Goal: Task Accomplishment & Management: Manage account settings

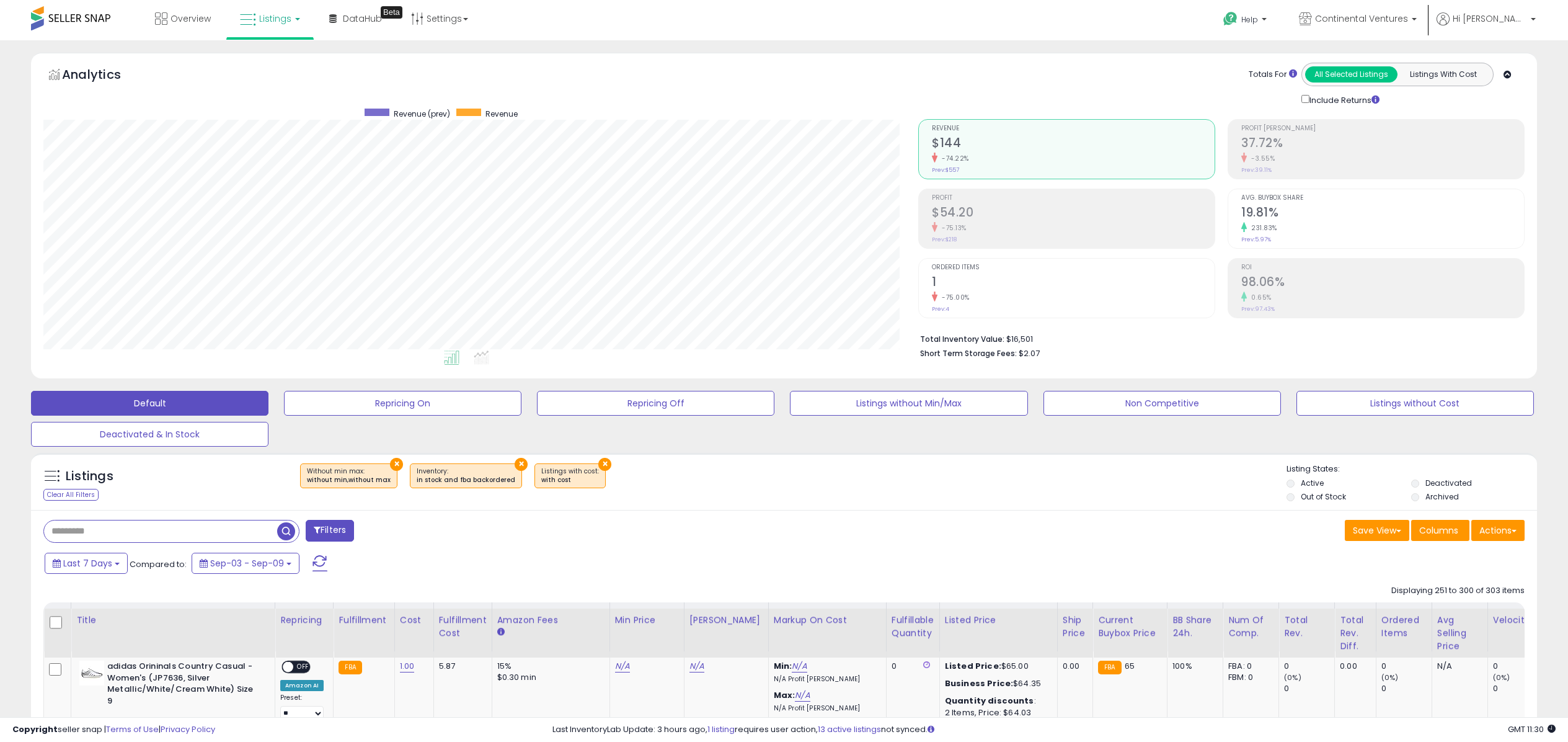
select select "**"
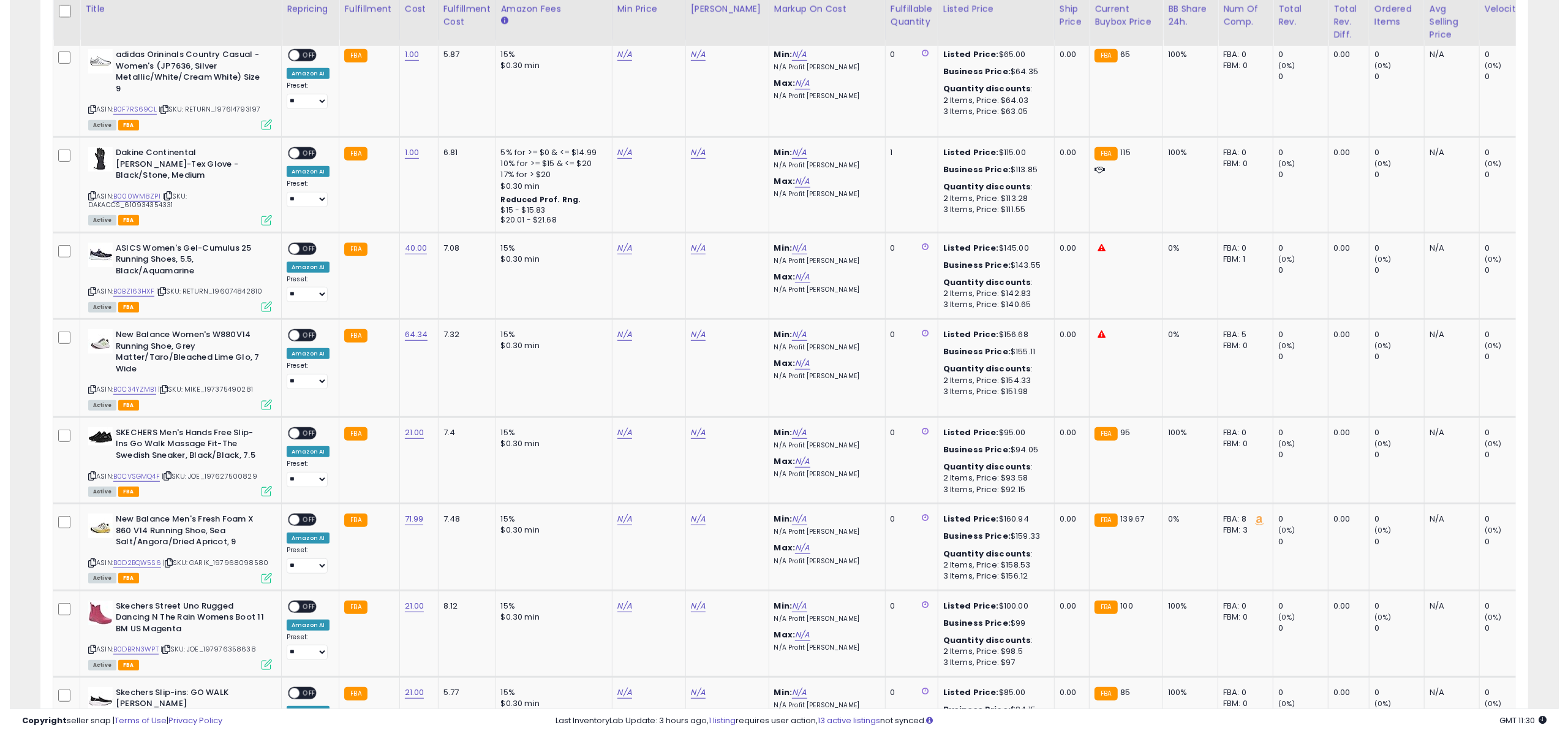
scroll to position [250, 865]
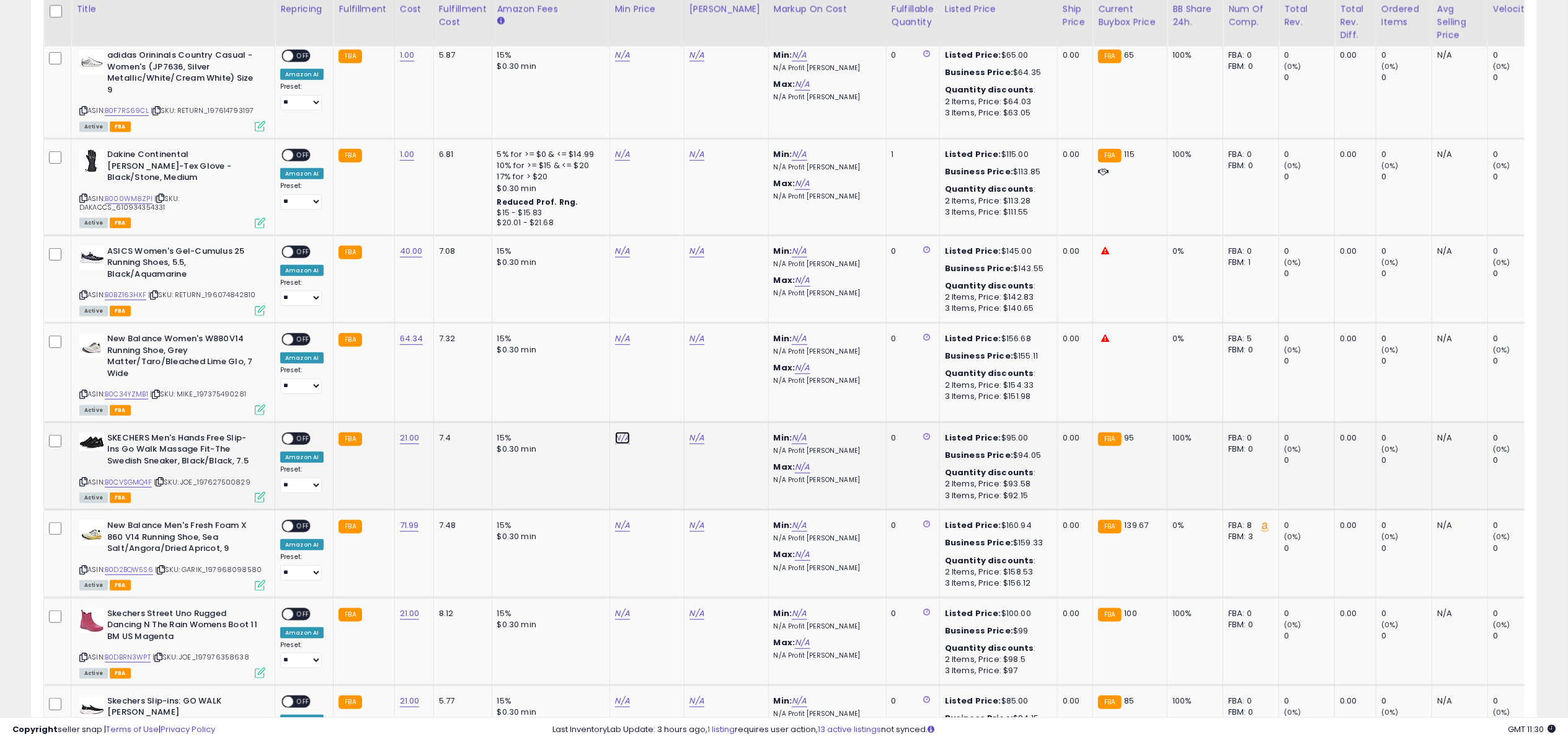
click at [620, 435] on link "N/A" at bounding box center [622, 438] width 15 height 12
type input "*****"
click button "submit" at bounding box center [654, 404] width 21 height 19
click at [619, 615] on link "N/A" at bounding box center [622, 613] width 15 height 12
type input "****"
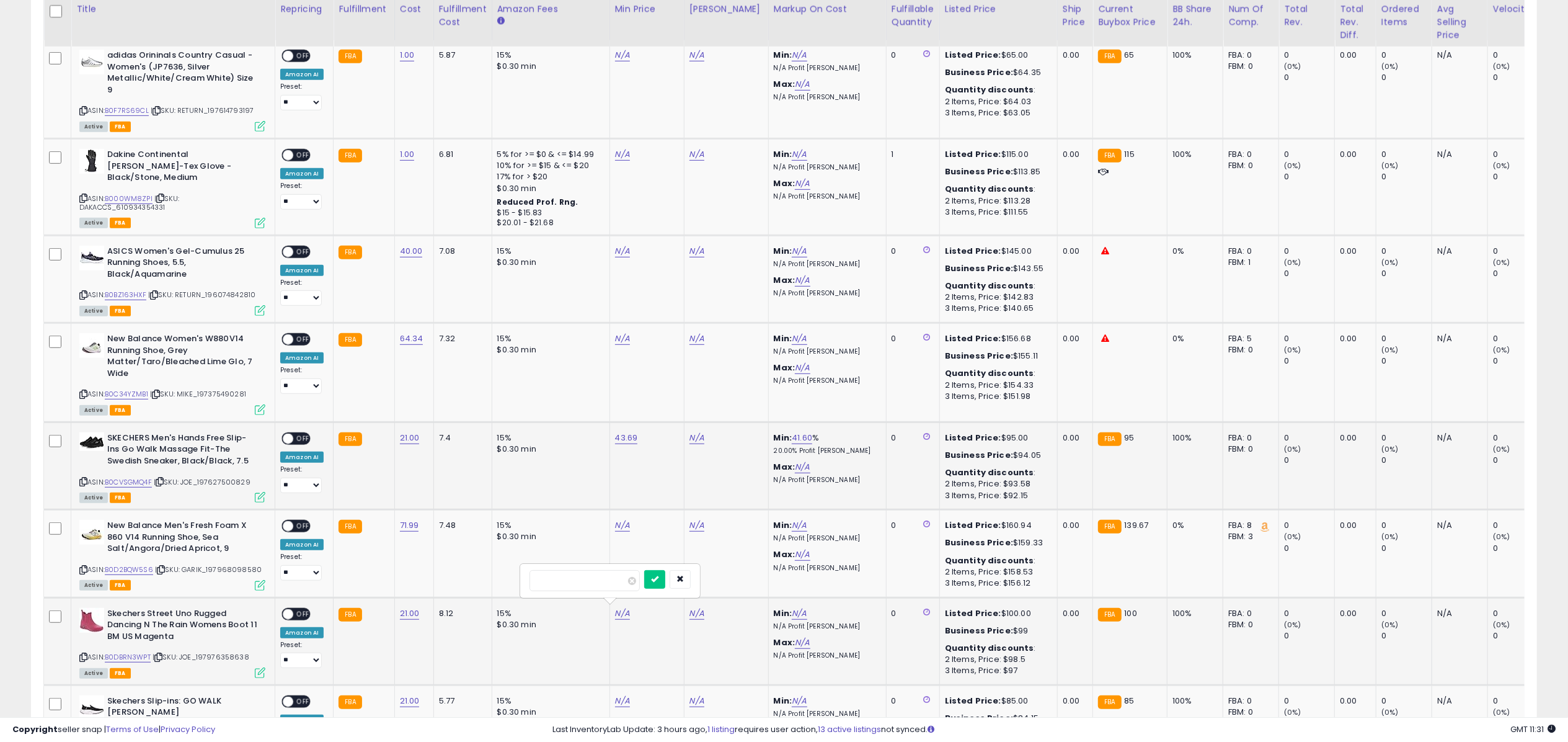
click button "submit" at bounding box center [654, 579] width 21 height 19
click at [122, 111] on link "B0F7RS69CL" at bounding box center [127, 111] width 44 height 10
click at [130, 485] on link "B0CVSGMQ4F" at bounding box center [128, 482] width 47 height 10
click at [128, 655] on link "B0DBRN3WPT" at bounding box center [128, 657] width 46 height 10
click at [117, 296] on link "B0BZ163HXF" at bounding box center [125, 295] width 41 height 10
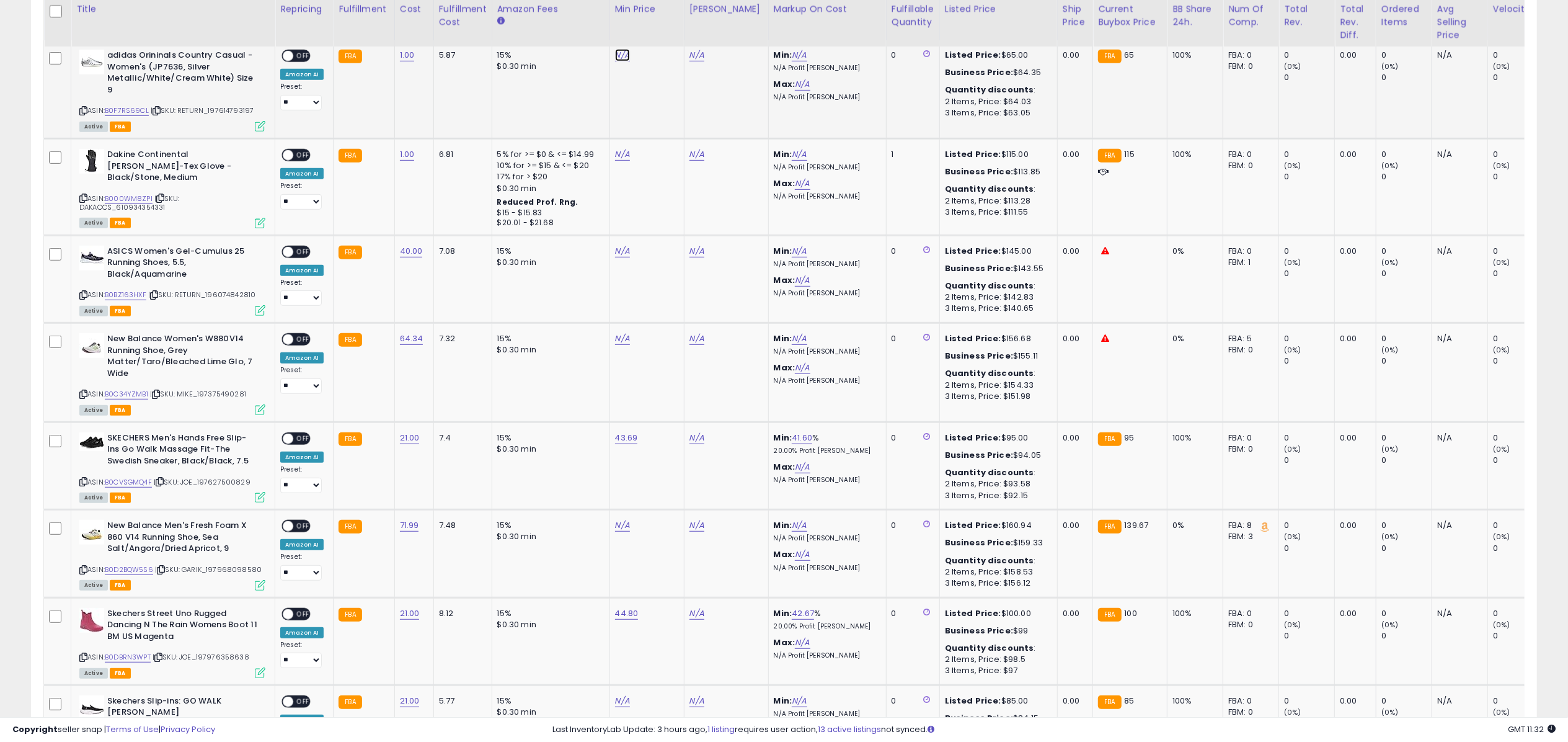
click at [619, 61] on link "N/A" at bounding box center [622, 55] width 15 height 12
type input "*"
click button "submit" at bounding box center [654, 23] width 21 height 19
click at [695, 58] on link "N/A" at bounding box center [696, 55] width 15 height 12
type input "*****"
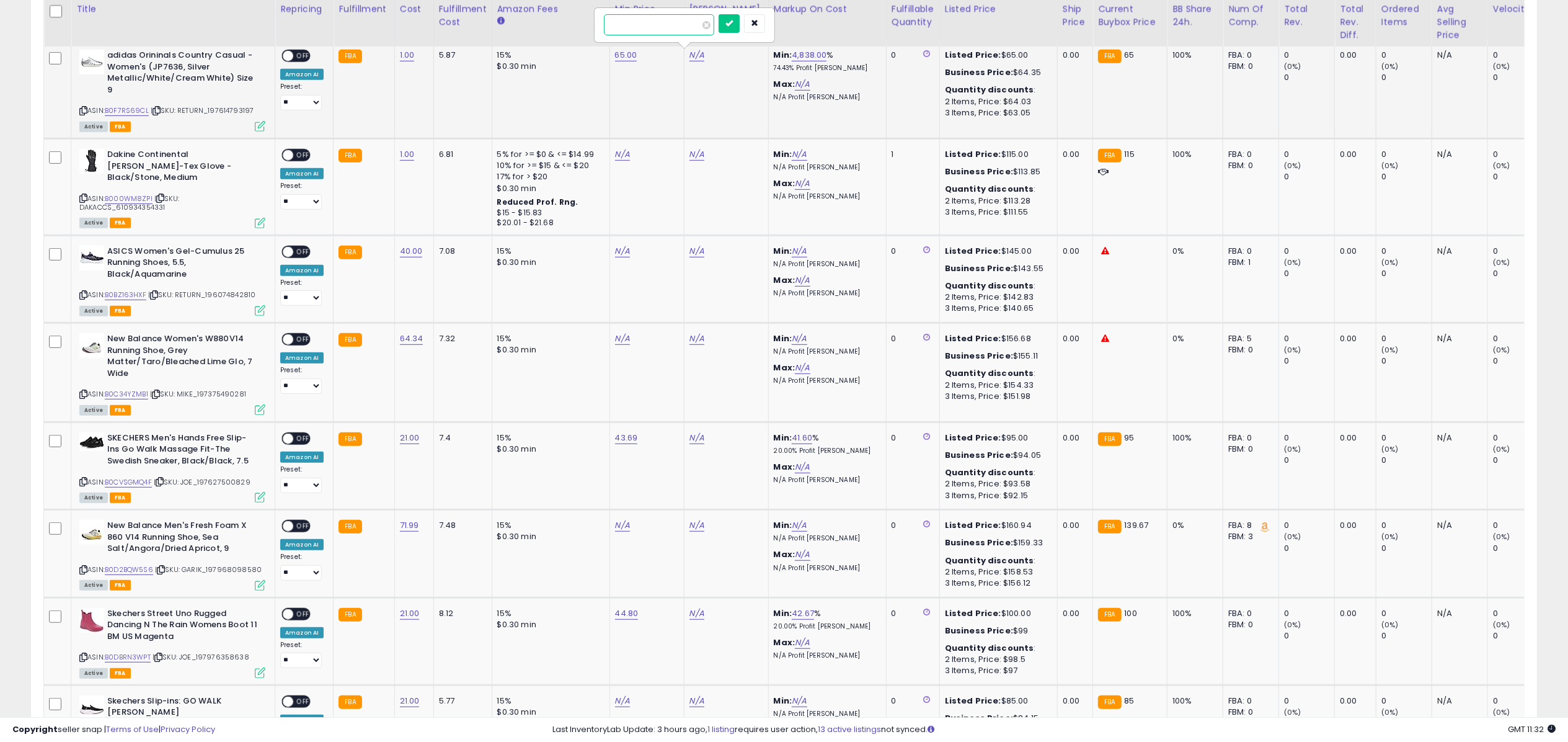
click button "submit" at bounding box center [730, 23] width 21 height 19
click at [300, 57] on span "OFF" at bounding box center [303, 56] width 20 height 10
click at [256, 128] on icon at bounding box center [260, 126] width 10 height 10
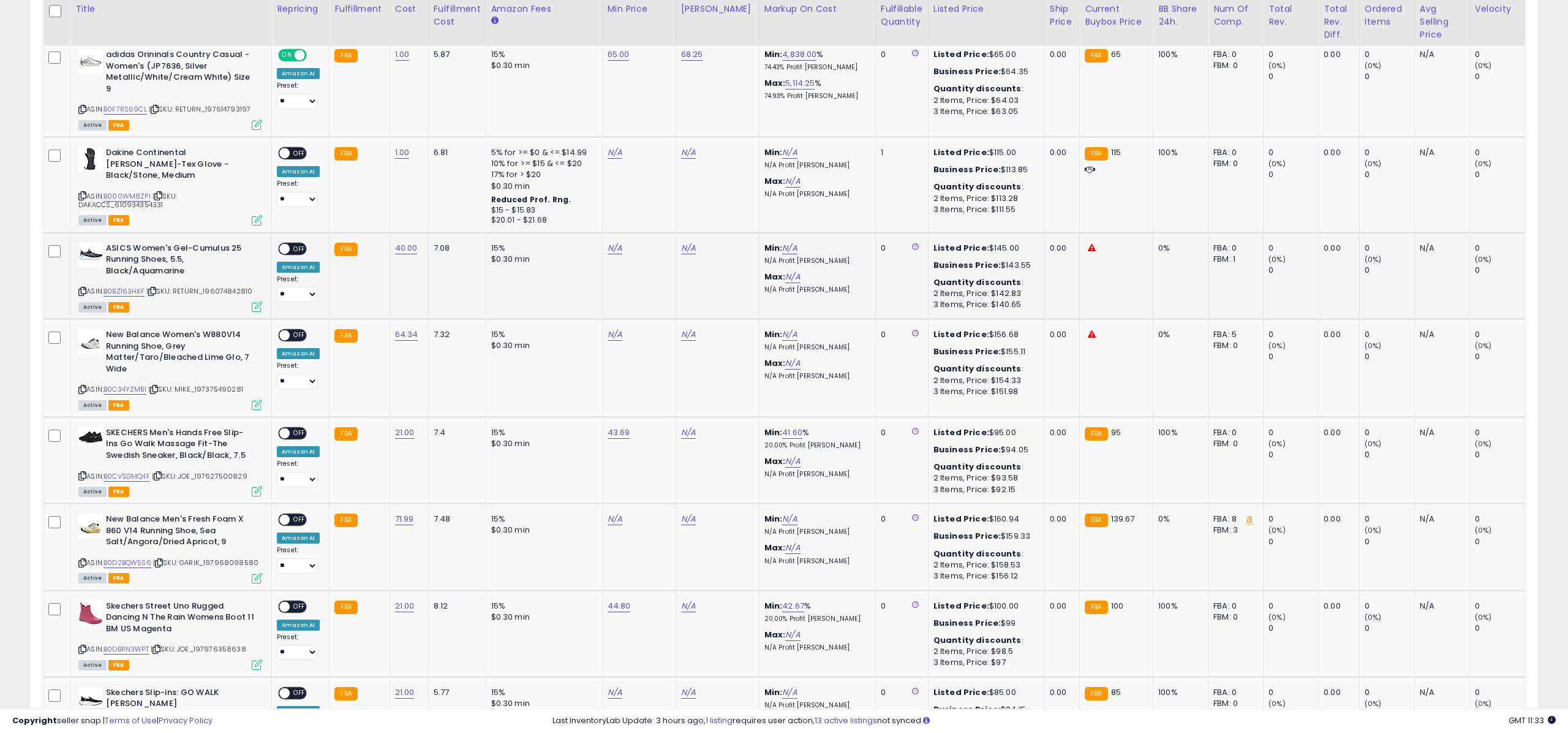
scroll to position [612628, 611667]
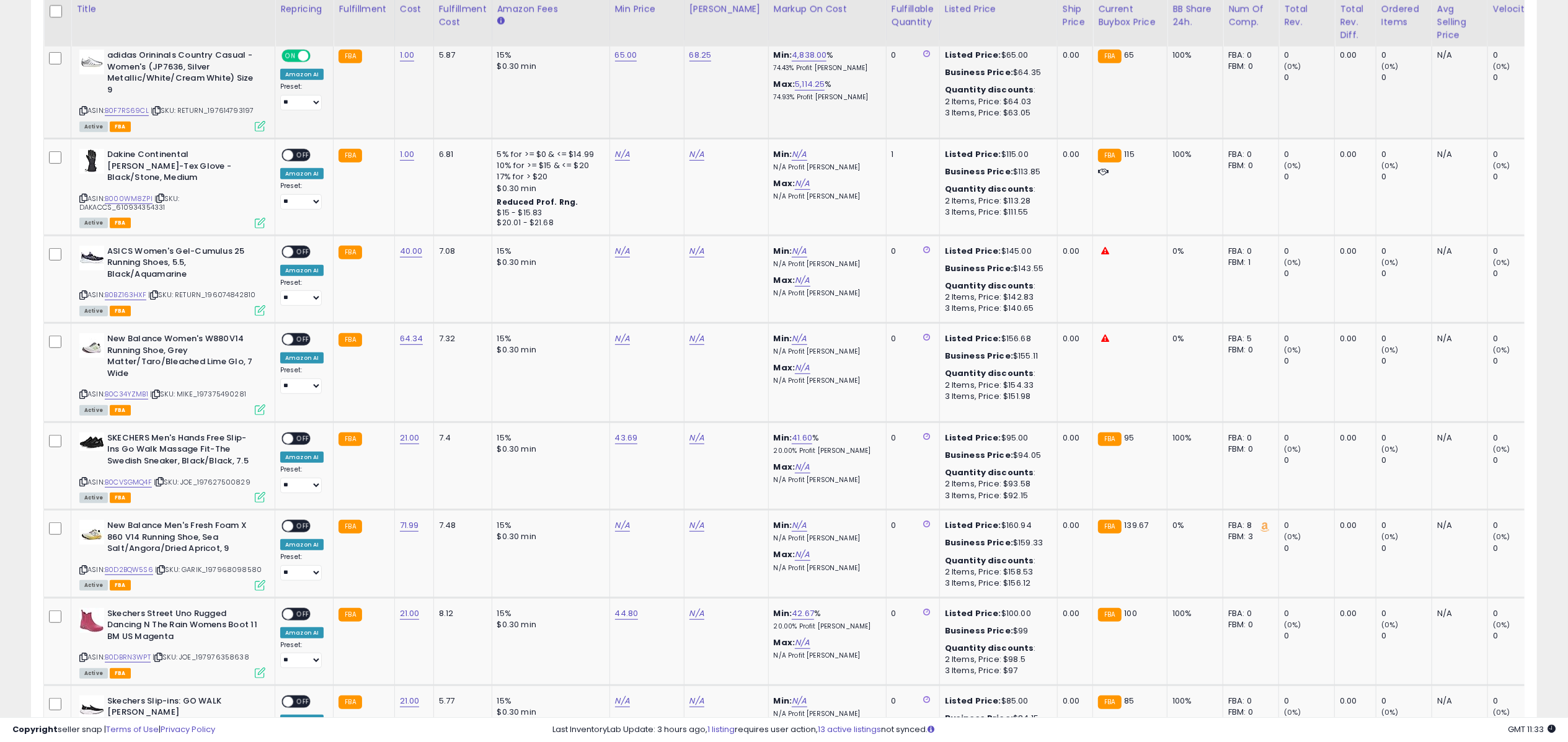
click at [261, 126] on icon at bounding box center [260, 126] width 10 height 10
click at [623, 252] on link "N/A" at bounding box center [622, 251] width 15 height 12
type input "****"
click button "submit" at bounding box center [654, 217] width 21 height 19
click at [623, 252] on link "72.40" at bounding box center [626, 251] width 23 height 12
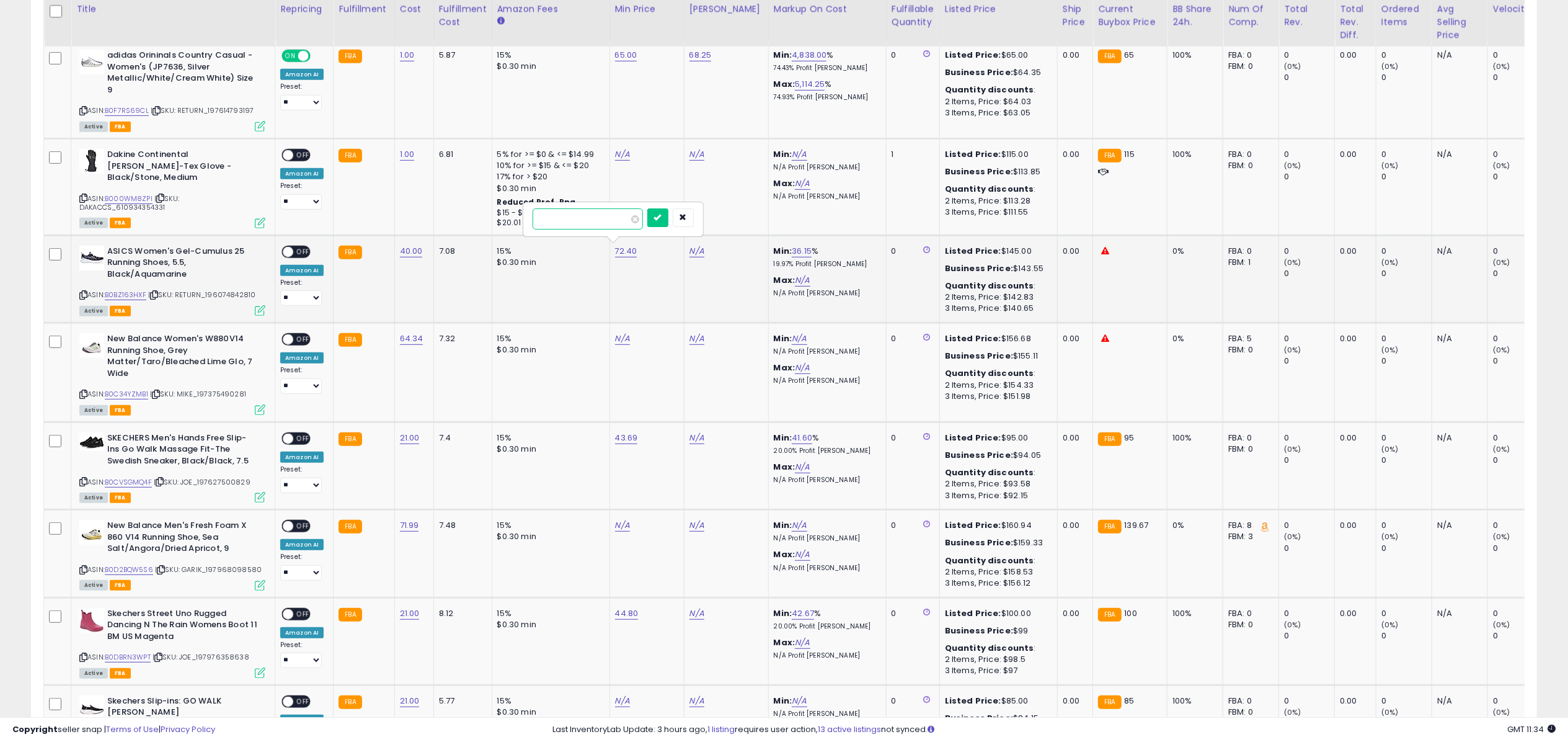
type input "*****"
click button "submit" at bounding box center [658, 217] width 21 height 19
click at [690, 256] on link "N/A" at bounding box center [696, 251] width 15 height 12
type input "*****"
click button "submit" at bounding box center [730, 217] width 21 height 19
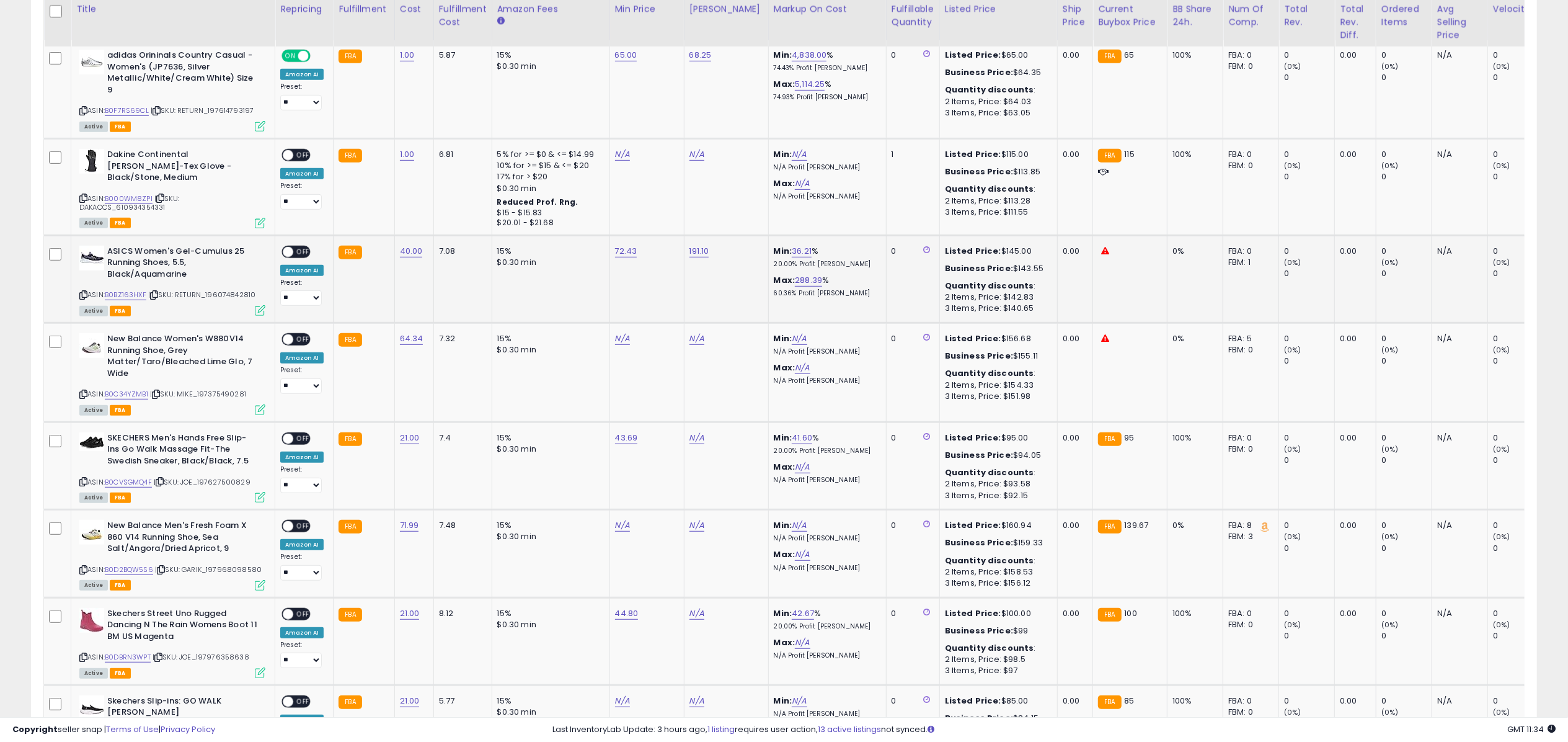
drag, startPoint x: 313, startPoint y: 250, endPoint x: 306, endPoint y: 252, distance: 7.3
click at [312, 250] on div "**********" at bounding box center [302, 275] width 44 height 61
click at [303, 253] on span "OFF" at bounding box center [303, 251] width 20 height 10
click at [259, 309] on icon at bounding box center [260, 310] width 10 height 10
click at [684, 612] on td "N/A" at bounding box center [726, 641] width 85 height 87
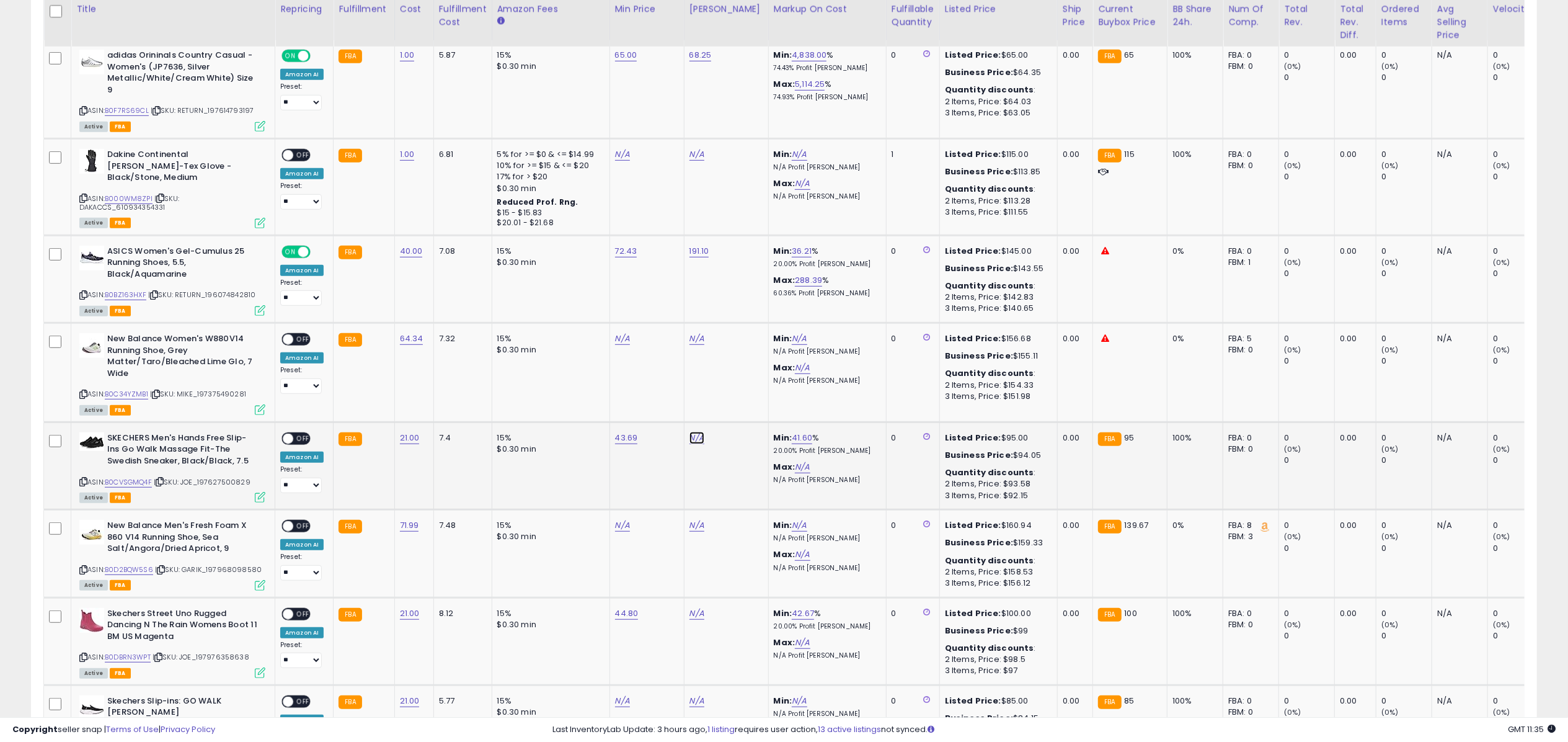
click at [695, 438] on link "N/A" at bounding box center [696, 438] width 15 height 12
type input "*****"
click button "submit" at bounding box center [730, 404] width 21 height 19
click at [692, 615] on link "N/A" at bounding box center [696, 613] width 15 height 12
type input "***"
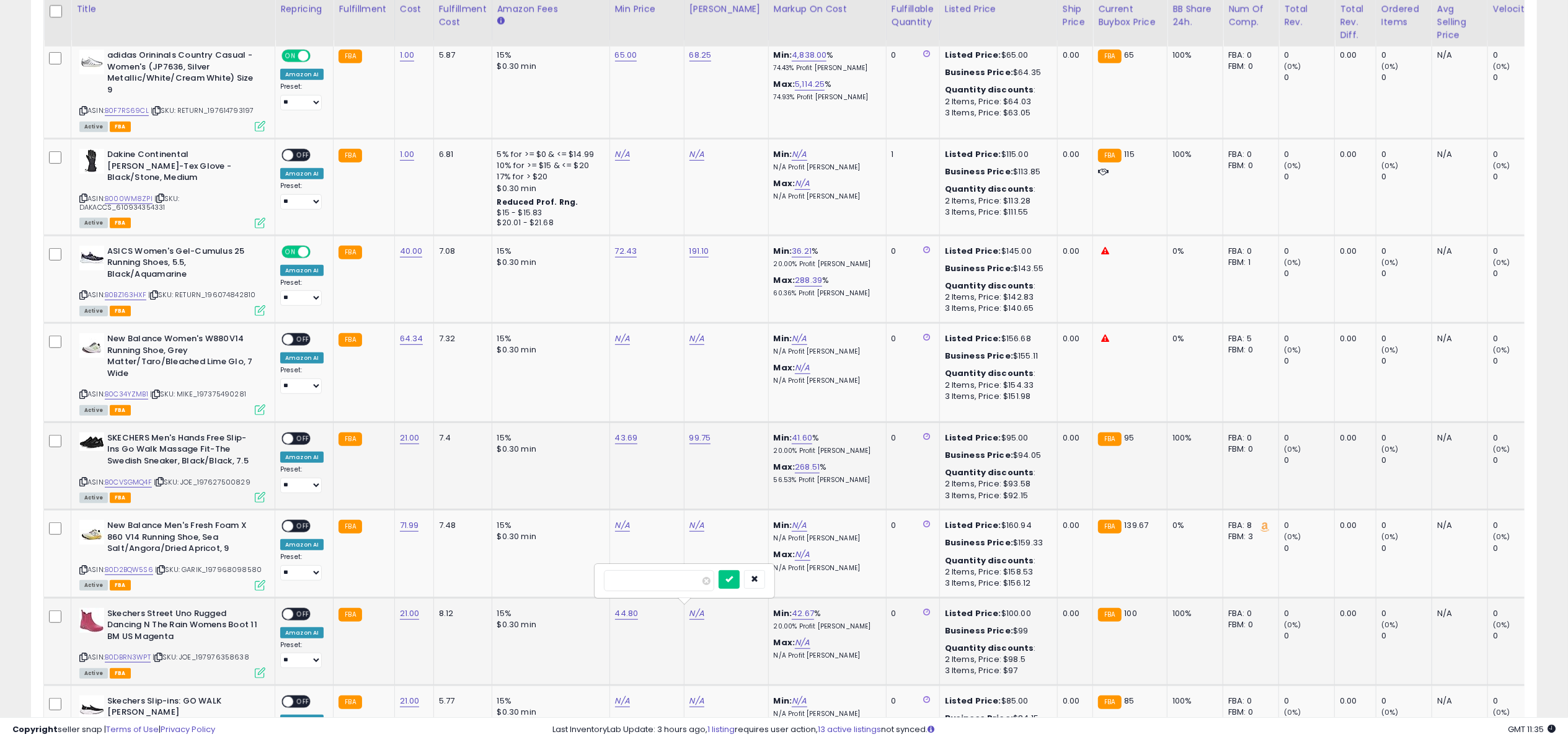
click button "submit" at bounding box center [730, 579] width 21 height 19
click at [295, 254] on span "ON" at bounding box center [290, 251] width 15 height 10
click at [295, 254] on span "OFF" at bounding box center [303, 251] width 20 height 10
click at [261, 315] on icon at bounding box center [260, 310] width 10 height 10
click at [293, 442] on div "ON OFF" at bounding box center [282, 438] width 29 height 10
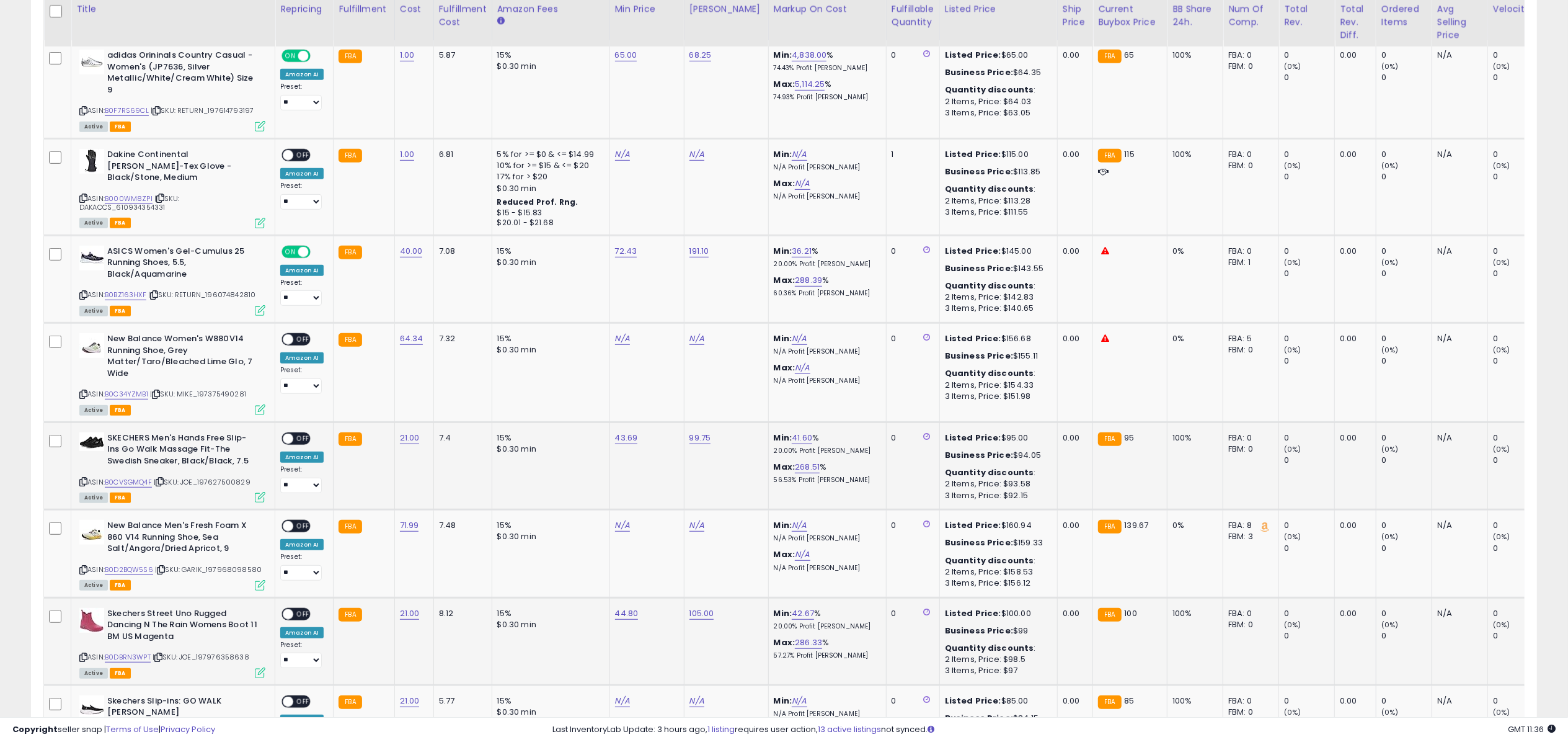
click at [299, 439] on span "OFF" at bounding box center [303, 438] width 20 height 10
click at [264, 494] on icon at bounding box center [260, 497] width 10 height 10
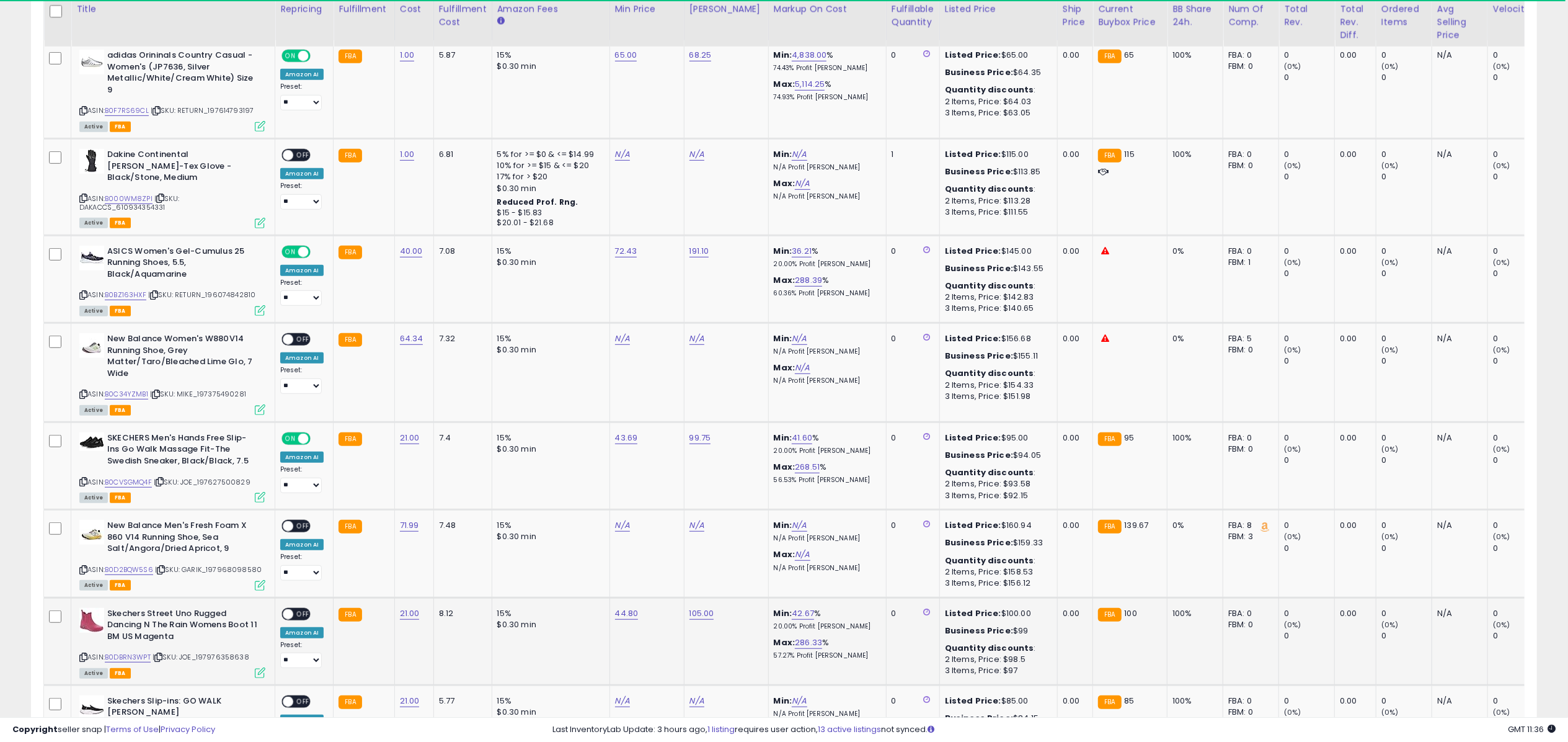
click at [291, 619] on div "ON OFF" at bounding box center [282, 614] width 29 height 10
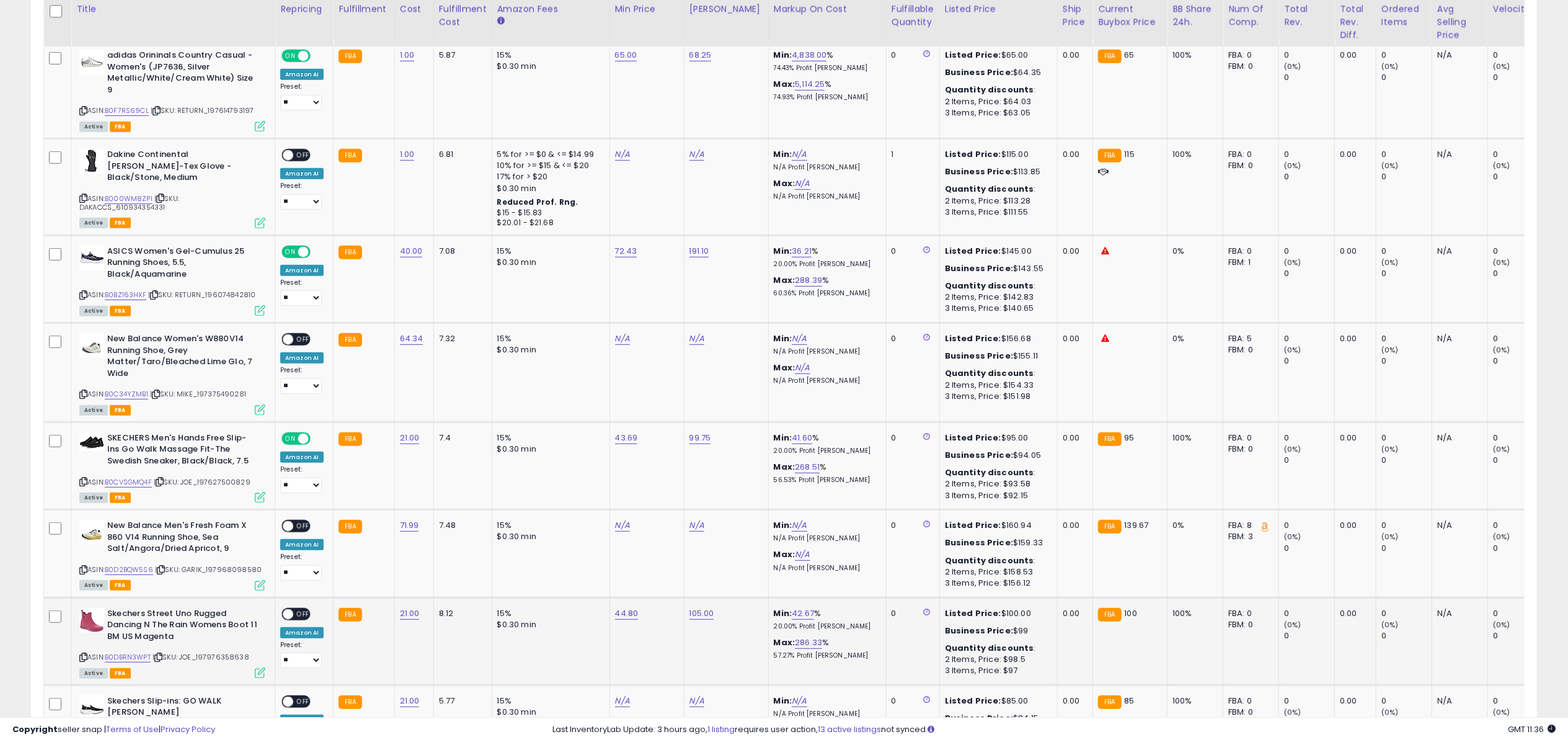
click at [298, 617] on span "OFF" at bounding box center [303, 614] width 20 height 10
click at [261, 673] on icon at bounding box center [260, 673] width 10 height 10
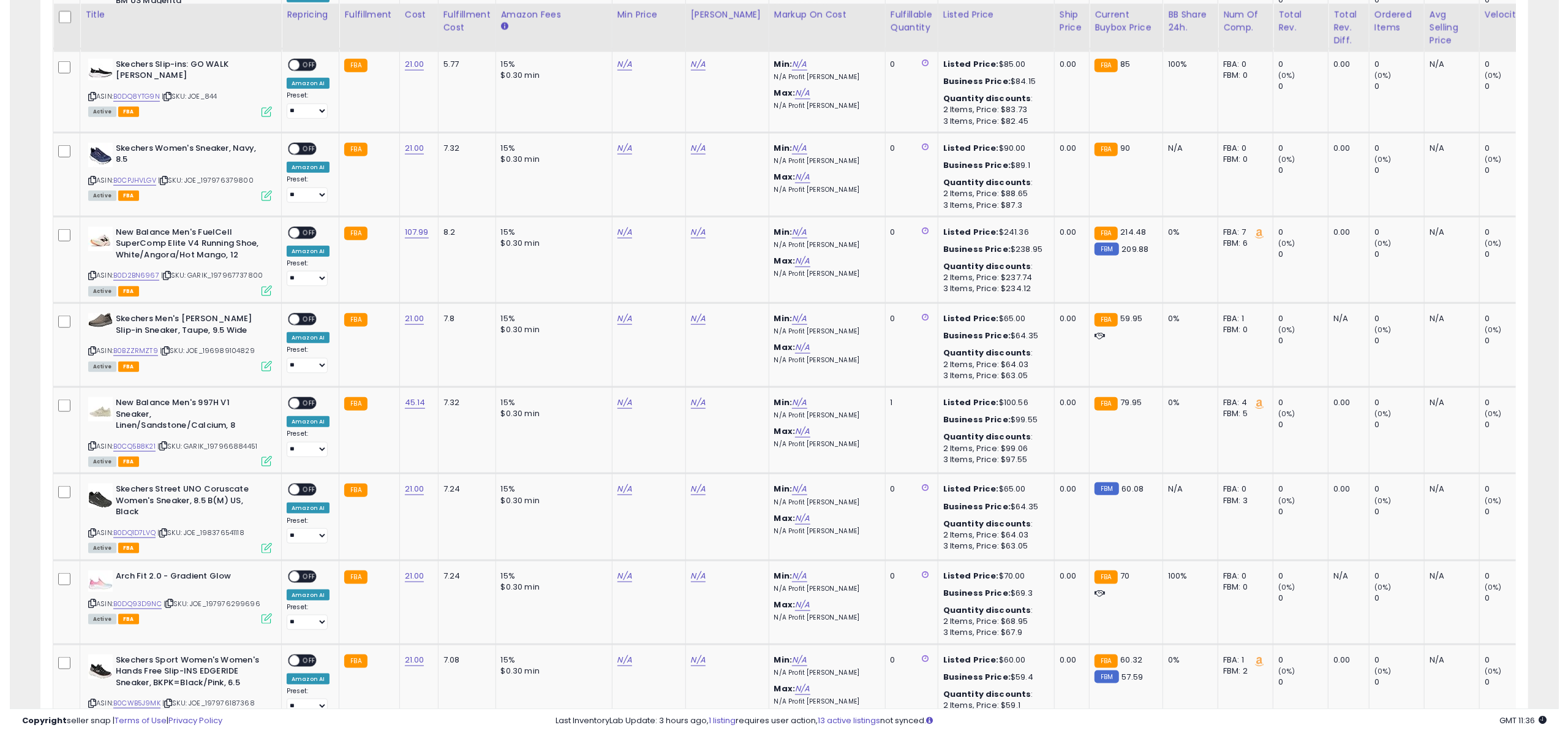
scroll to position [1238, 0]
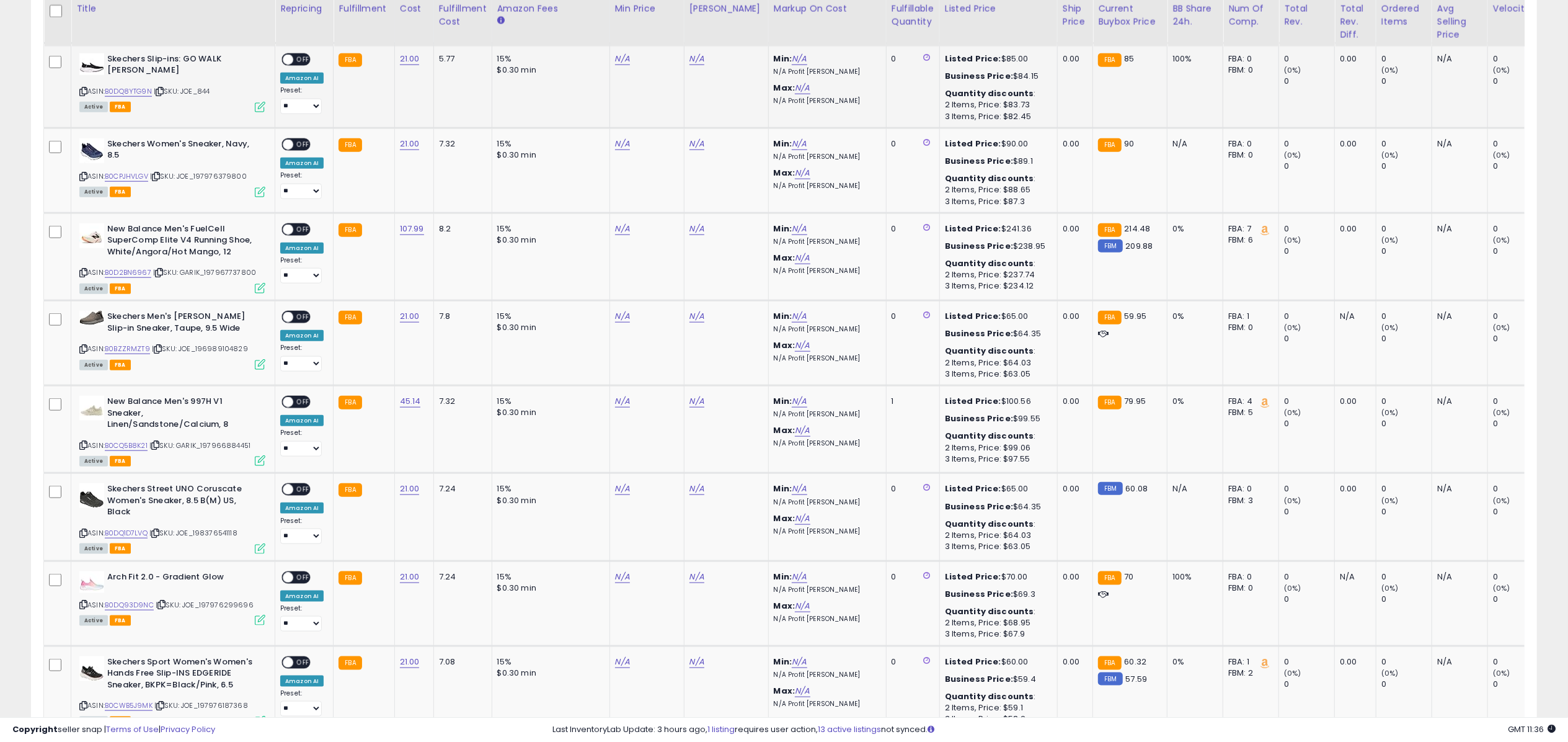
click at [618, 52] on td "N/A" at bounding box center [646, 85] width 74 height 85
click at [618, 64] on link "N/A" at bounding box center [622, 58] width 15 height 12
type input "*****"
click button "submit" at bounding box center [654, 24] width 21 height 19
click at [624, 145] on link "N/A" at bounding box center [622, 144] width 15 height 12
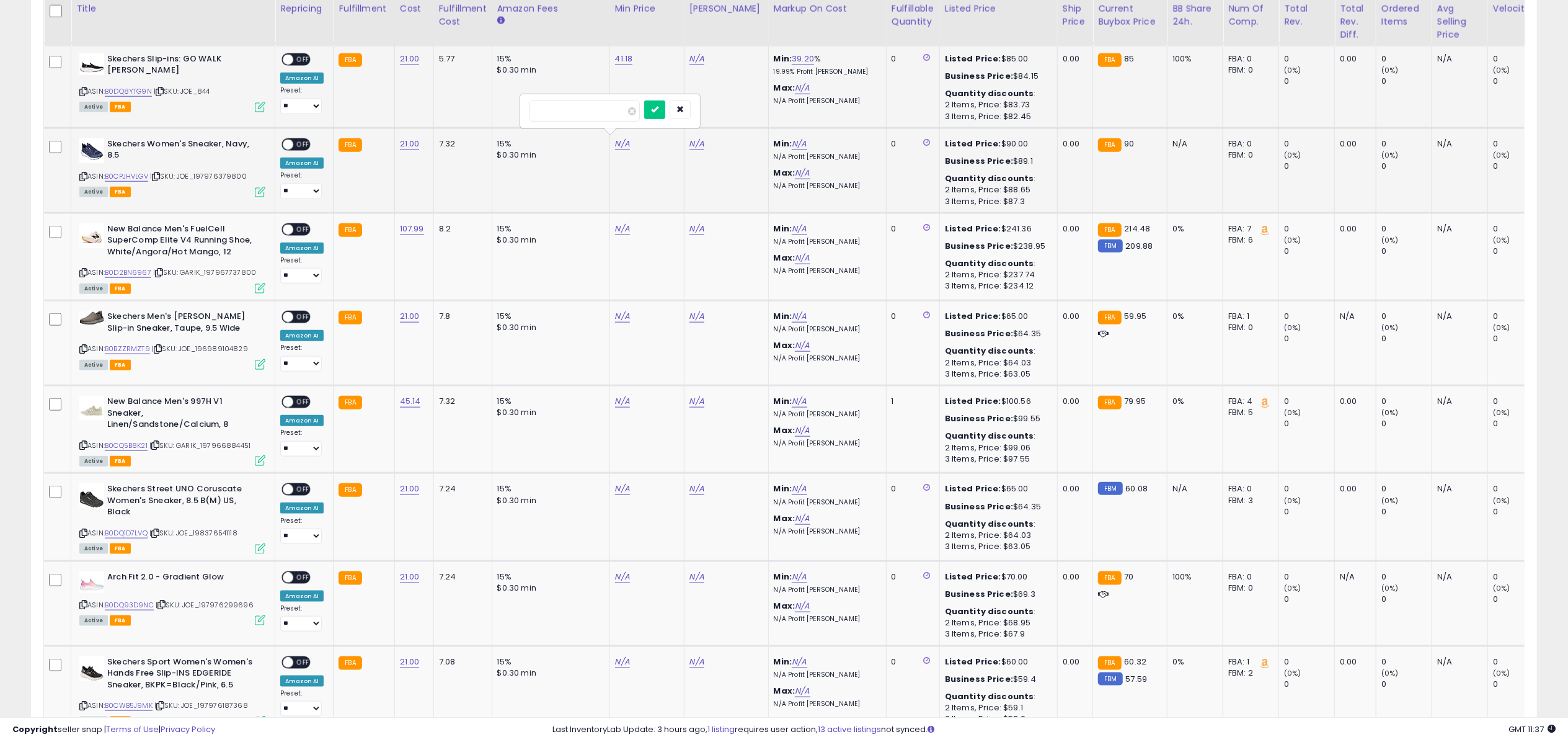
type input "*****"
click button "submit" at bounding box center [654, 109] width 21 height 19
click at [617, 312] on link "N/A" at bounding box center [622, 316] width 15 height 12
type input "*****"
click button "submit" at bounding box center [654, 281] width 21 height 19
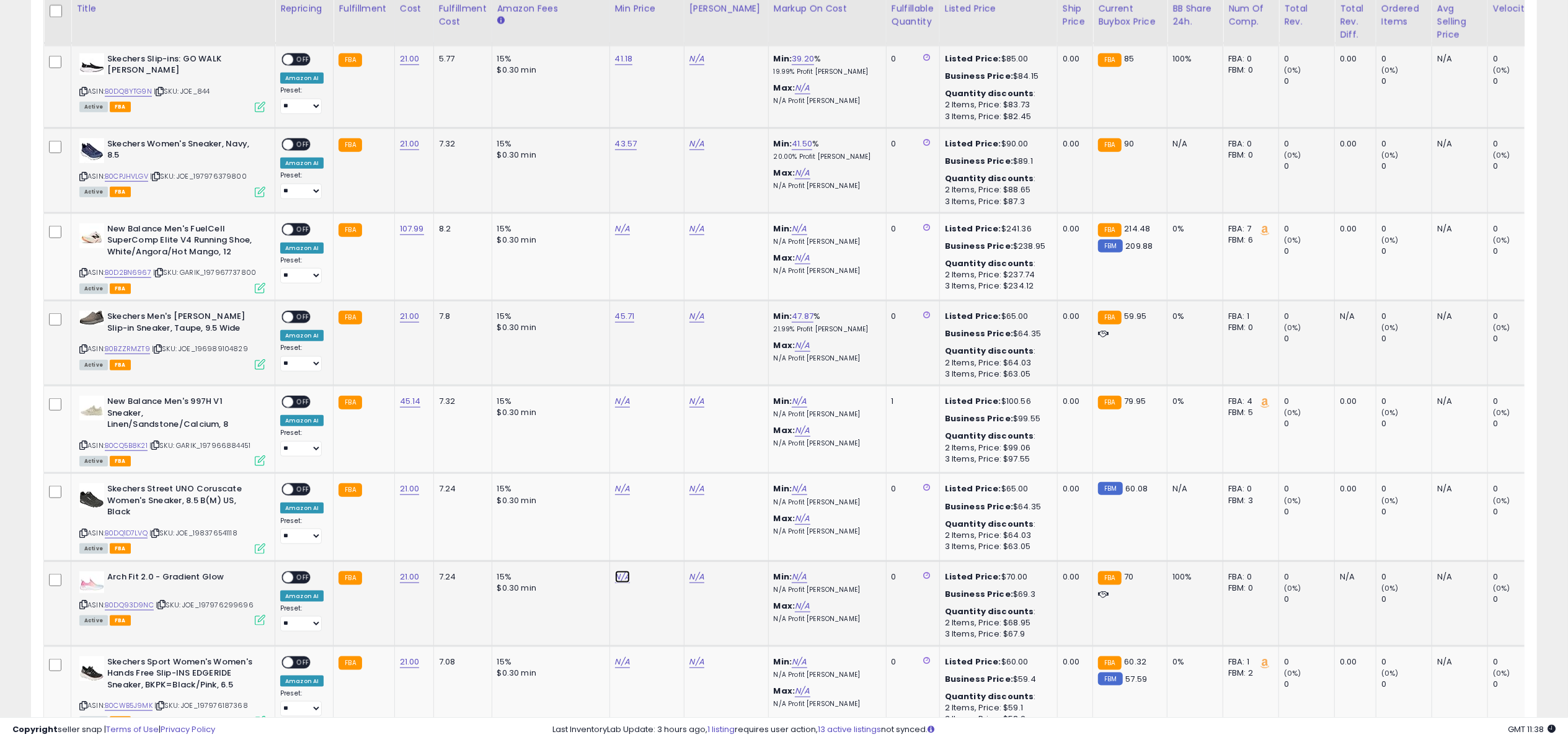
click at [619, 576] on link "N/A" at bounding box center [622, 576] width 15 height 12
click at [691, 545] on button "button" at bounding box center [680, 541] width 21 height 19
click at [616, 486] on link "N/A" at bounding box center [622, 488] width 15 height 12
type input "*****"
click button "submit" at bounding box center [654, 454] width 21 height 19
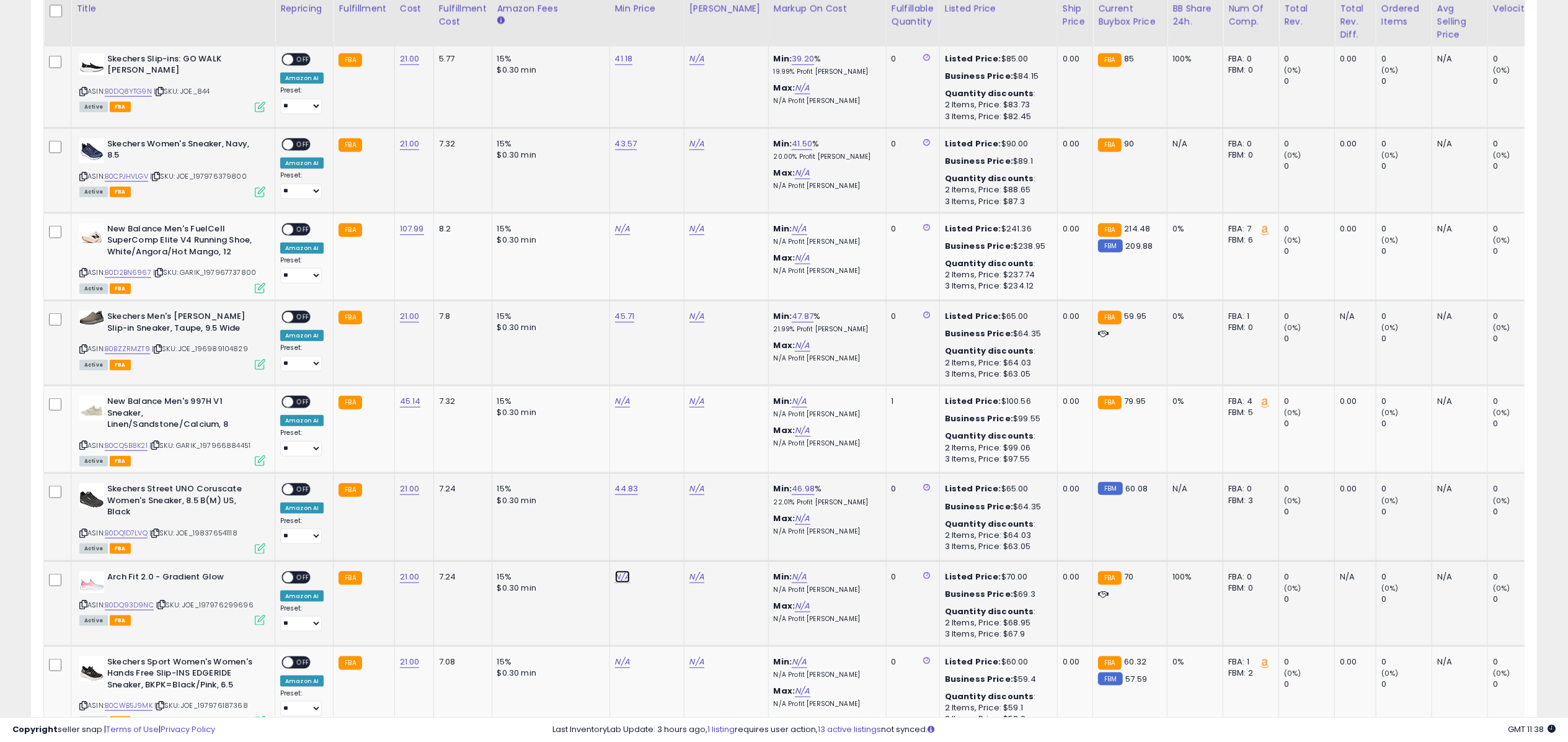
click at [621, 575] on link "N/A" at bounding box center [622, 576] width 15 height 12
type input "*****"
click button "submit" at bounding box center [654, 541] width 21 height 19
click at [609, 657] on td "N/A" at bounding box center [646, 690] width 74 height 87
click at [615, 658] on link "N/A" at bounding box center [622, 661] width 15 height 12
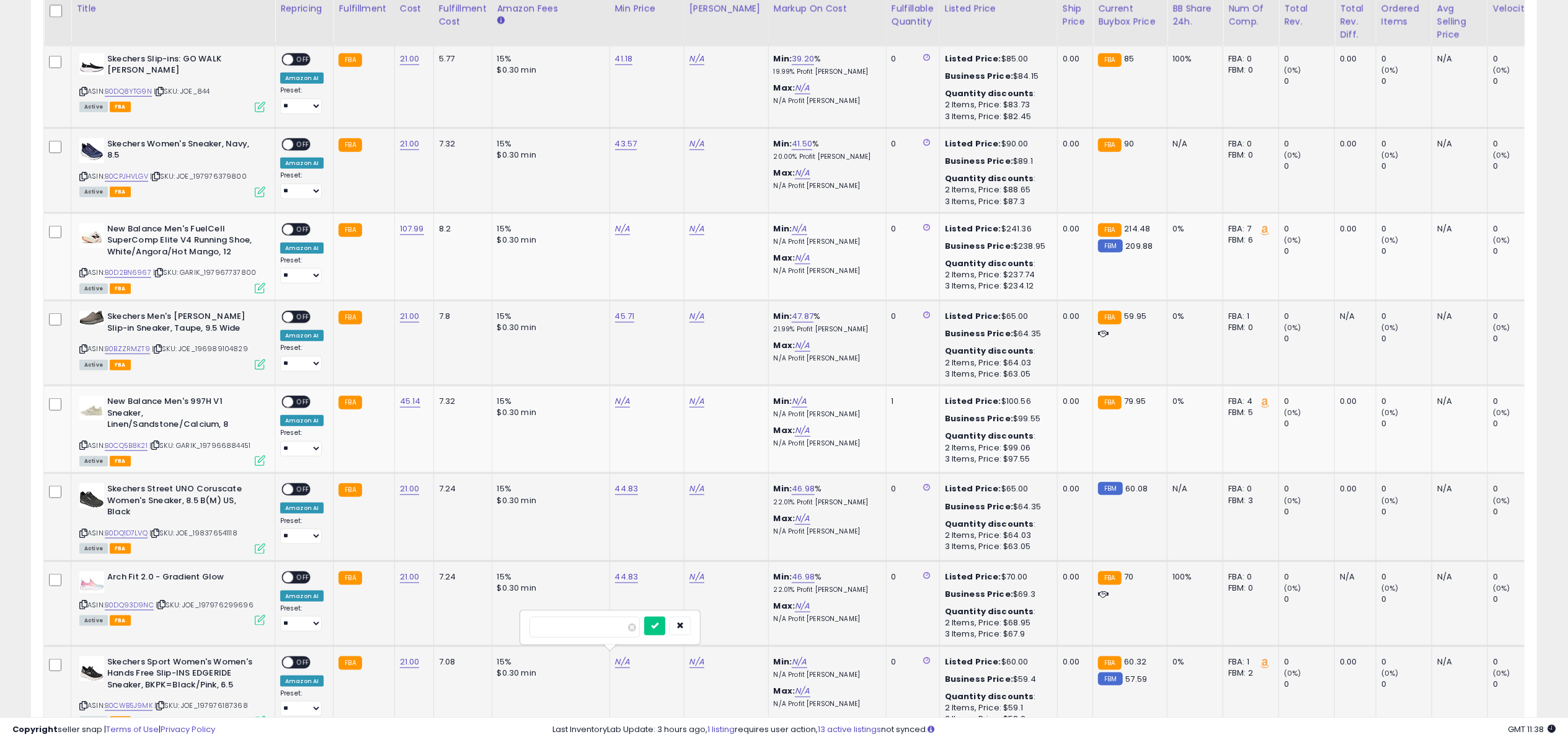
type input "****"
click button "submit" at bounding box center [654, 626] width 21 height 19
click at [615, 658] on link "44.70" at bounding box center [626, 661] width 23 height 12
type input "*****"
click button "submit" at bounding box center [658, 626] width 21 height 19
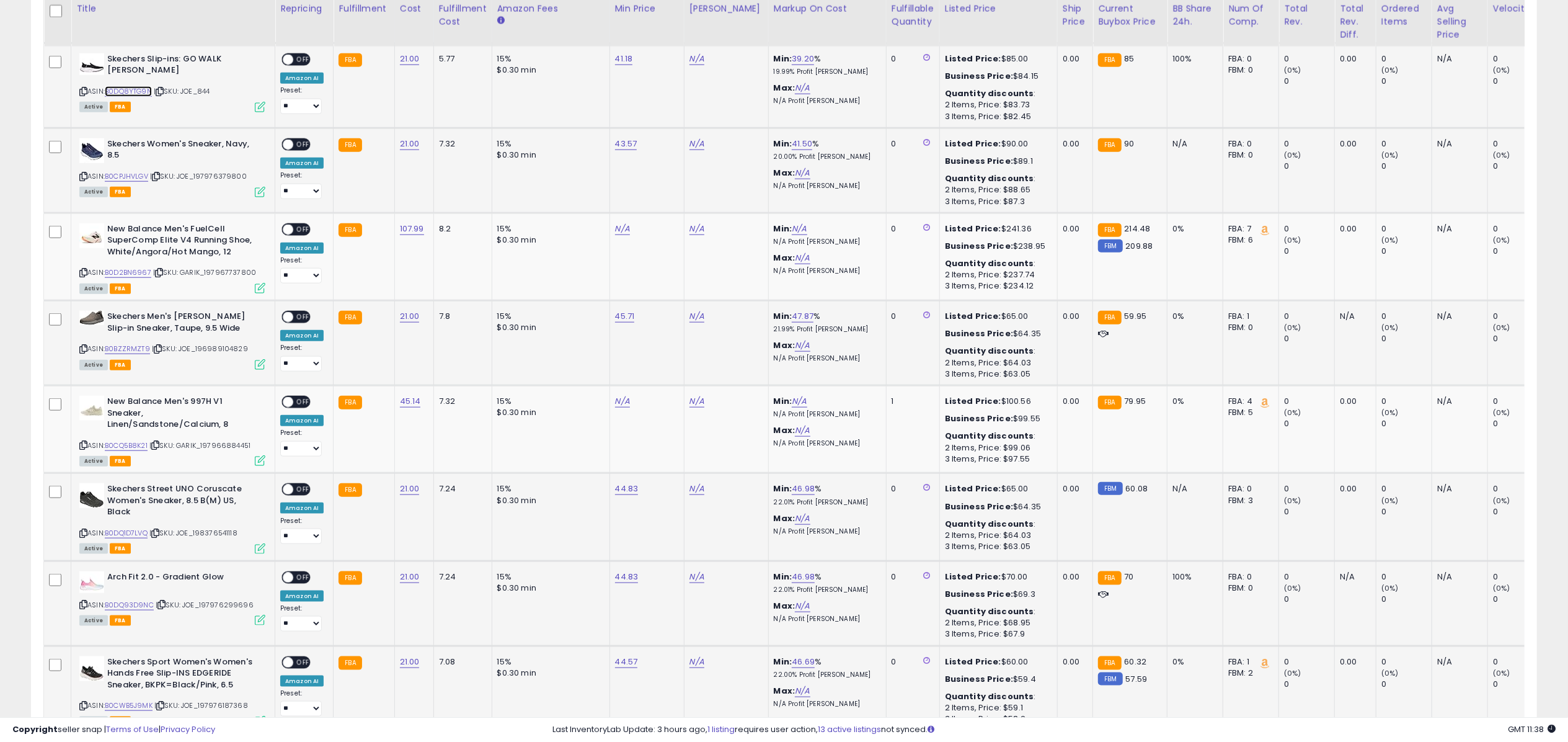
click at [148, 89] on link "B0DQ8YTG9N" at bounding box center [128, 91] width 47 height 10
click at [135, 175] on link "B0CPJHVLGV" at bounding box center [127, 176] width 44 height 10
click at [128, 346] on link "B0BZZRMZT9" at bounding box center [128, 349] width 45 height 10
click at [122, 528] on link "B0DQ1D7LVQ" at bounding box center [126, 533] width 43 height 10
click at [128, 600] on link "B0DQ93D9NC" at bounding box center [129, 605] width 49 height 10
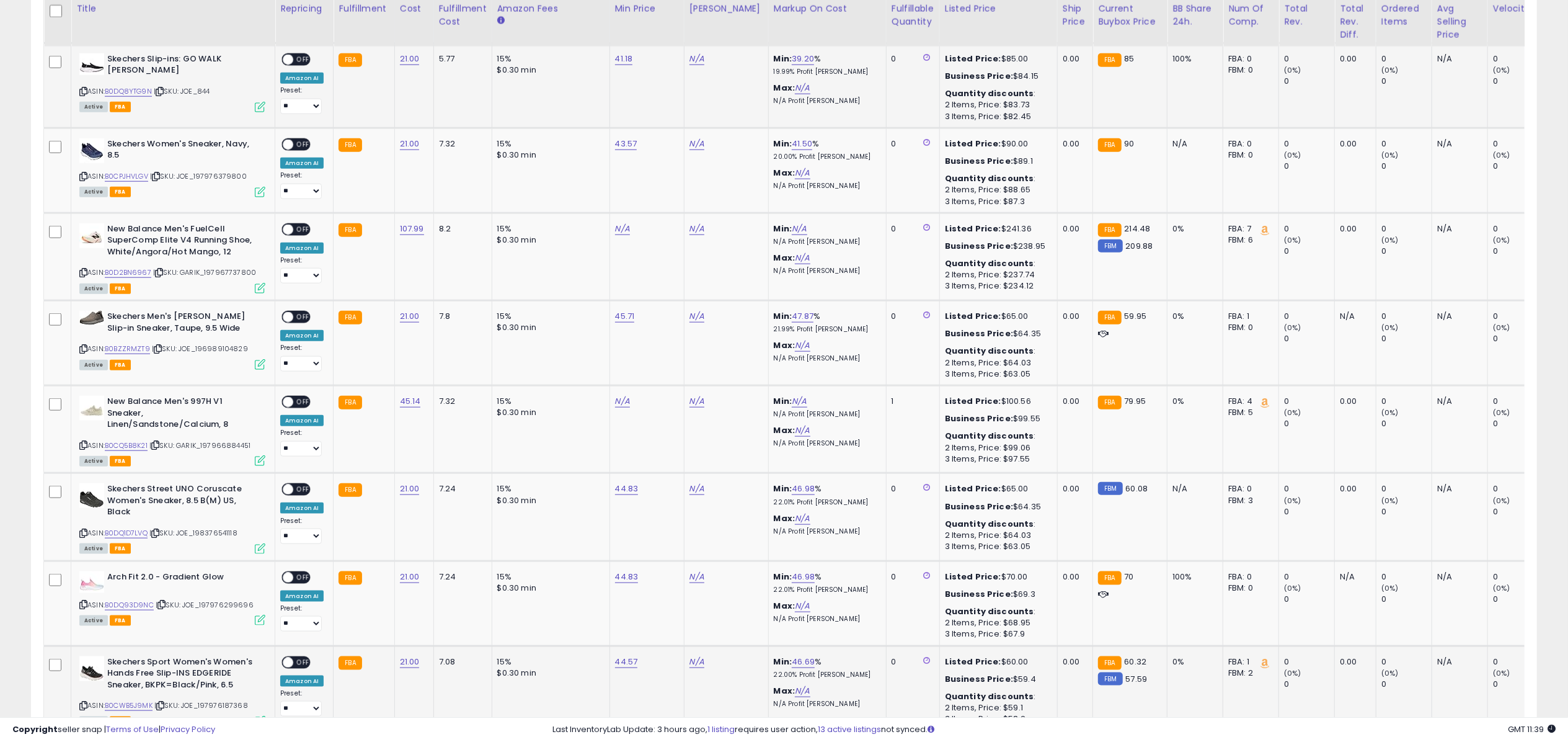
click at [702, 56] on div "N/A" at bounding box center [724, 59] width 69 height 11
click at [697, 56] on link "N/A" at bounding box center [696, 58] width 15 height 12
type input "*****"
click button "submit" at bounding box center [730, 24] width 21 height 19
click at [697, 149] on link "N/A" at bounding box center [696, 144] width 15 height 12
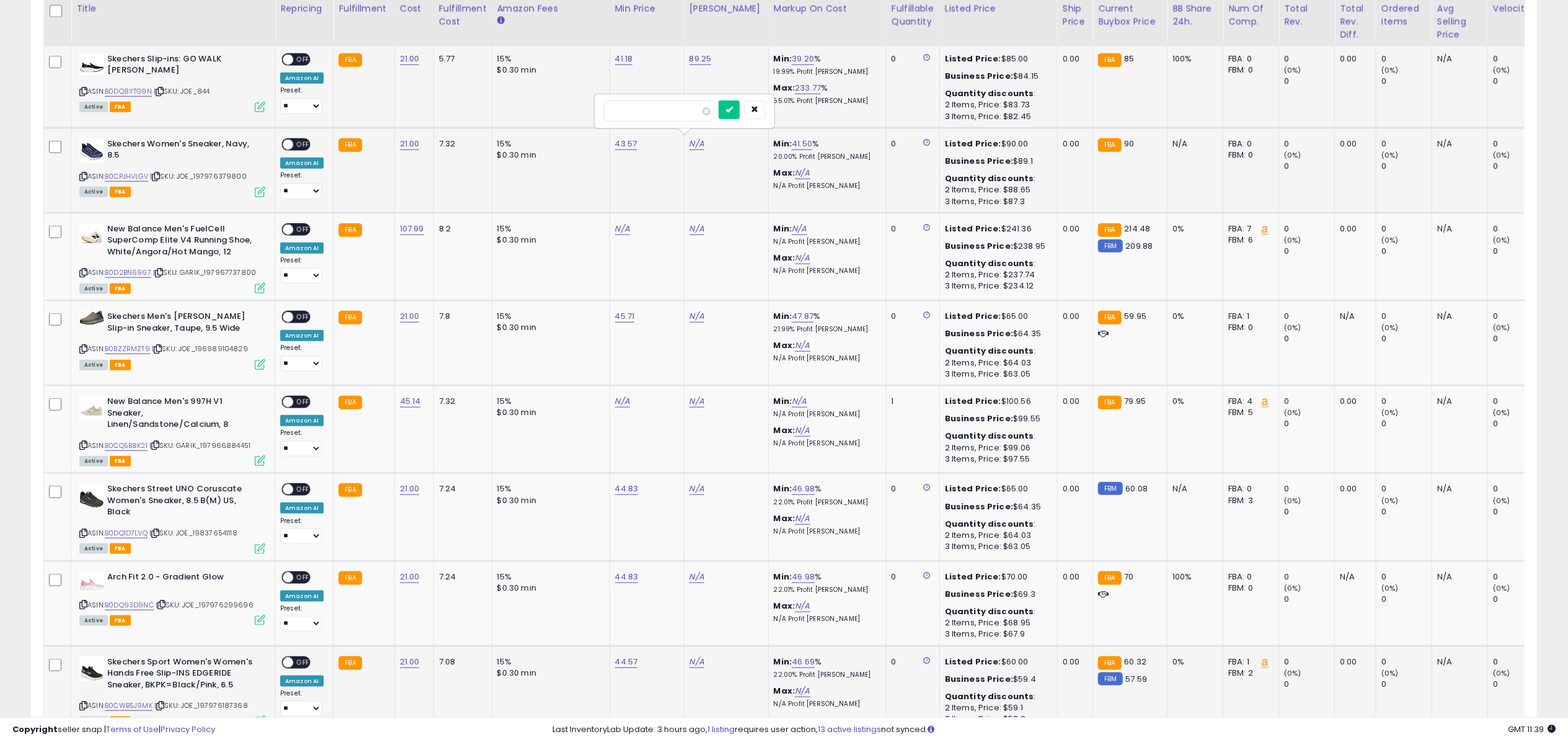
type input "******"
click button "submit" at bounding box center [730, 109] width 21 height 19
click at [691, 484] on link "N/A" at bounding box center [696, 488] width 15 height 12
click at [695, 319] on link "N/A" at bounding box center [696, 316] width 15 height 12
type input "*****"
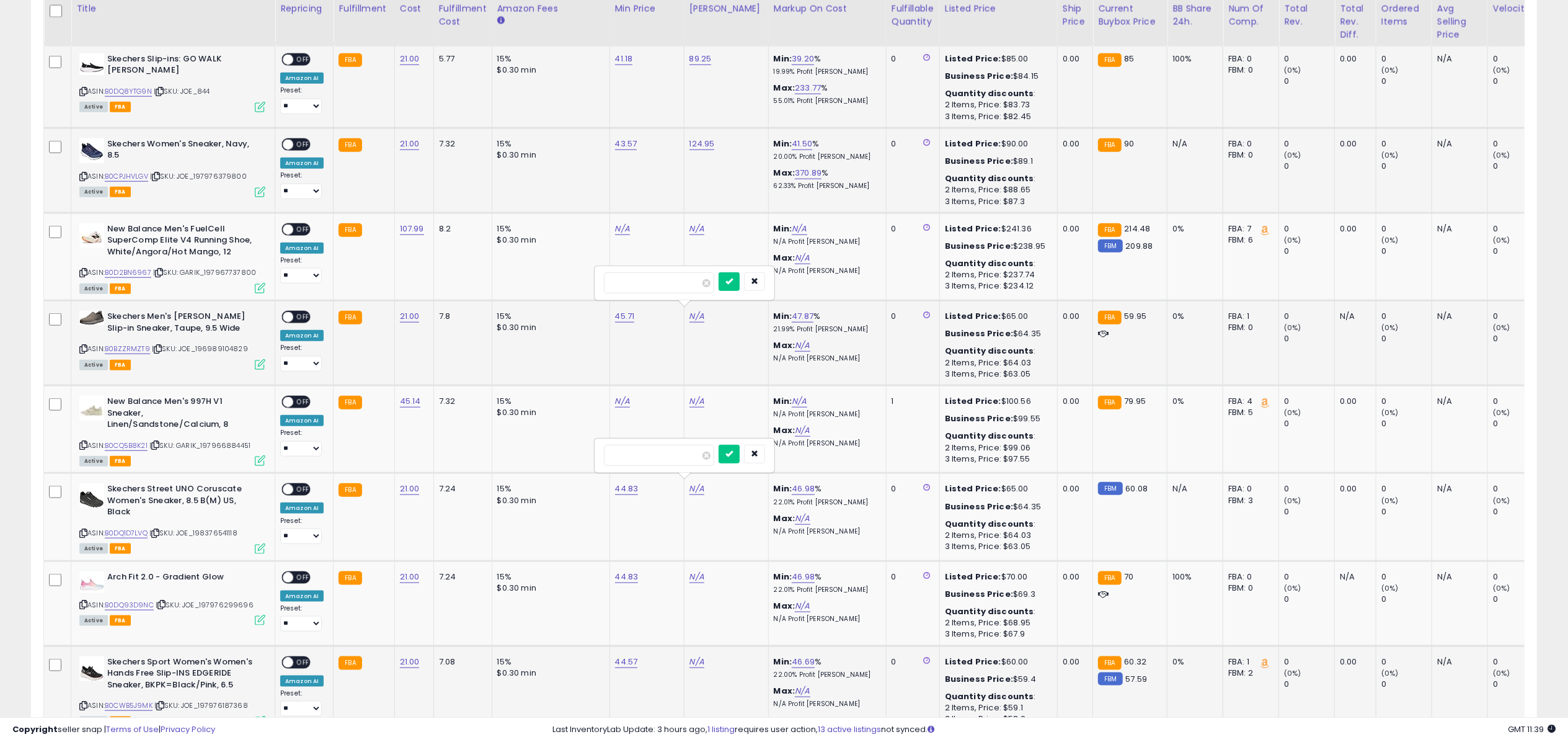
click button "submit" at bounding box center [730, 281] width 21 height 19
click at [678, 456] on input "number" at bounding box center [659, 455] width 111 height 21
type input "*"
type input "*****"
click button "submit" at bounding box center [730, 454] width 21 height 19
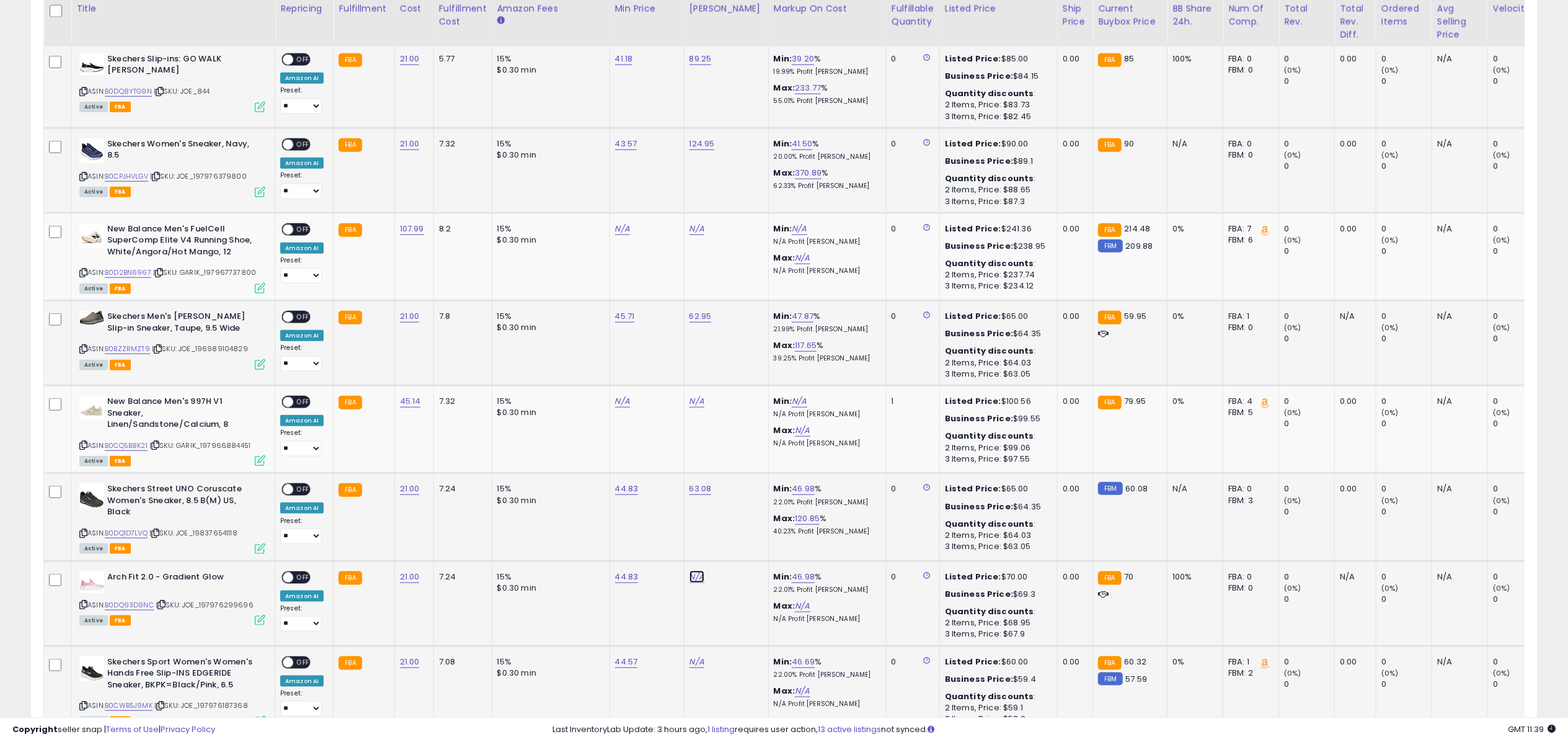
click at [696, 576] on link "N/A" at bounding box center [696, 576] width 15 height 12
type input "*"
type input "****"
click button "submit" at bounding box center [730, 541] width 21 height 19
click at [299, 62] on span "OFF" at bounding box center [303, 59] width 20 height 10
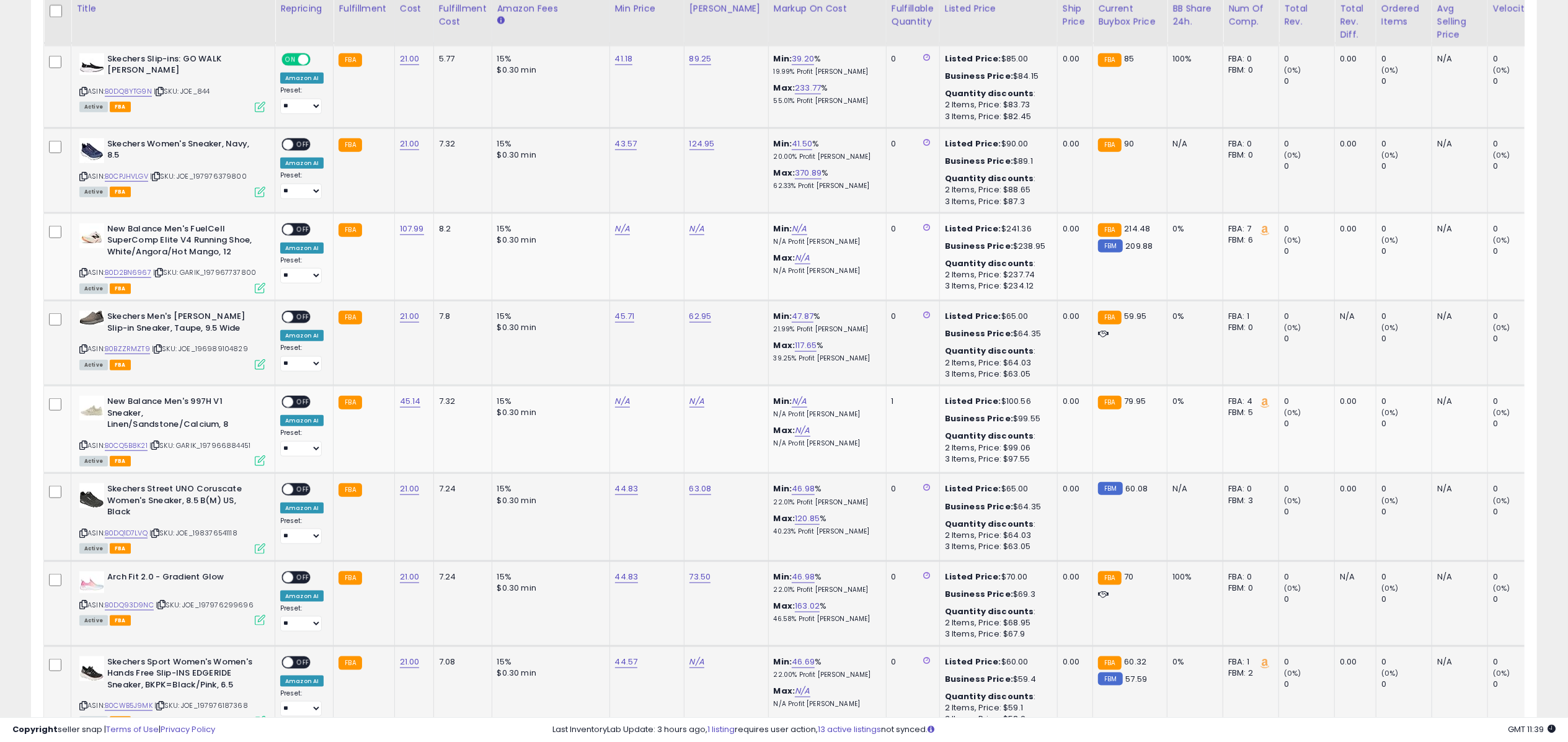
click at [261, 102] on icon at bounding box center [260, 107] width 10 height 10
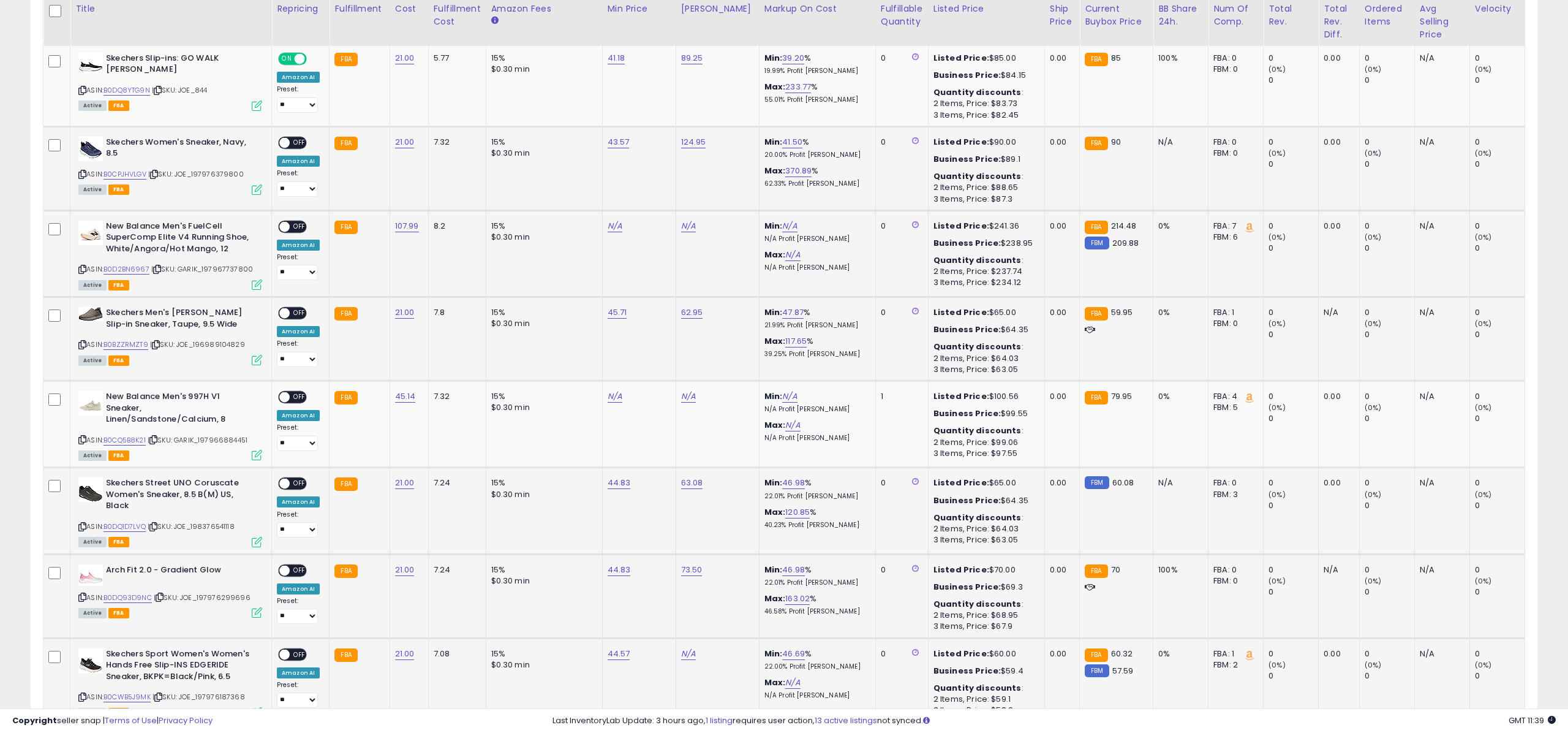
scroll to position [612628, 611667]
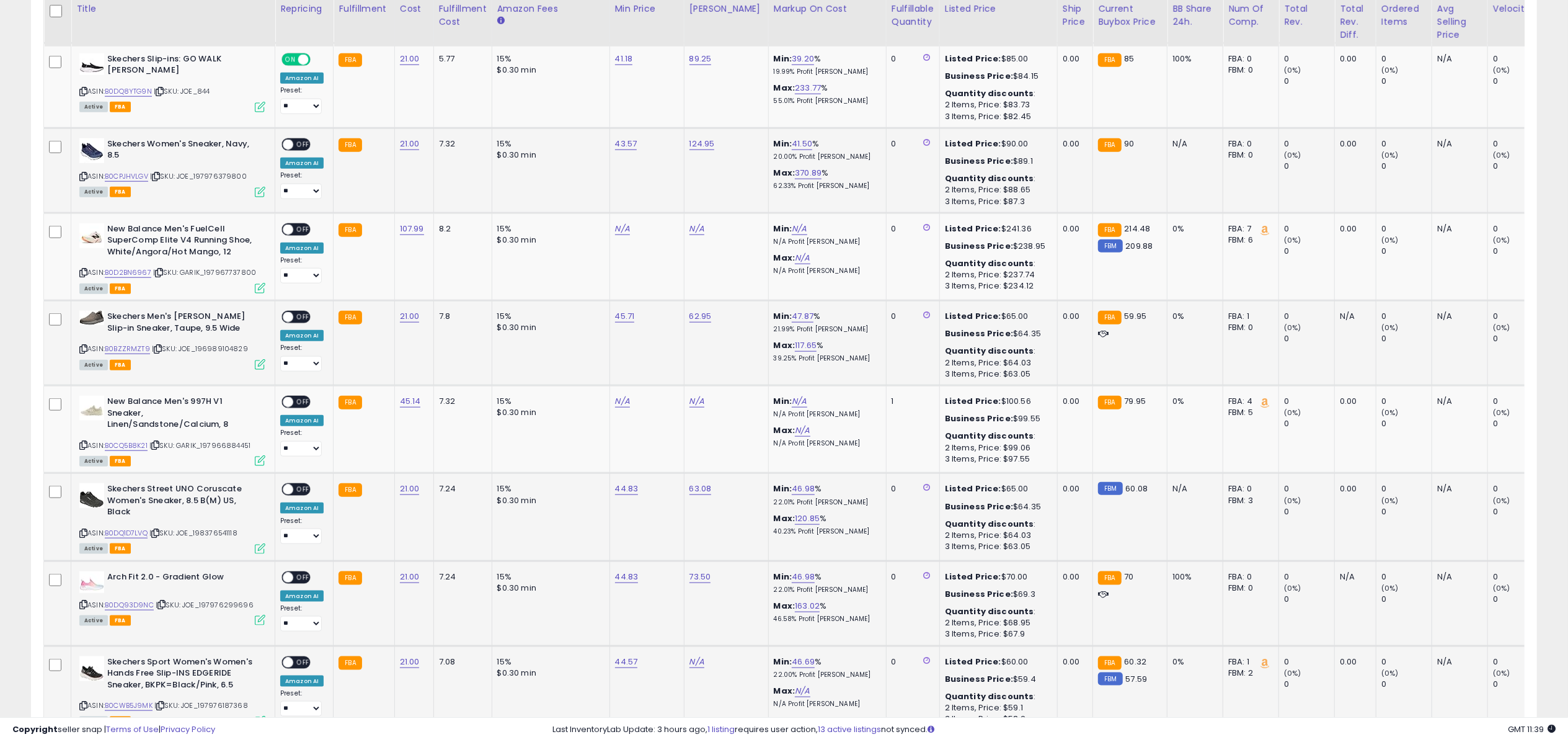
click at [304, 141] on span "OFF" at bounding box center [303, 144] width 20 height 10
click at [263, 190] on icon at bounding box center [260, 191] width 10 height 10
click at [293, 312] on span at bounding box center [287, 317] width 10 height 10
click at [261, 363] on icon at bounding box center [260, 364] width 10 height 10
click at [301, 486] on span "OFF" at bounding box center [303, 489] width 20 height 10
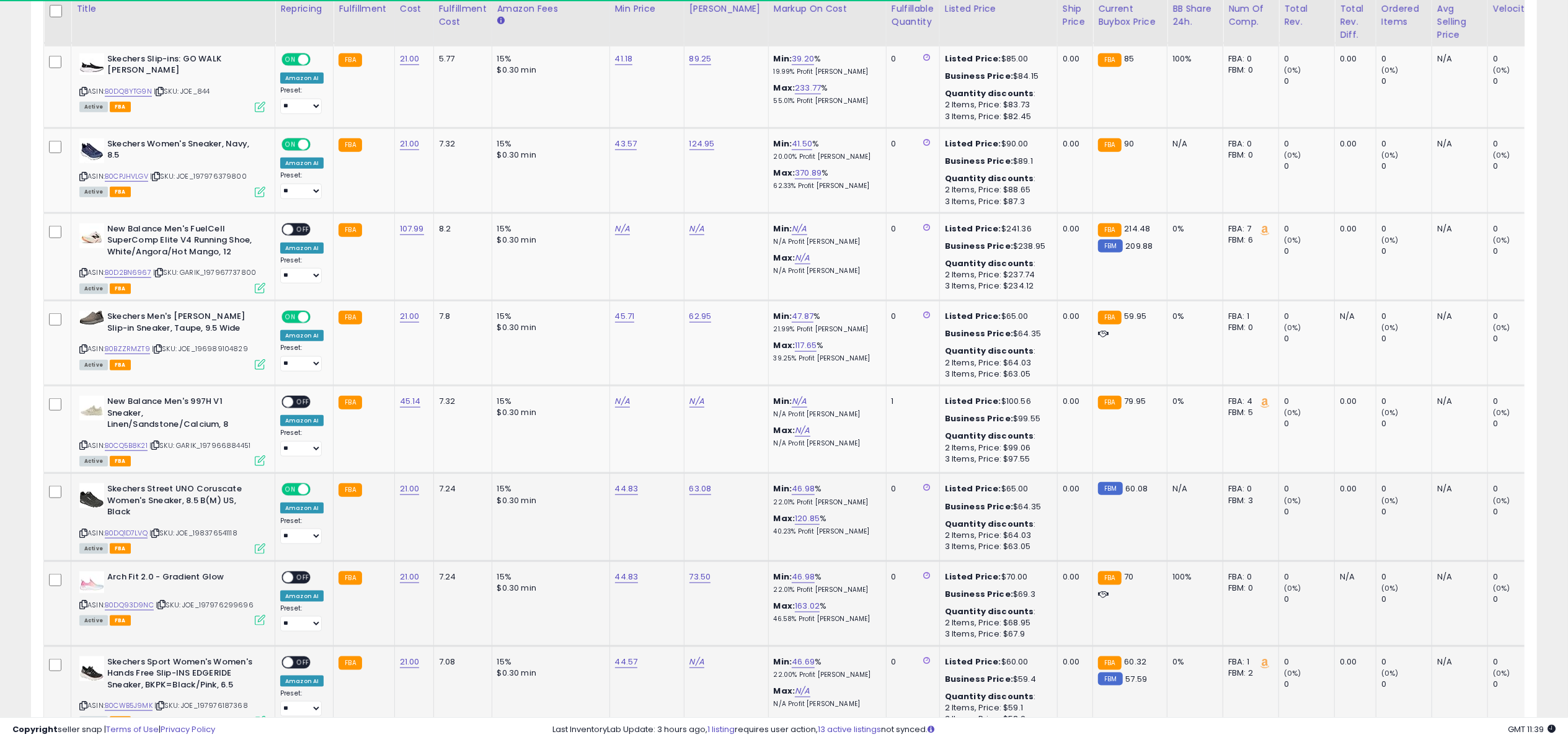
click at [261, 543] on icon at bounding box center [260, 548] width 10 height 10
click at [288, 576] on span at bounding box center [287, 576] width 10 height 10
click at [259, 622] on icon at bounding box center [260, 619] width 10 height 10
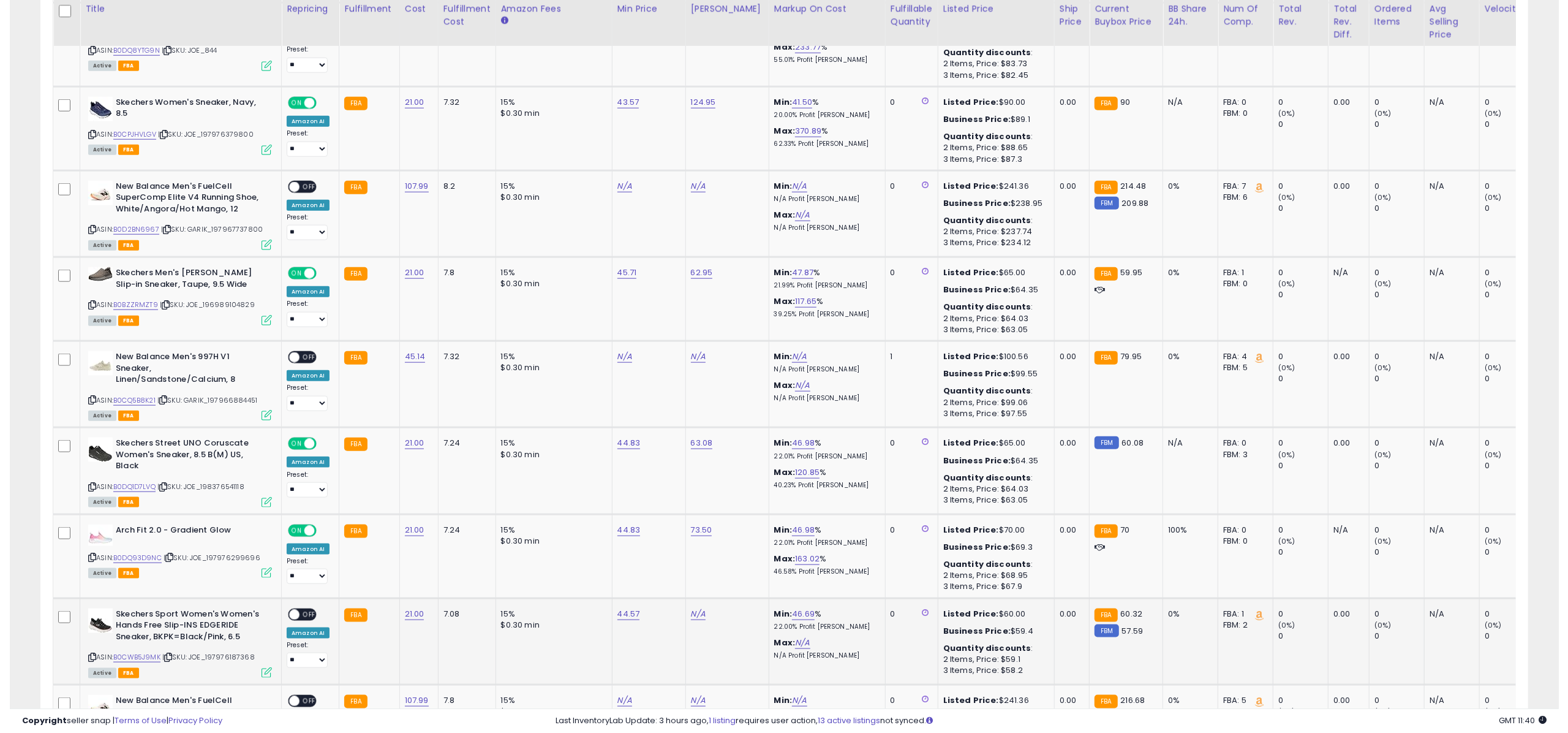
scroll to position [1290, 0]
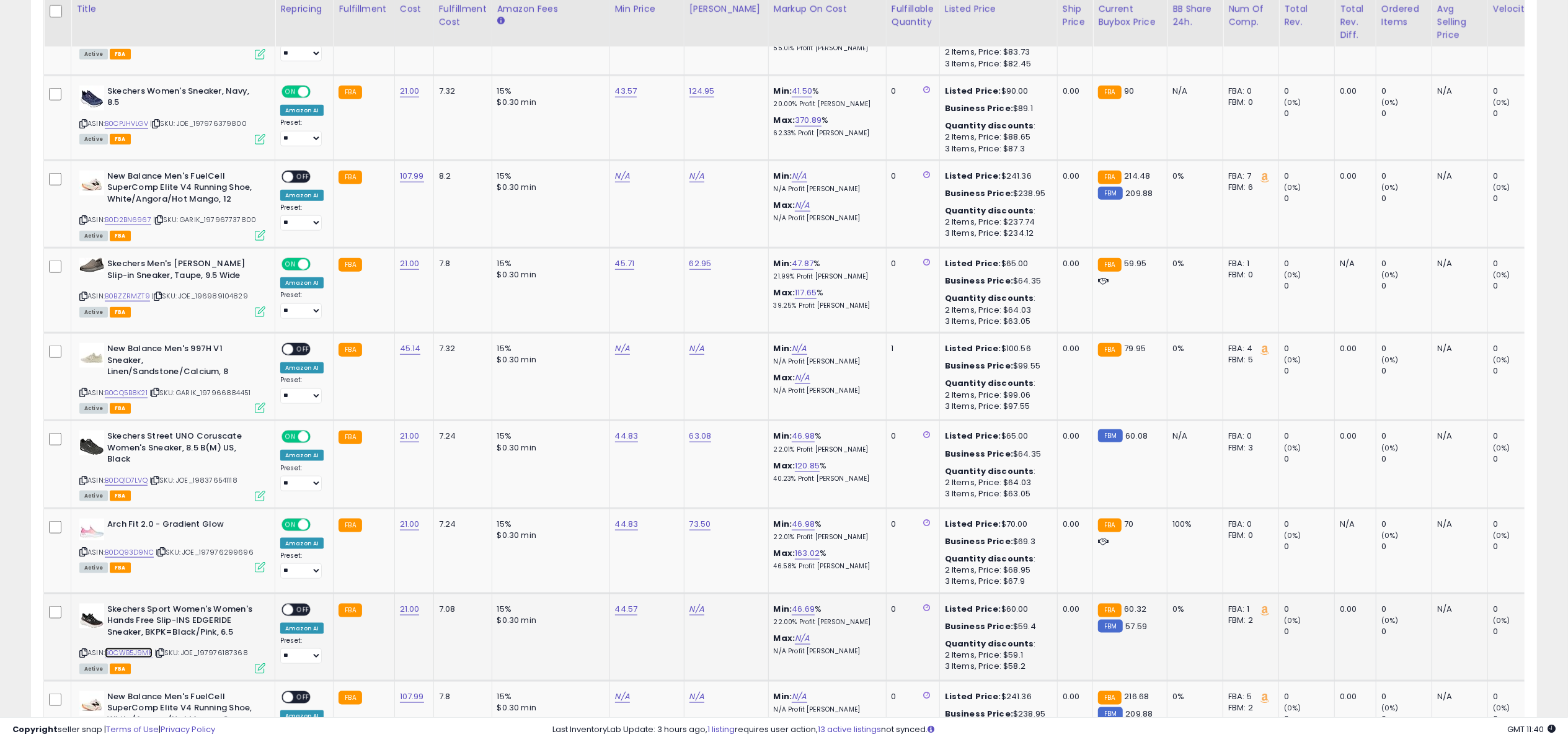
click at [116, 652] on link "B0CWB5J9MK" at bounding box center [128, 652] width 48 height 10
click at [689, 603] on link "N/A" at bounding box center [696, 609] width 15 height 12
click at [693, 605] on link "N/A" at bounding box center [696, 609] width 15 height 12
type input "*****"
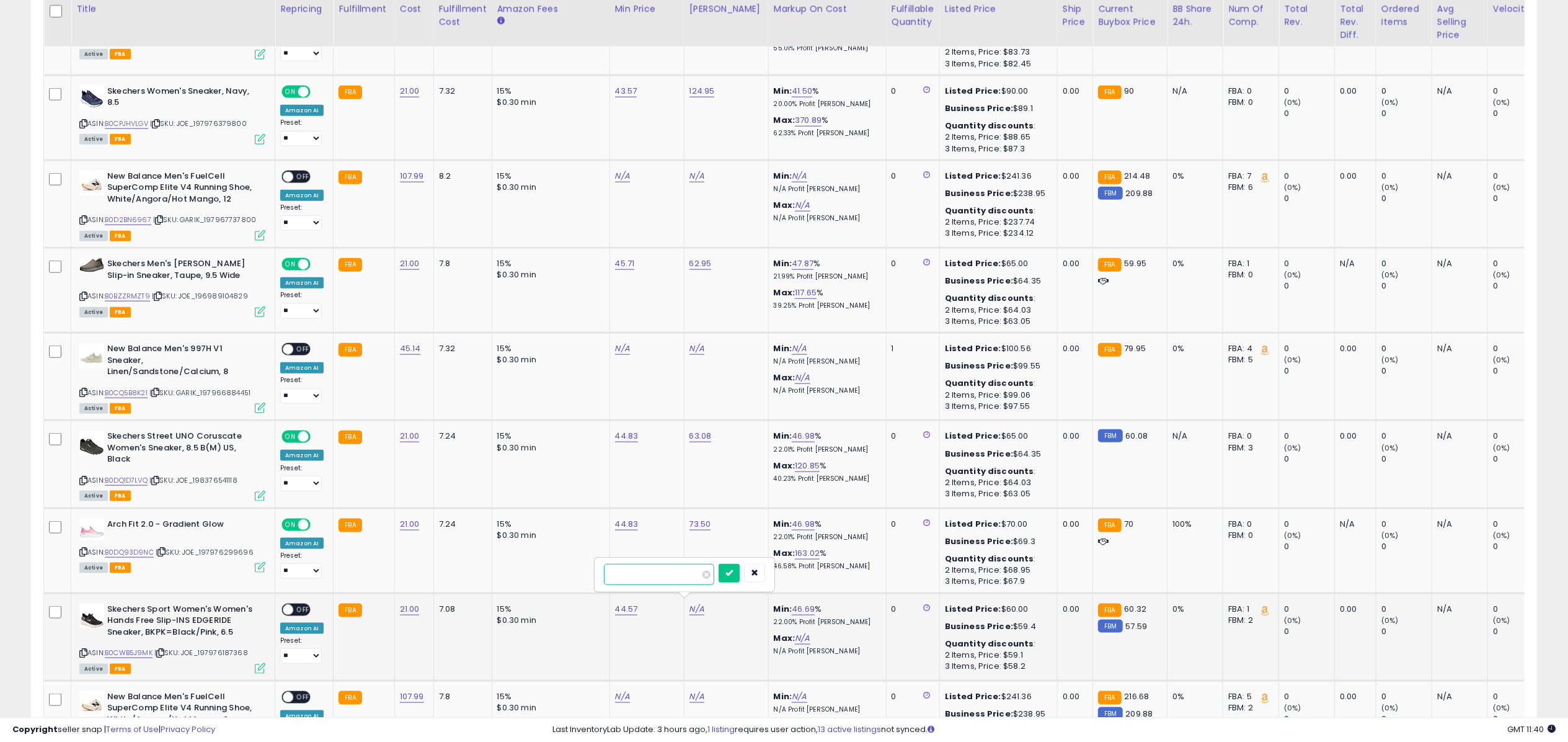
click button "submit" at bounding box center [730, 572] width 21 height 19
drag, startPoint x: 299, startPoint y: 612, endPoint x: 264, endPoint y: 643, distance: 46.8
click at [298, 610] on span "OFF" at bounding box center [303, 609] width 20 height 10
click at [259, 660] on div "ASIN: B0CWB5J9MK | SKU: JOE_197976187368 Active FBA" at bounding box center [172, 638] width 186 height 69
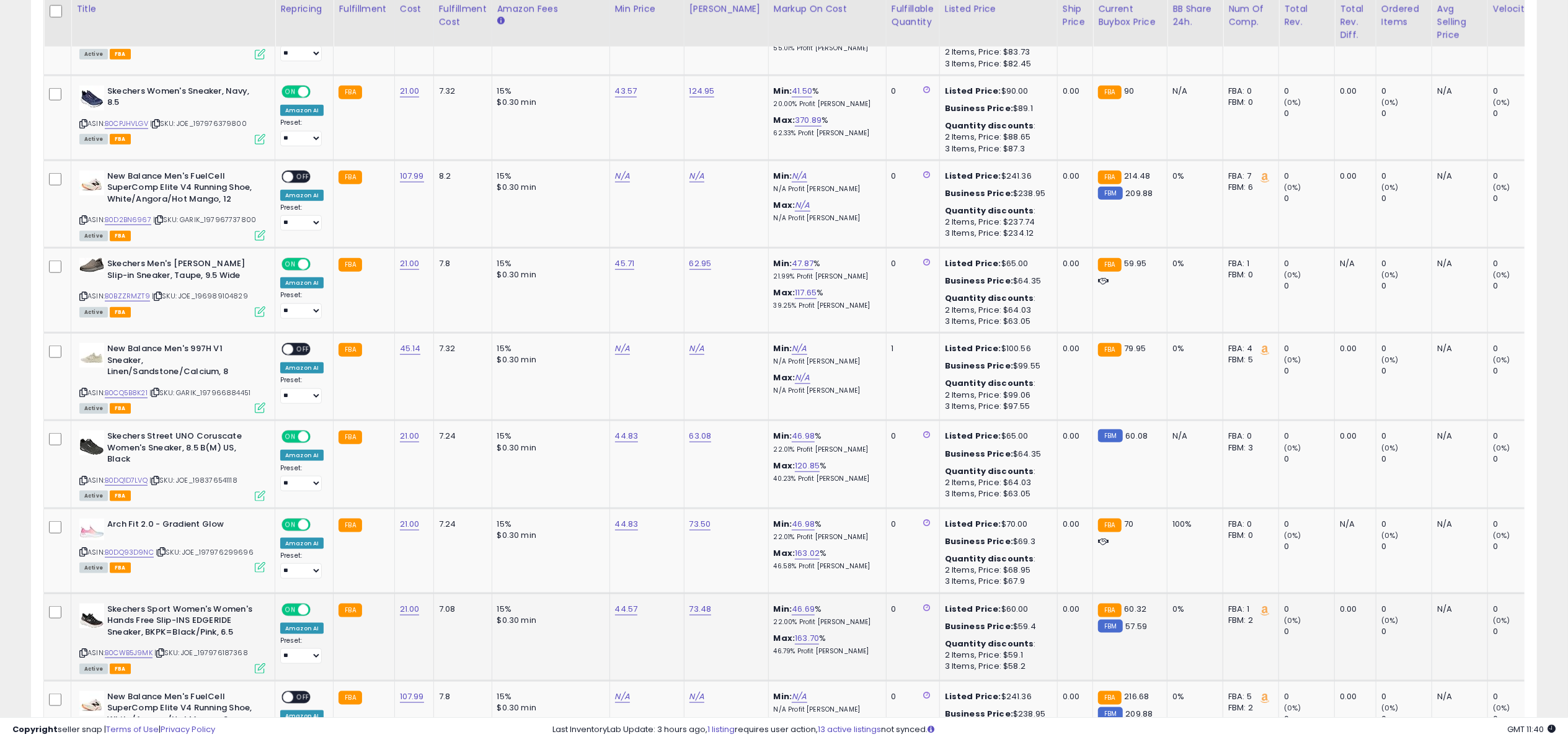
click at [259, 663] on icon at bounding box center [260, 668] width 10 height 10
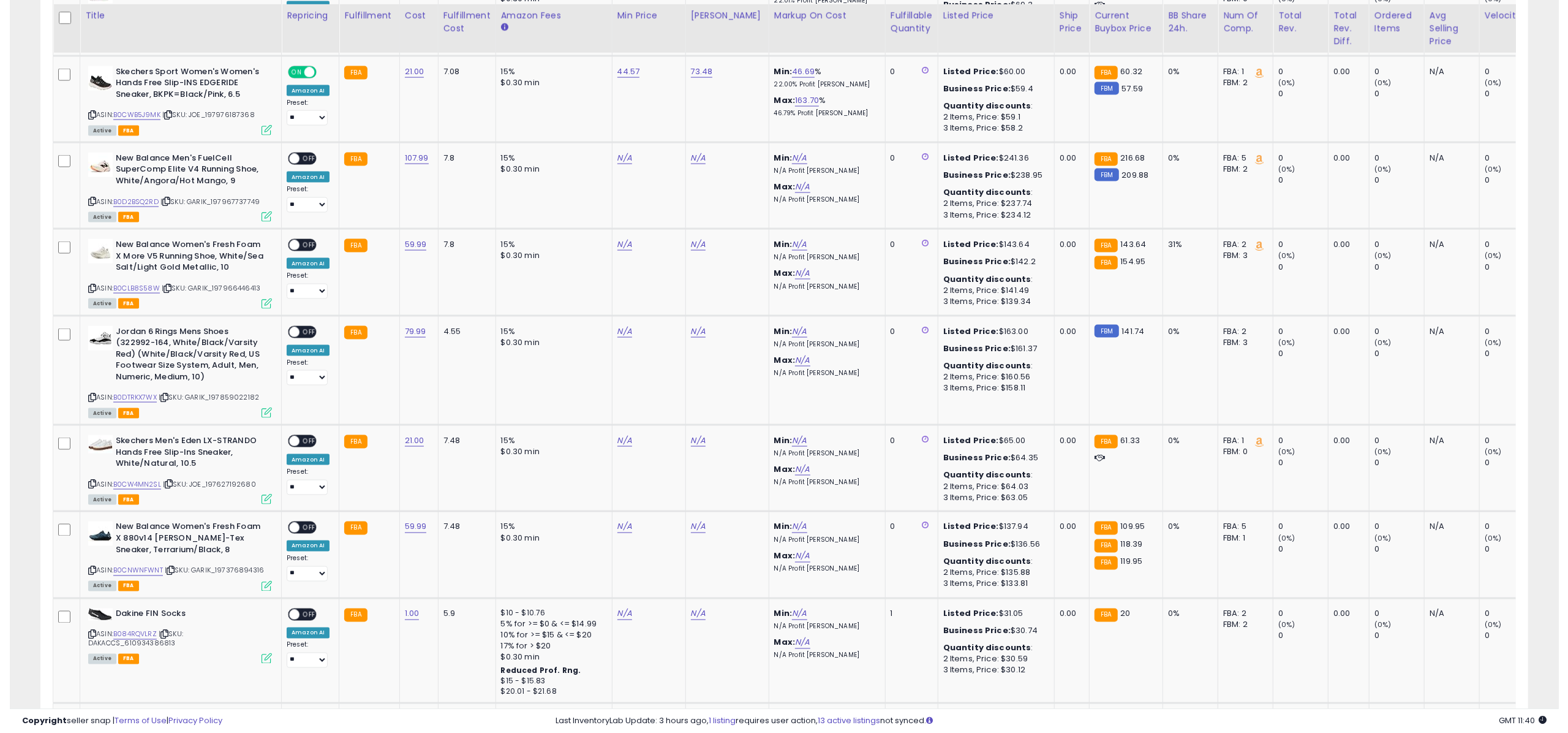
scroll to position [1827, 0]
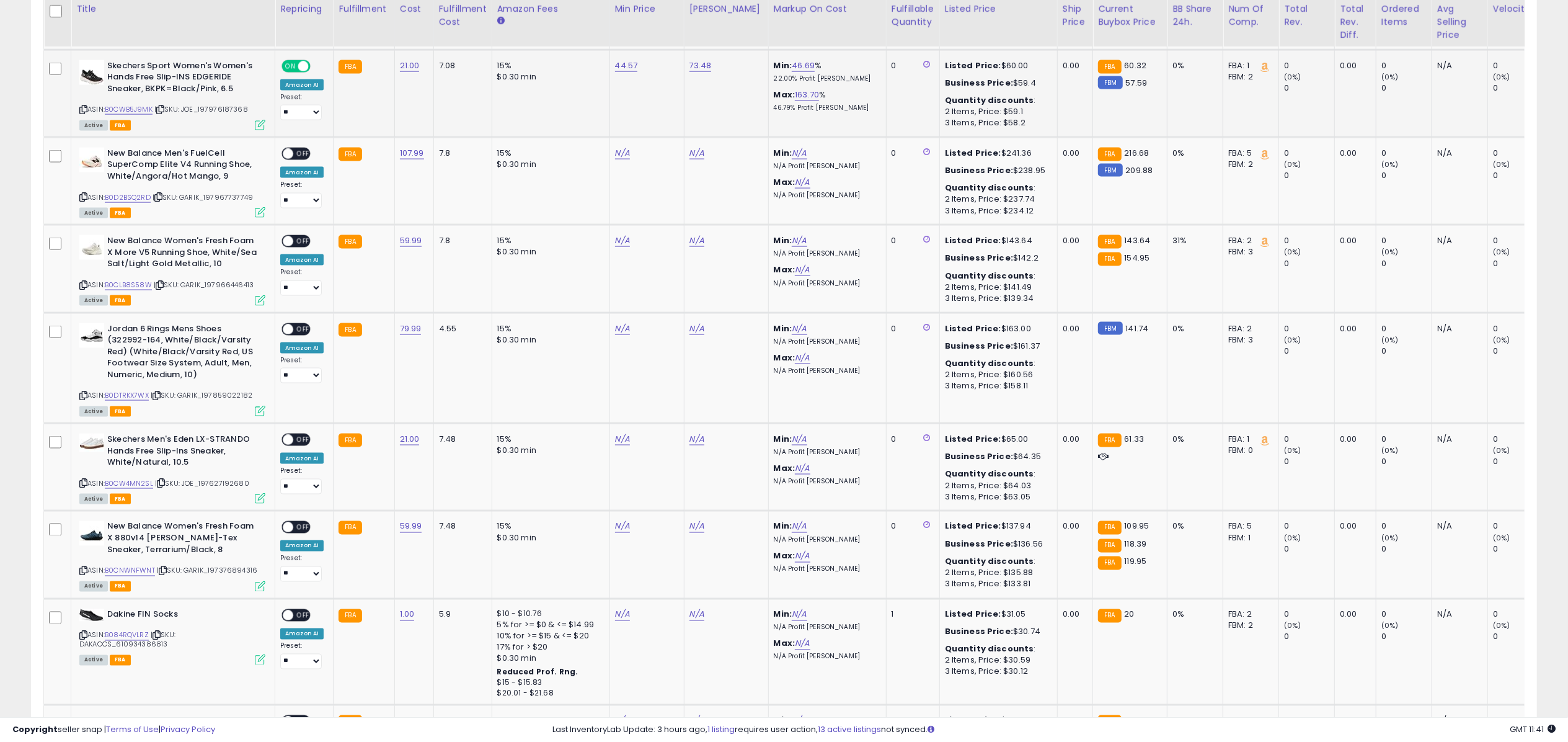
click at [261, 122] on icon at bounding box center [260, 124] width 10 height 10
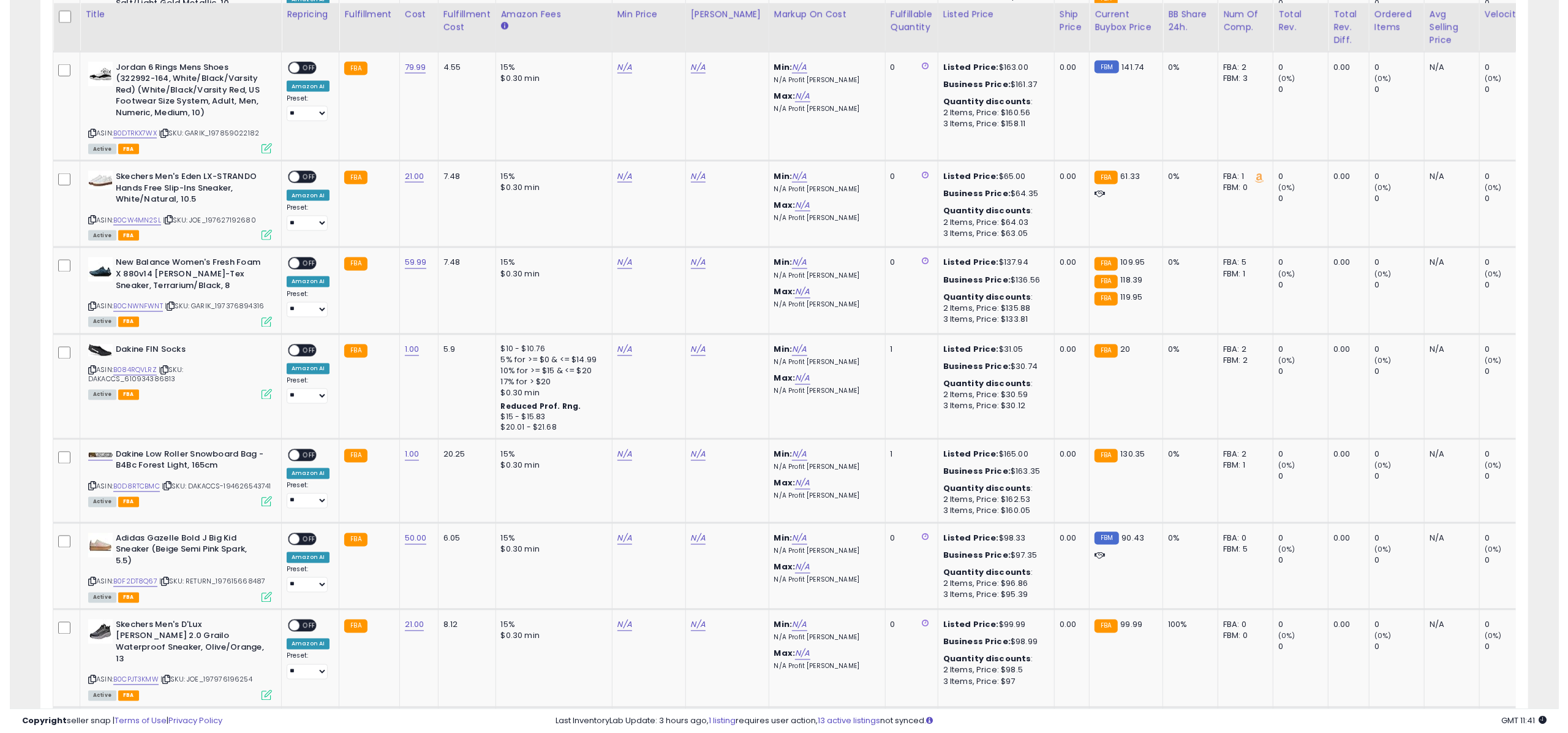
scroll to position [2090, 0]
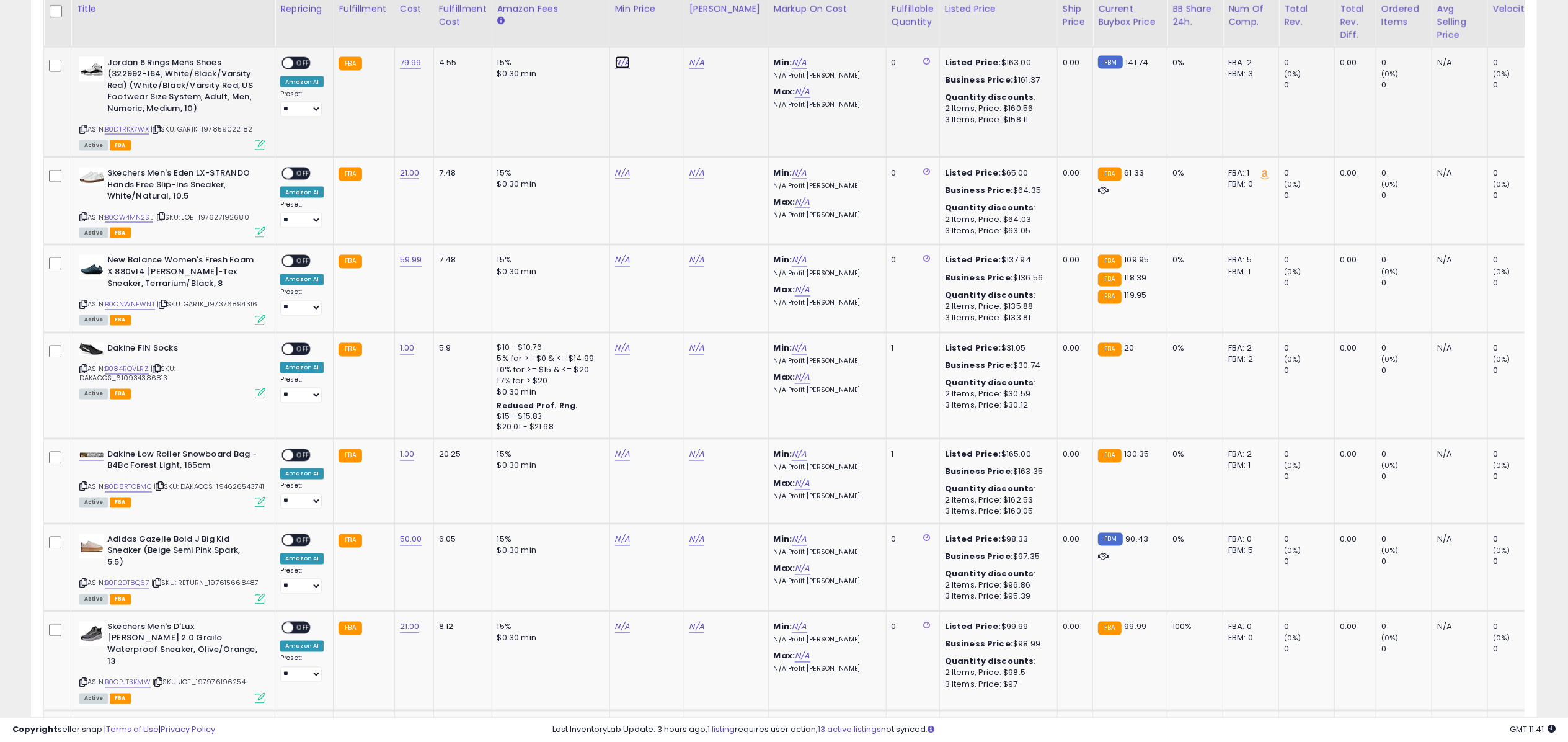
click at [619, 63] on link "N/A" at bounding box center [622, 62] width 15 height 12
type input "******"
click button "submit" at bounding box center [654, 26] width 21 height 19
click at [618, 168] on link "N/A" at bounding box center [622, 173] width 15 height 12
type input "*****"
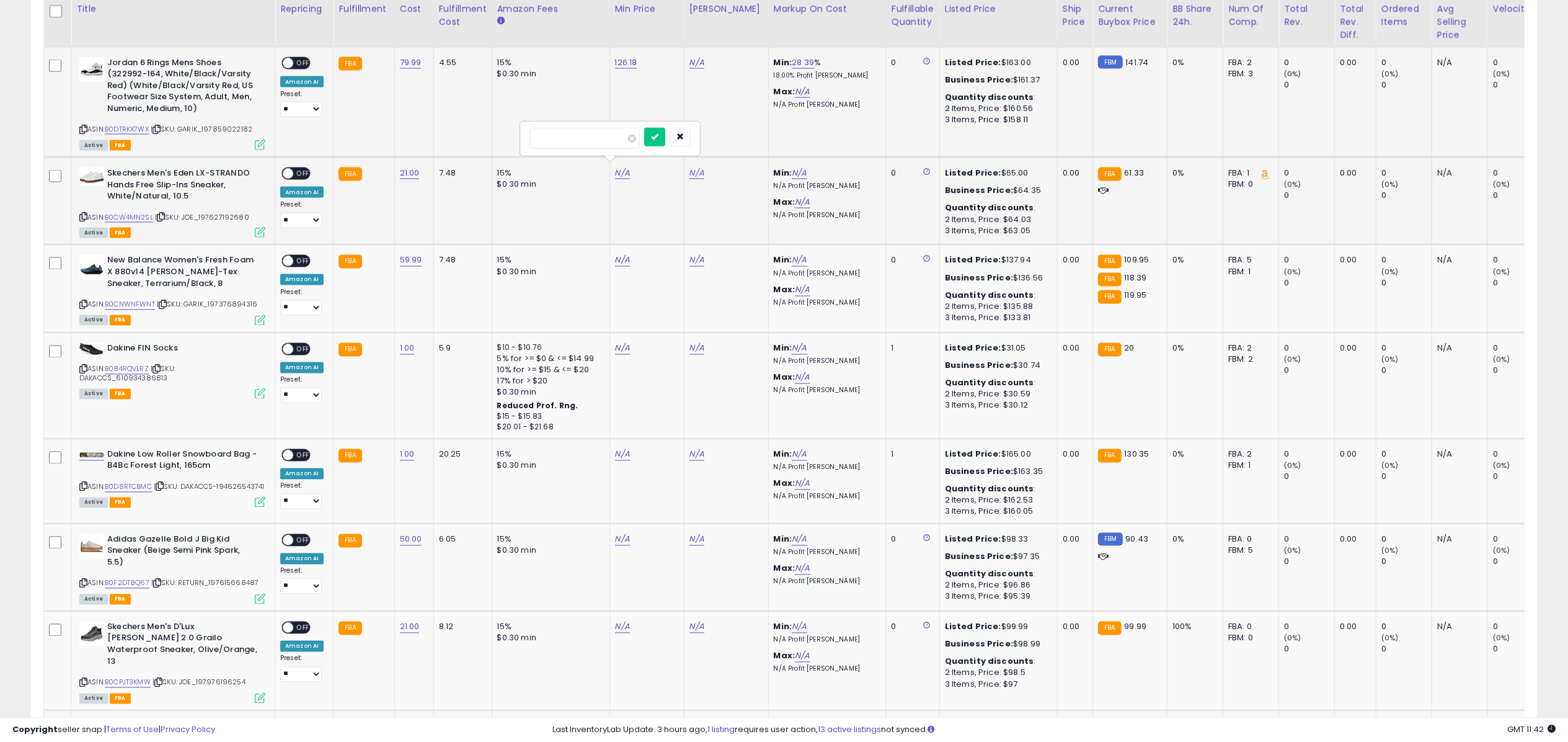
click button "submit" at bounding box center [654, 136] width 21 height 19
click at [621, 534] on link "N/A" at bounding box center [622, 539] width 15 height 12
type input "*****"
click button "submit" at bounding box center [654, 502] width 21 height 19
click at [621, 534] on link "86.24" at bounding box center [626, 539] width 23 height 12
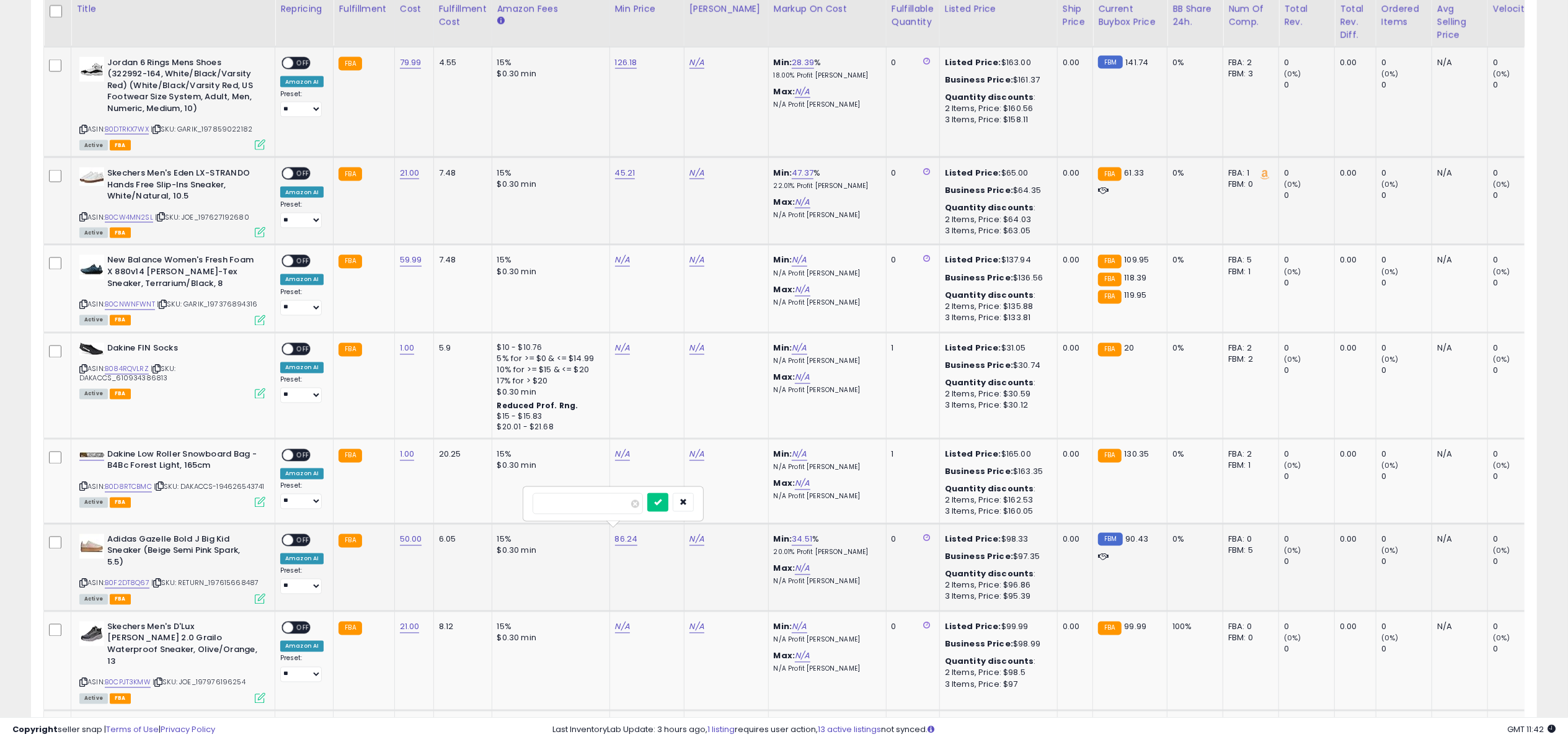
type input "*****"
click button "submit" at bounding box center [658, 502] width 21 height 19
click at [621, 623] on link "N/A" at bounding box center [622, 627] width 15 height 12
type input "****"
click button "submit" at bounding box center [654, 589] width 21 height 19
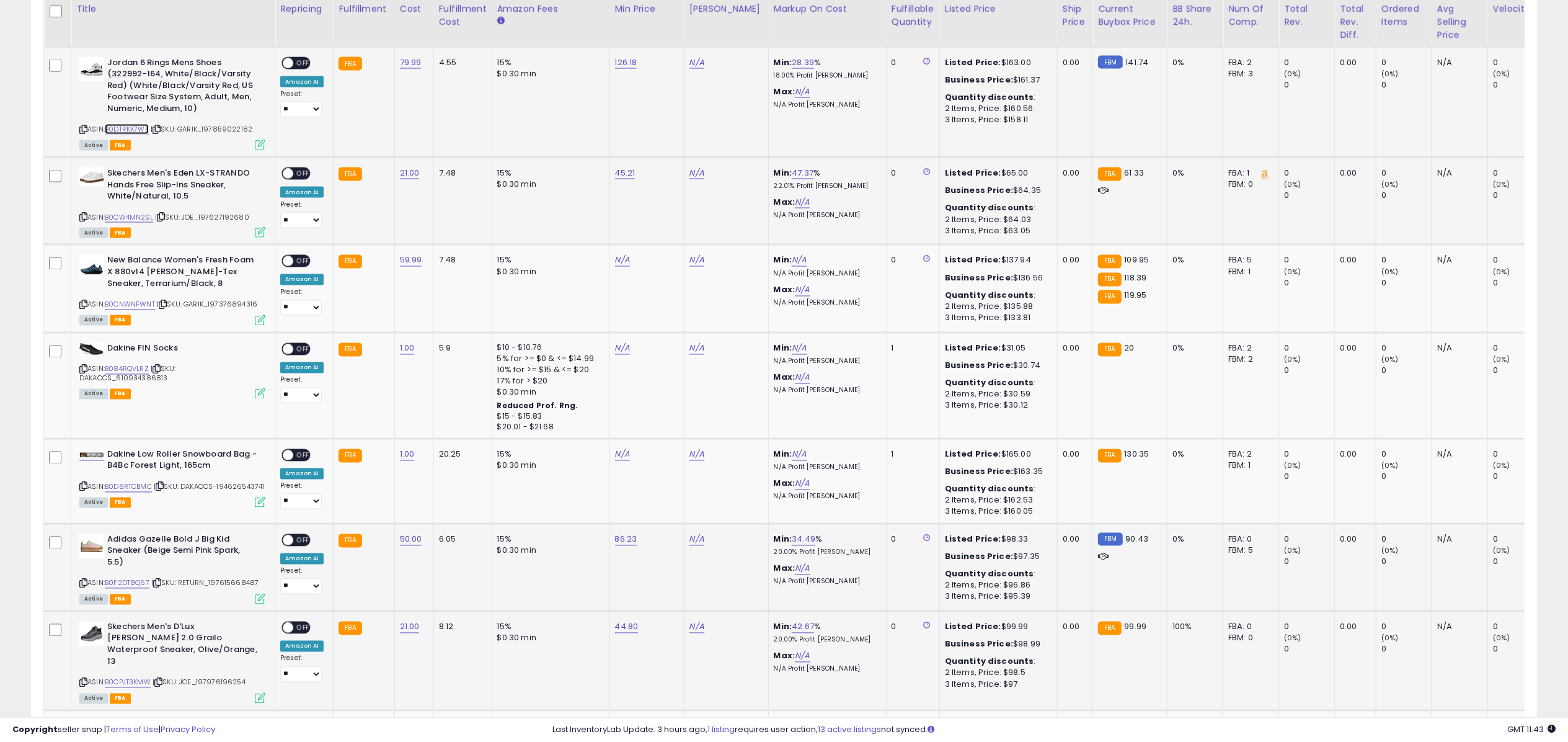
click at [140, 126] on link "B0DTRKX7WX" at bounding box center [127, 129] width 44 height 10
click at [136, 215] on link "B0CW4MN2SL" at bounding box center [129, 217] width 48 height 10
click at [132, 582] on link "B0F2DT8Q67" at bounding box center [127, 583] width 44 height 10
click at [130, 677] on link "B0CPJT3KMW" at bounding box center [128, 682] width 46 height 10
click at [698, 59] on link "N/A" at bounding box center [696, 62] width 15 height 12
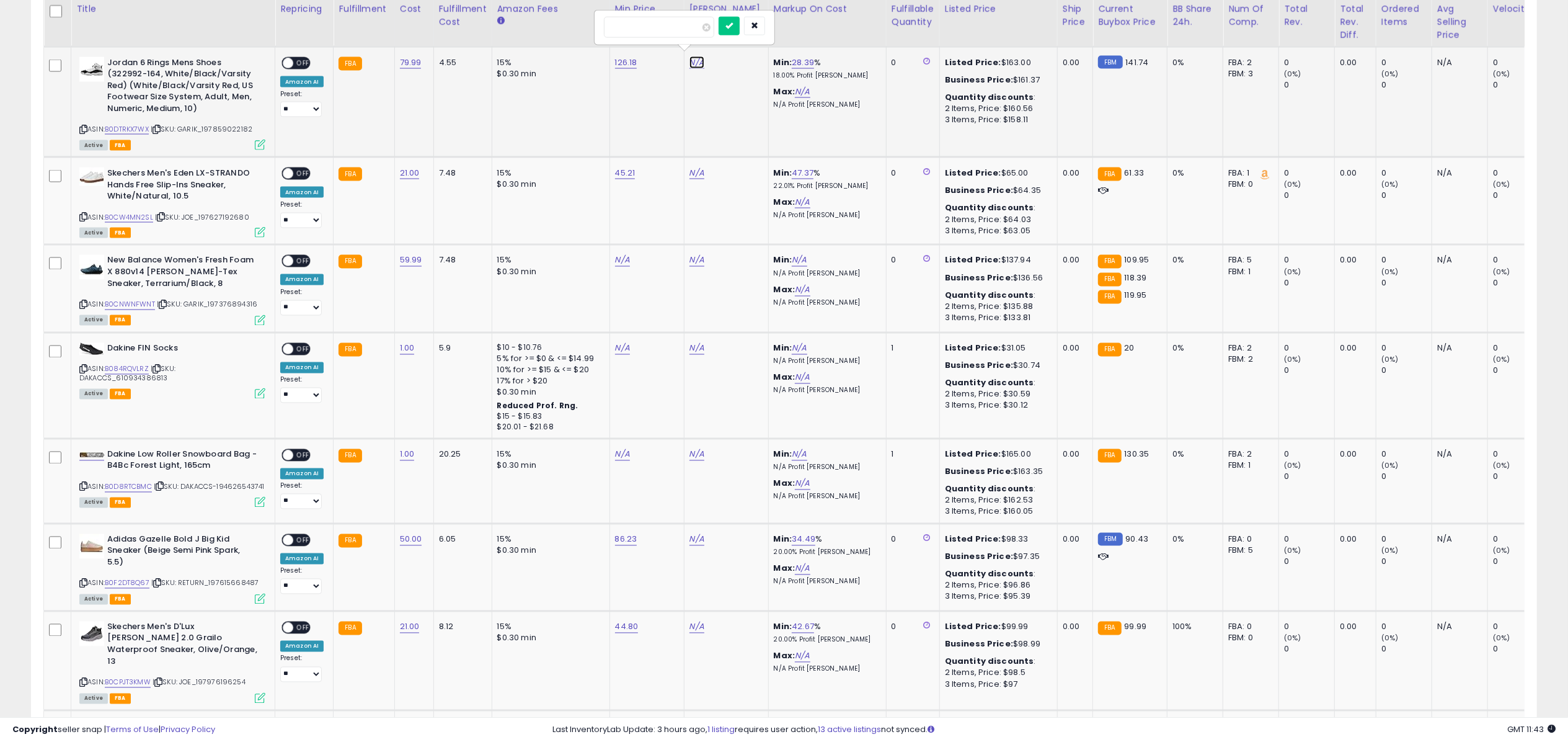
click at [691, 58] on link "N/A" at bounding box center [696, 62] width 15 height 12
type input "******"
click button "submit" at bounding box center [730, 26] width 21 height 19
click at [307, 60] on span "OFF" at bounding box center [303, 62] width 20 height 10
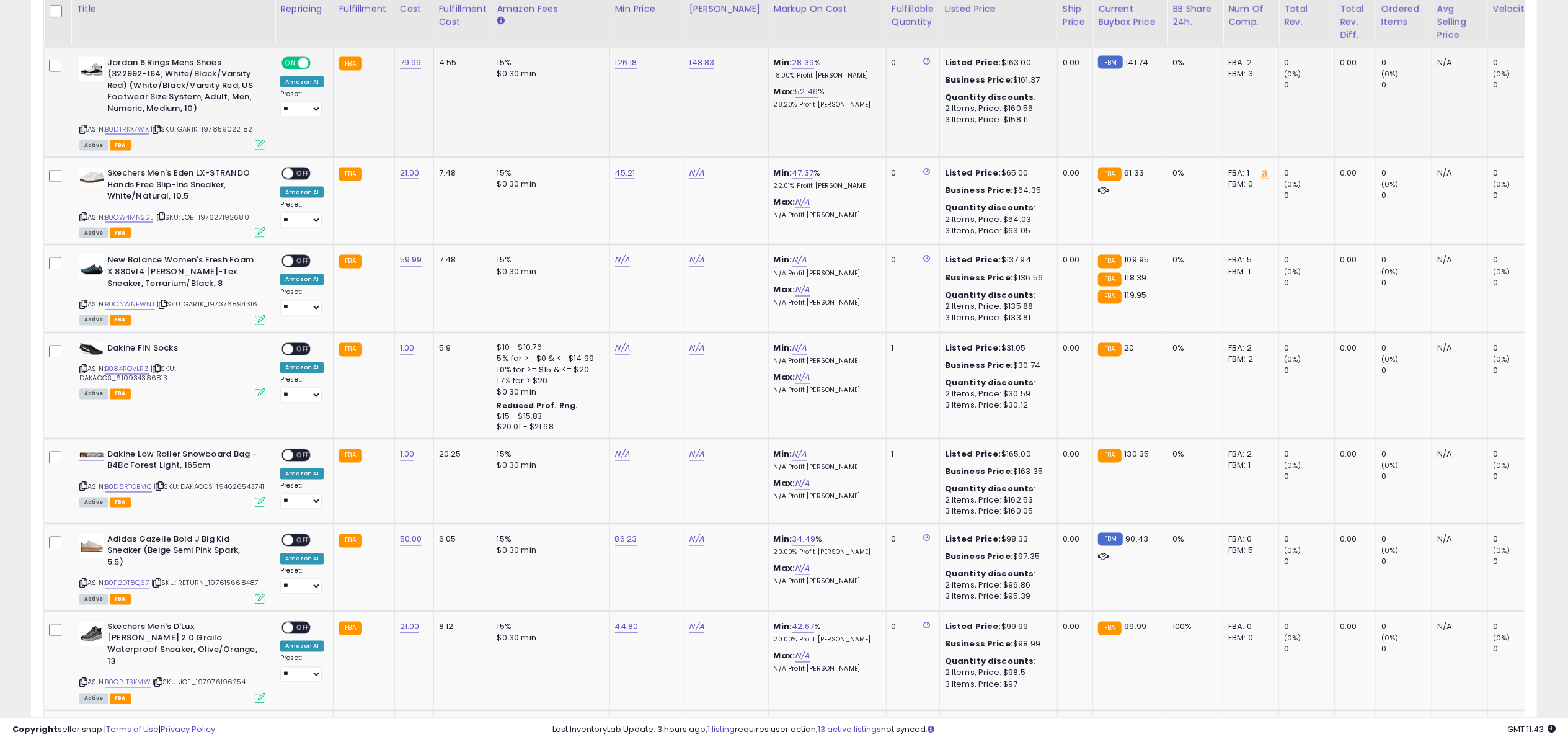
click at [258, 141] on icon at bounding box center [260, 145] width 10 height 10
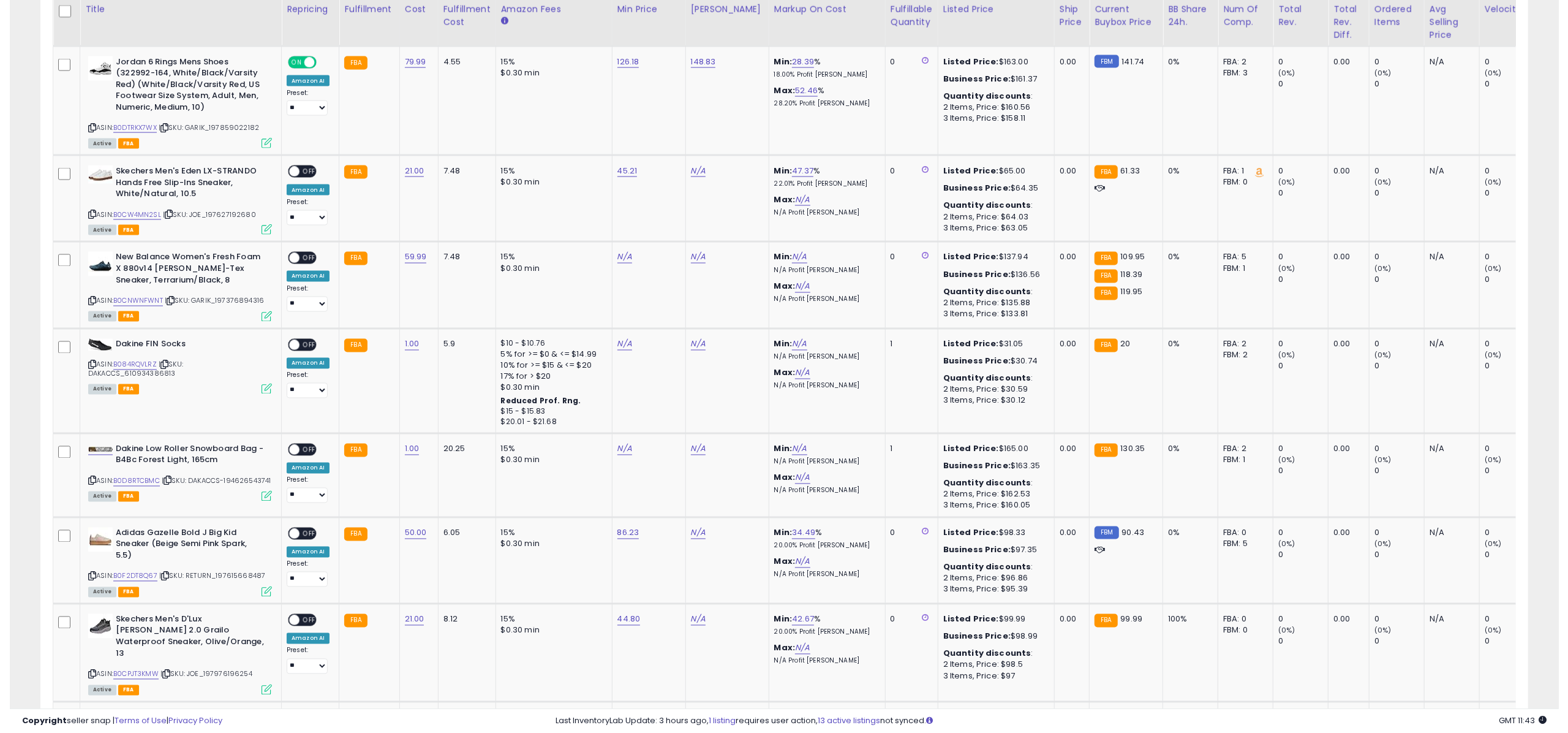
scroll to position [612628, 611667]
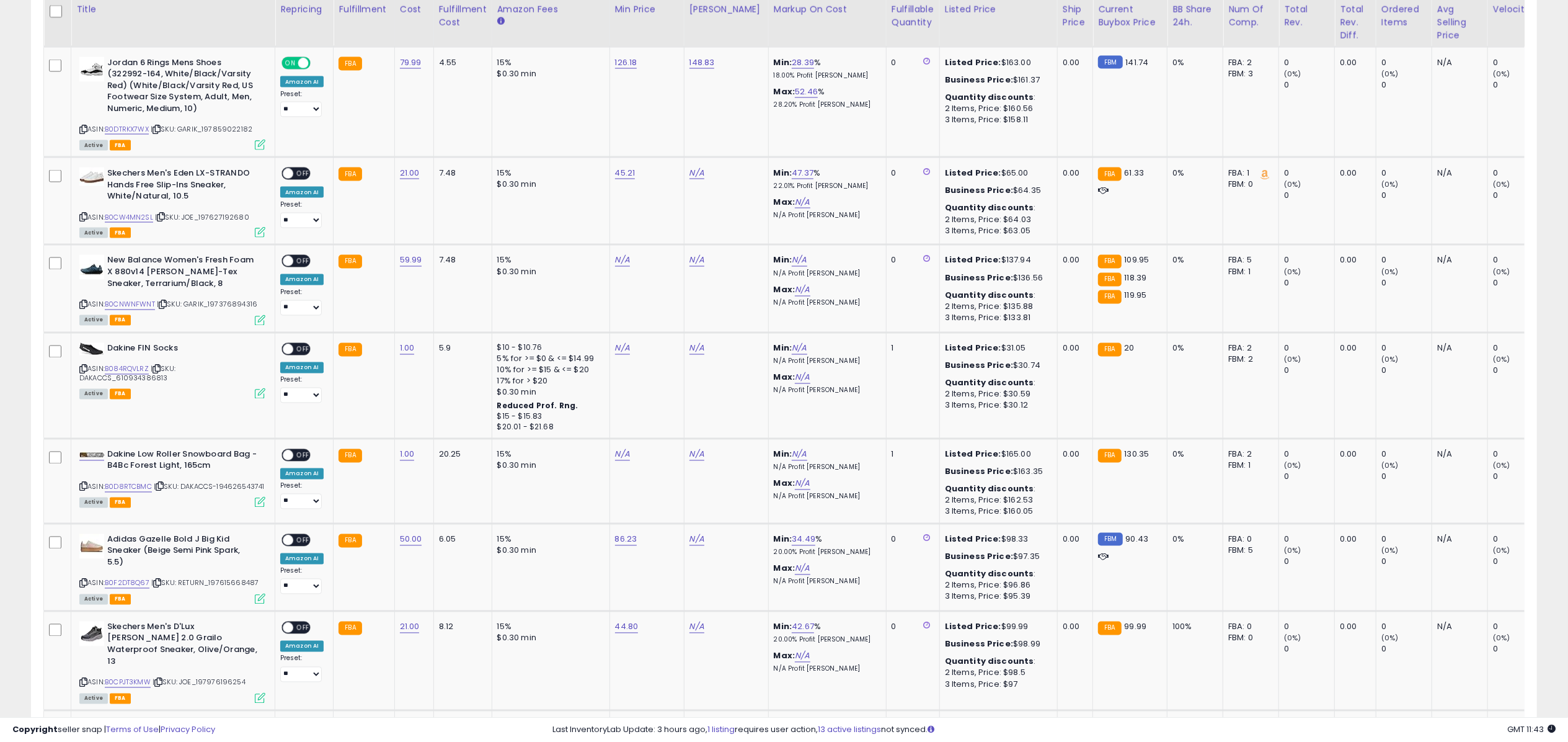
click at [695, 176] on td "N/A" at bounding box center [726, 201] width 85 height 87
click at [696, 170] on link "N/A" at bounding box center [696, 173] width 15 height 12
type input "*****"
click button "submit" at bounding box center [730, 136] width 21 height 19
click at [309, 169] on span "OFF" at bounding box center [303, 174] width 20 height 10
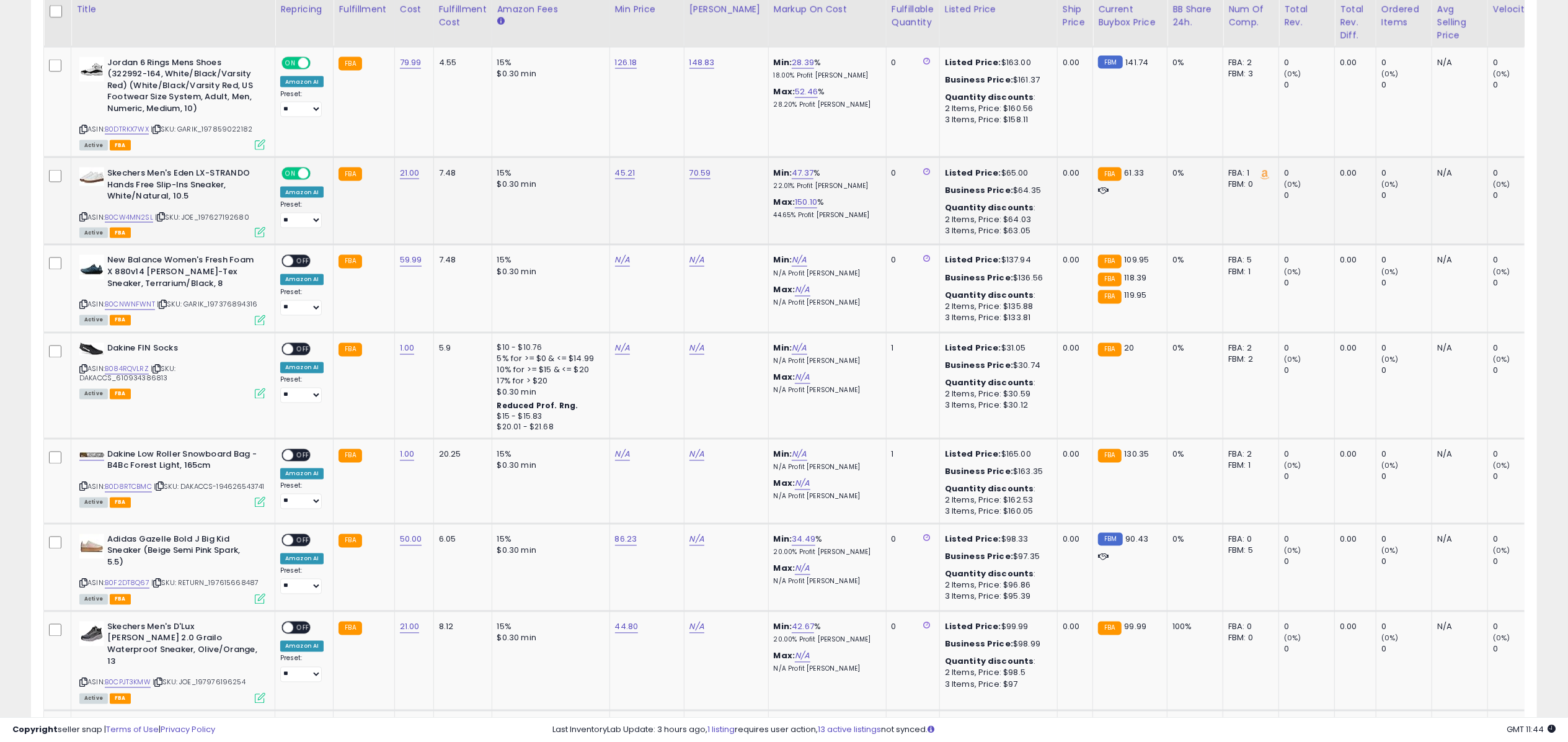
click at [261, 227] on icon at bounding box center [260, 232] width 10 height 10
click at [695, 534] on link "N/A" at bounding box center [696, 539] width 15 height 12
type input "***"
click button "submit" at bounding box center [730, 502] width 21 height 19
click at [261, 143] on icon at bounding box center [260, 145] width 10 height 10
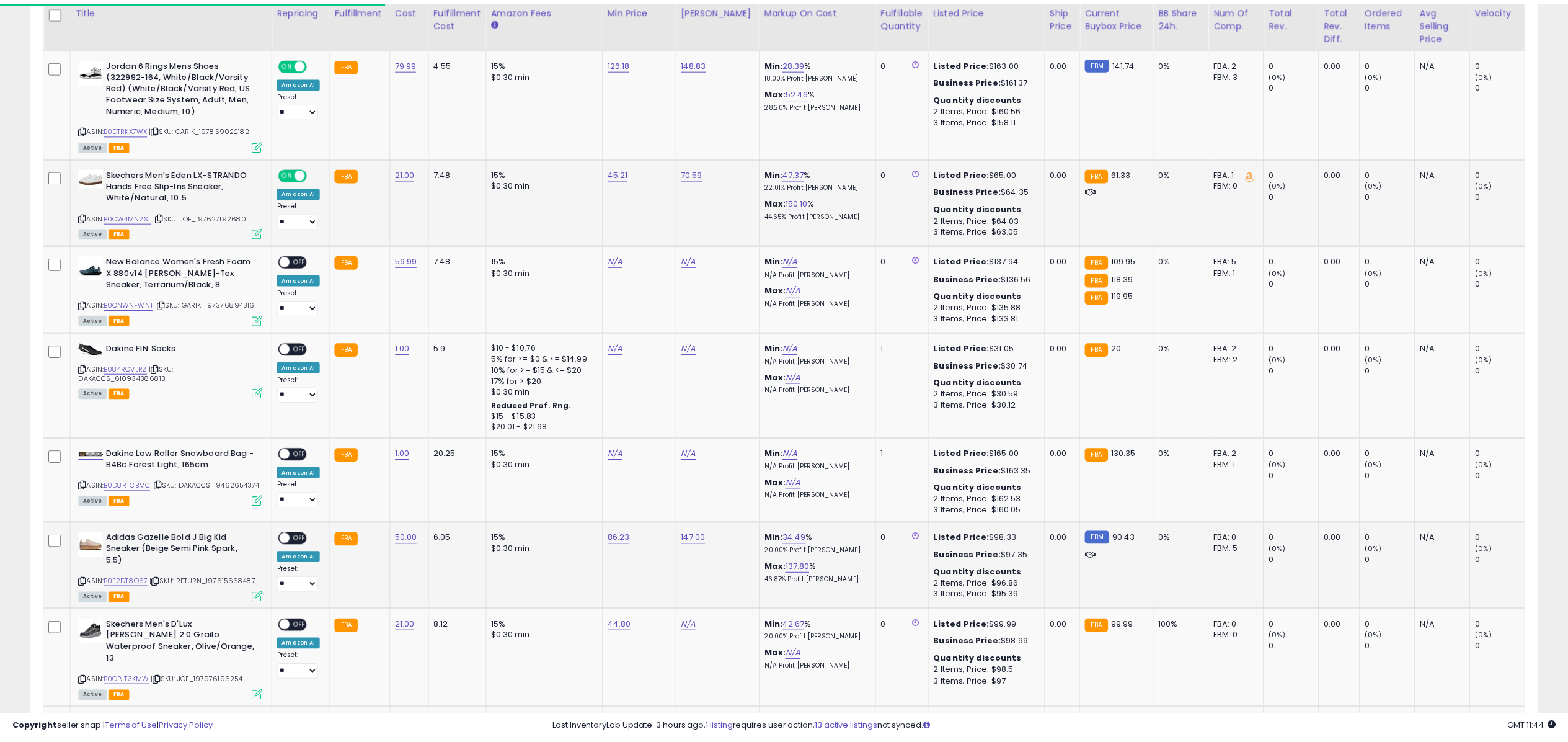
scroll to position [254, 876]
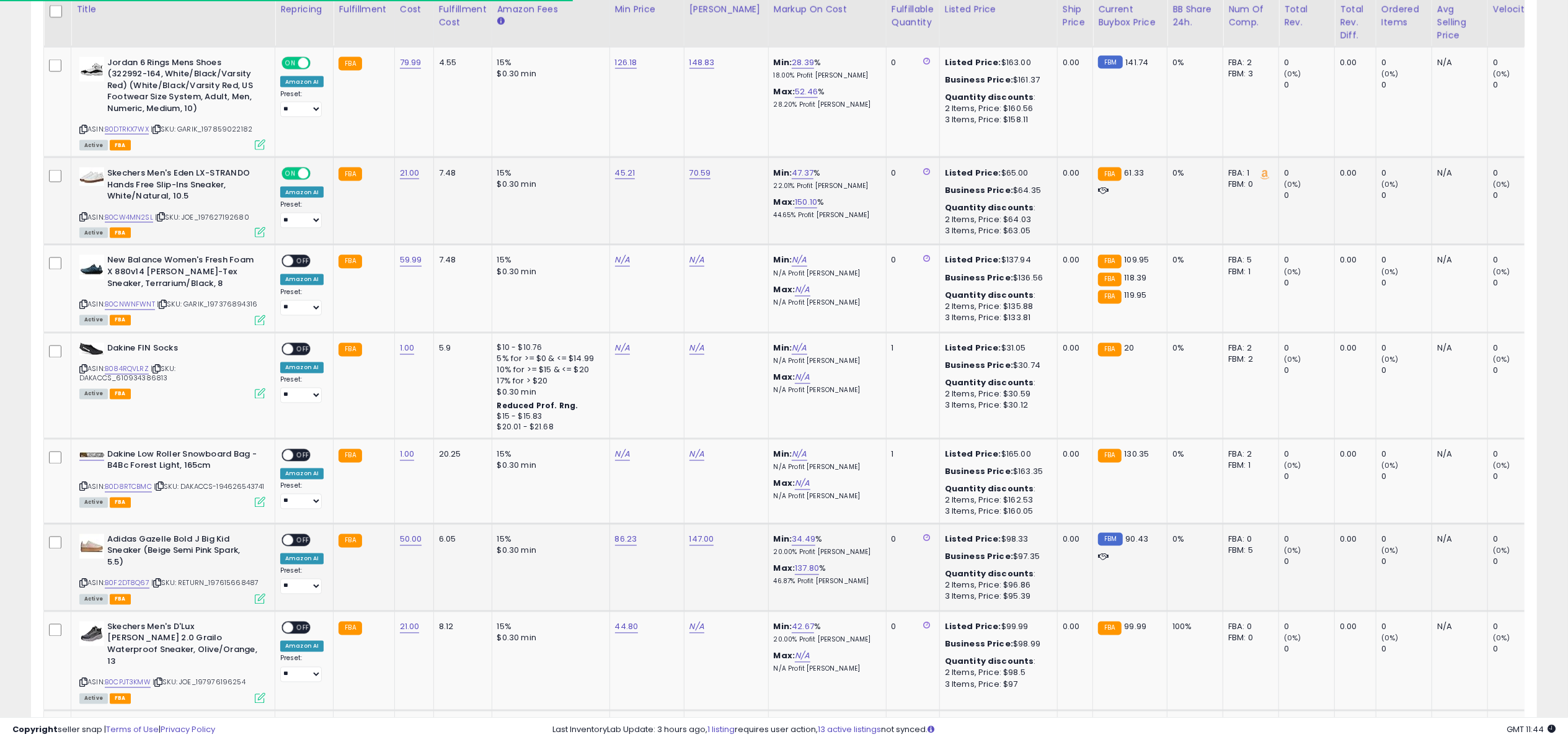
click at [261, 233] on icon at bounding box center [260, 232] width 10 height 10
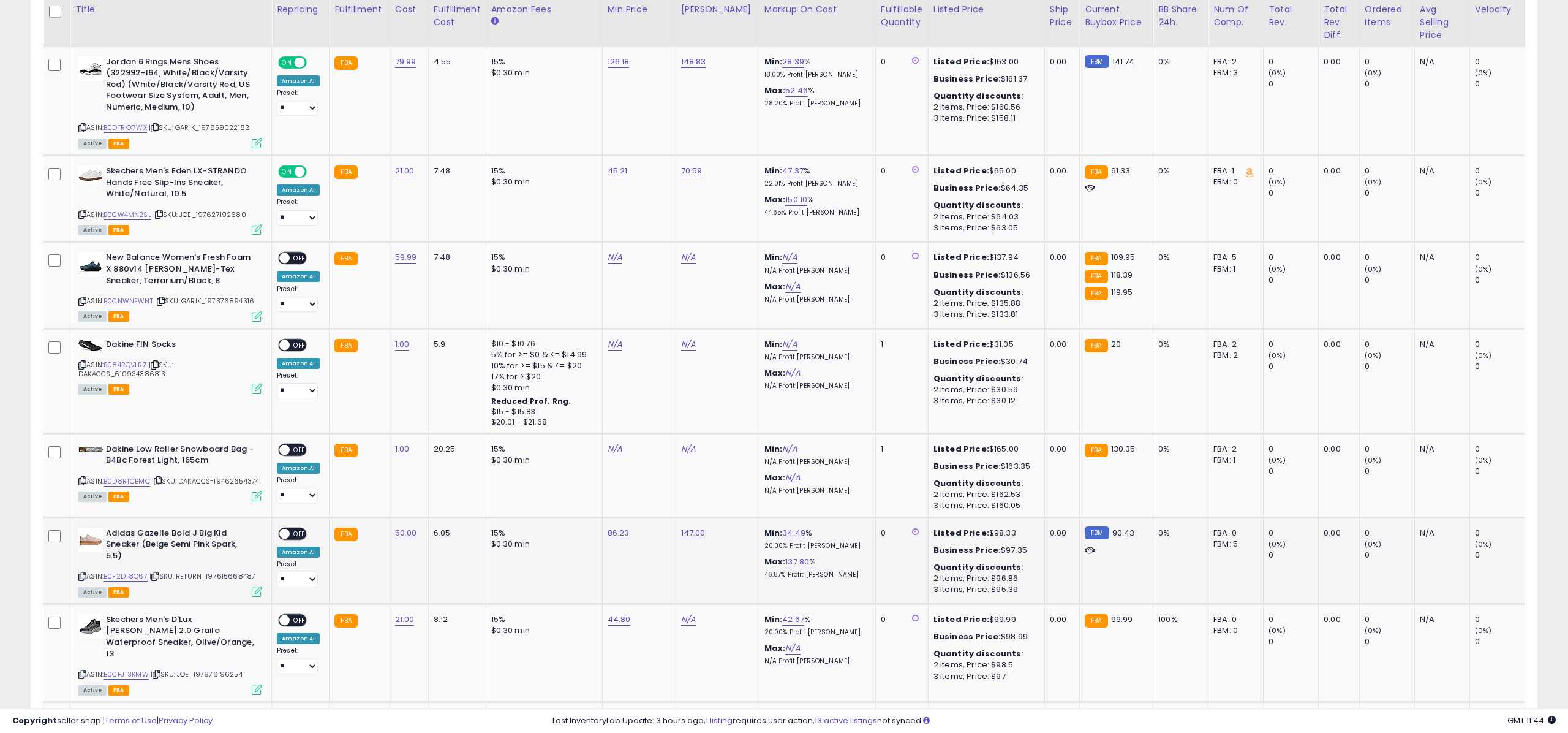
scroll to position [612628, 611667]
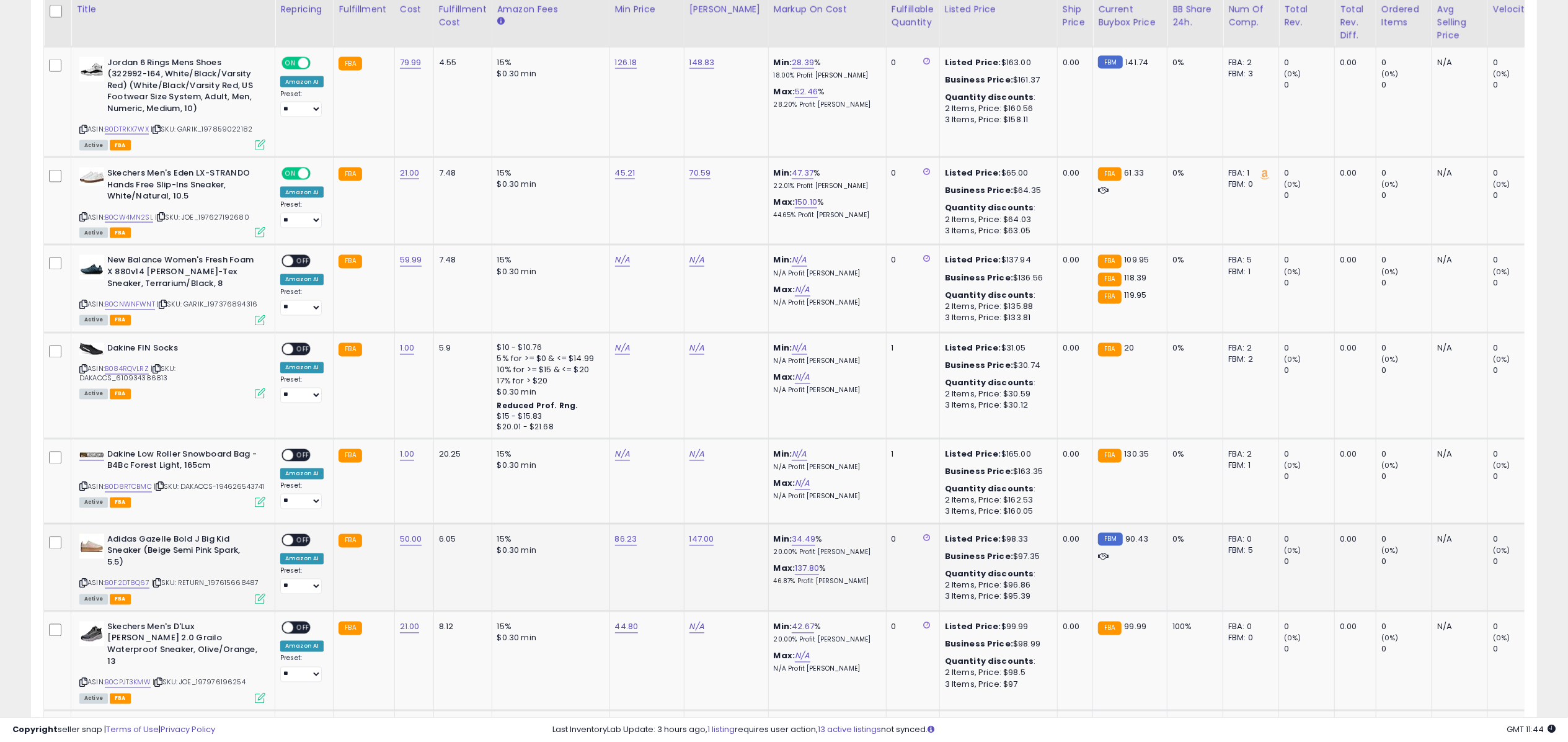
click at [299, 534] on span "OFF" at bounding box center [303, 539] width 20 height 10
click at [264, 593] on icon at bounding box center [260, 598] width 10 height 10
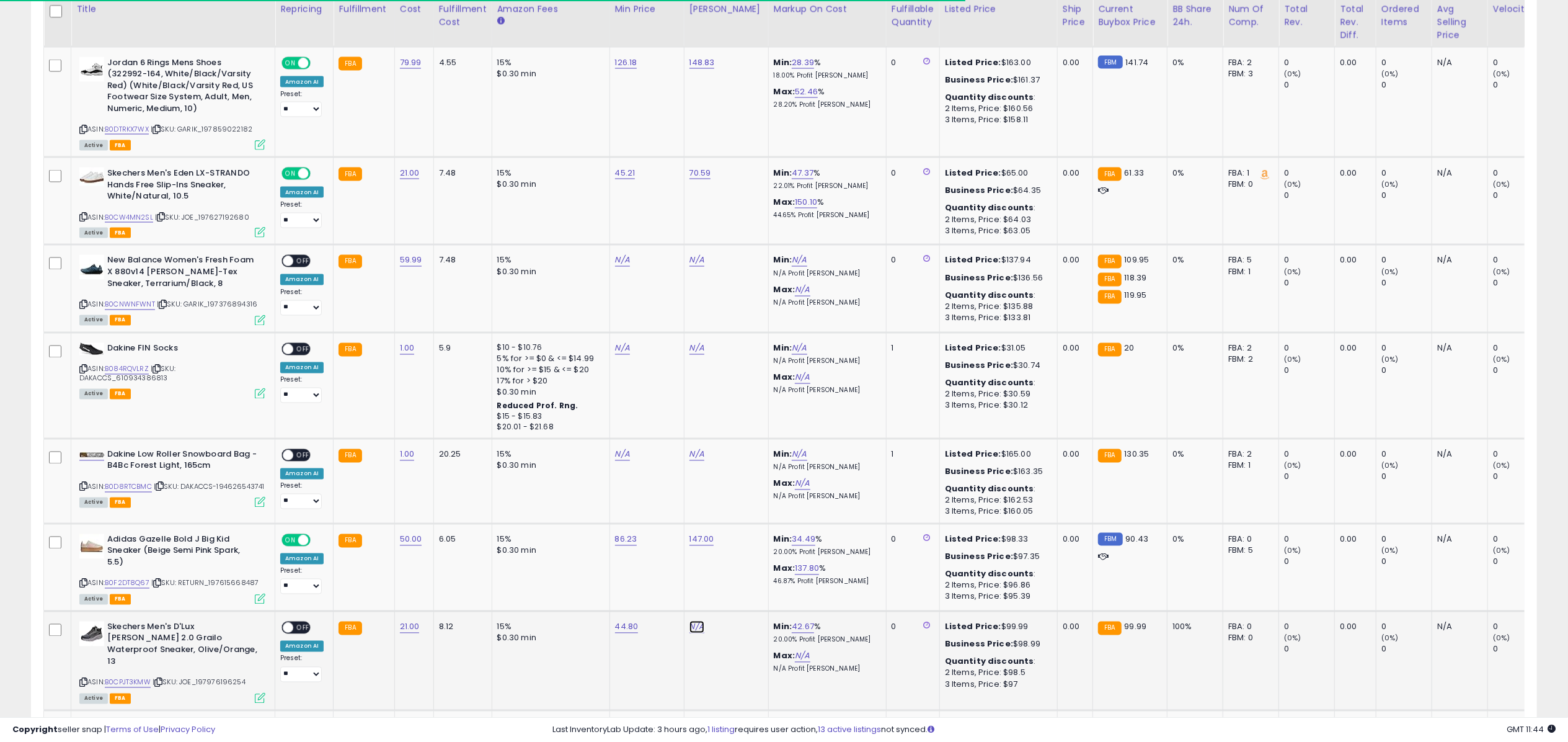
click at [693, 623] on link "N/A" at bounding box center [696, 627] width 15 height 12
type input "*****"
click button "submit" at bounding box center [730, 589] width 21 height 19
click at [297, 623] on div "ON OFF" at bounding box center [282, 627] width 29 height 10
click at [303, 623] on span "OFF" at bounding box center [303, 627] width 20 height 10
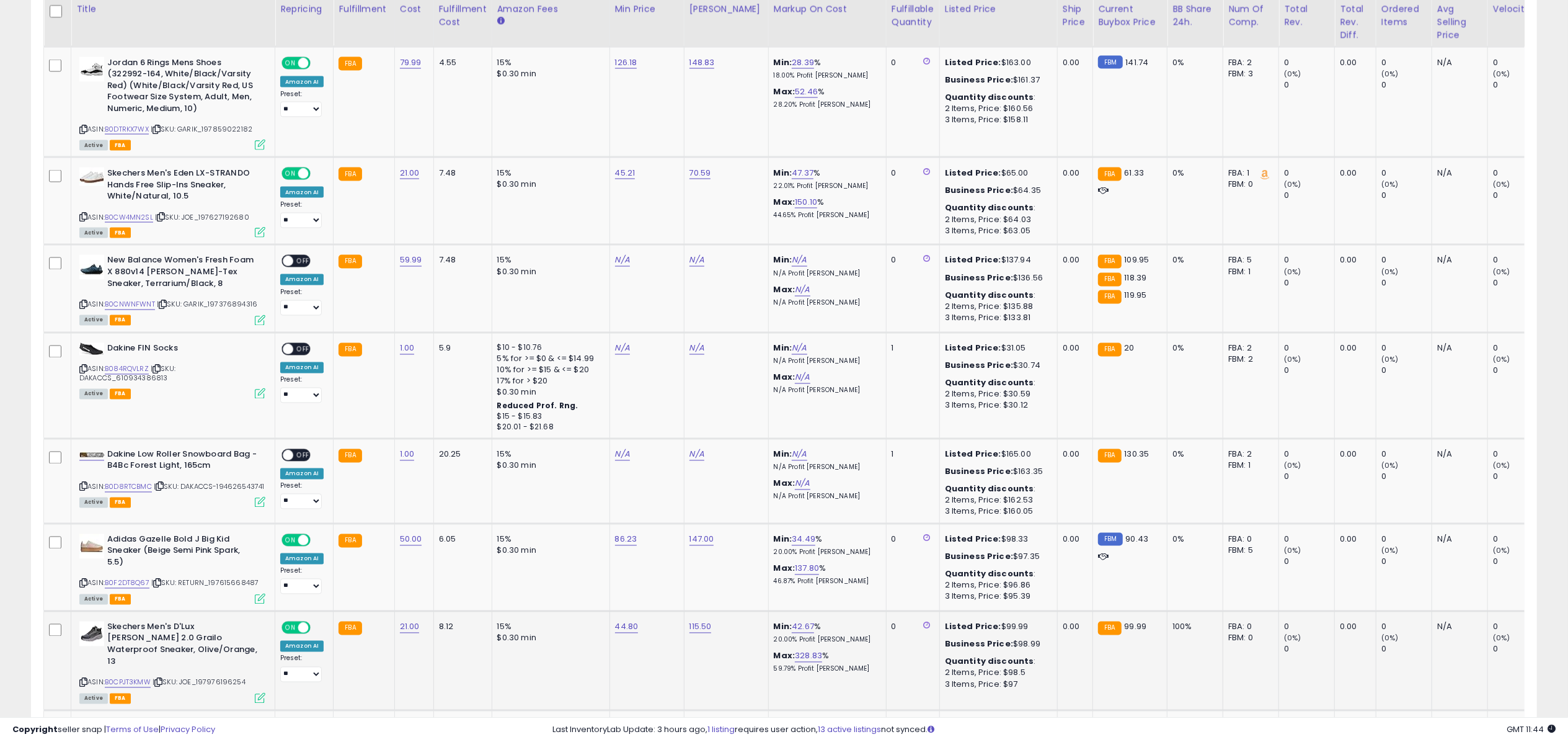
click at [266, 693] on icon at bounding box center [260, 698] width 10 height 10
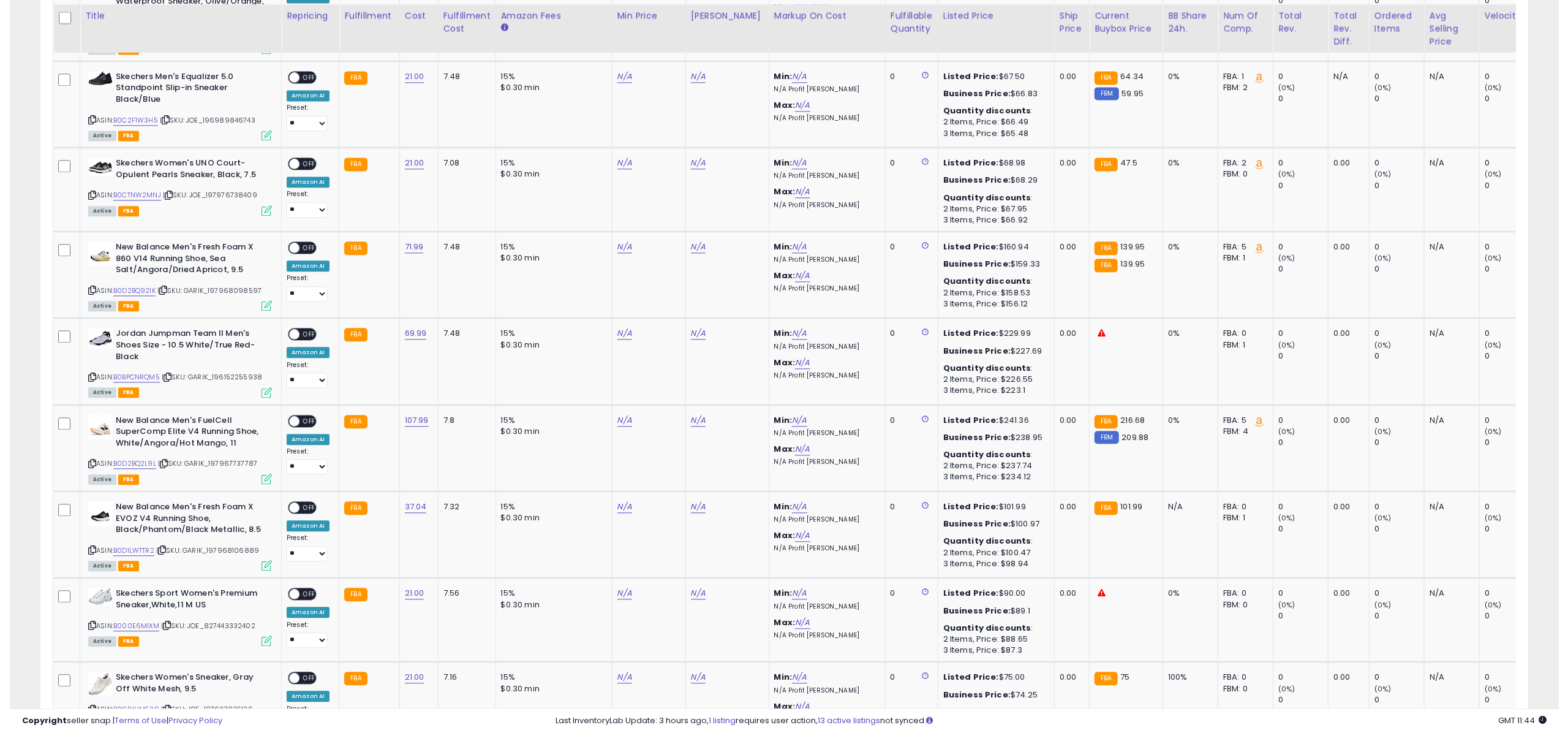
scroll to position [2737, 0]
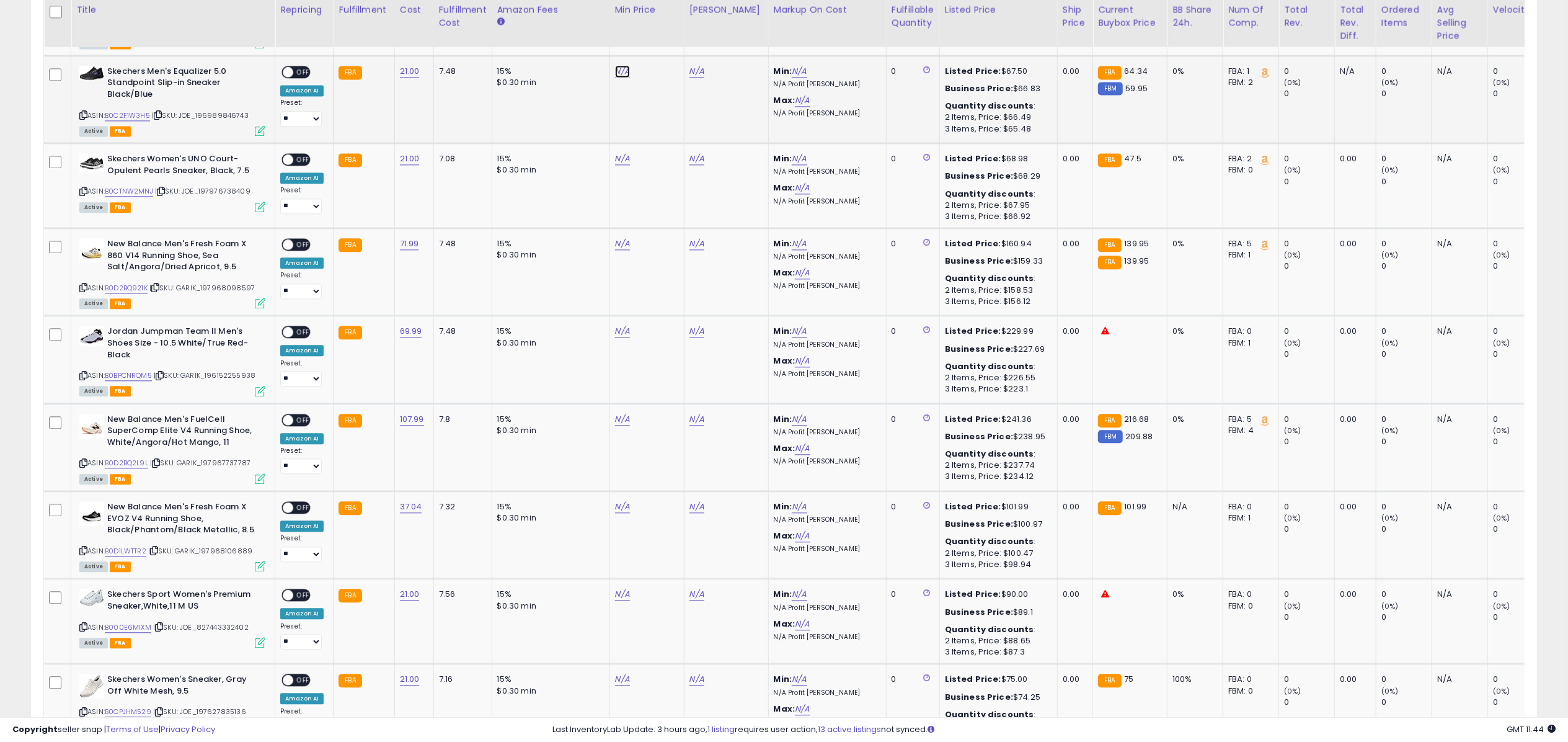
click at [624, 65] on link "N/A" at bounding box center [622, 71] width 15 height 12
type input "*****"
click button "submit" at bounding box center [654, 22] width 21 height 19
click at [622, 153] on link "N/A" at bounding box center [622, 158] width 15 height 12
type input "*****"
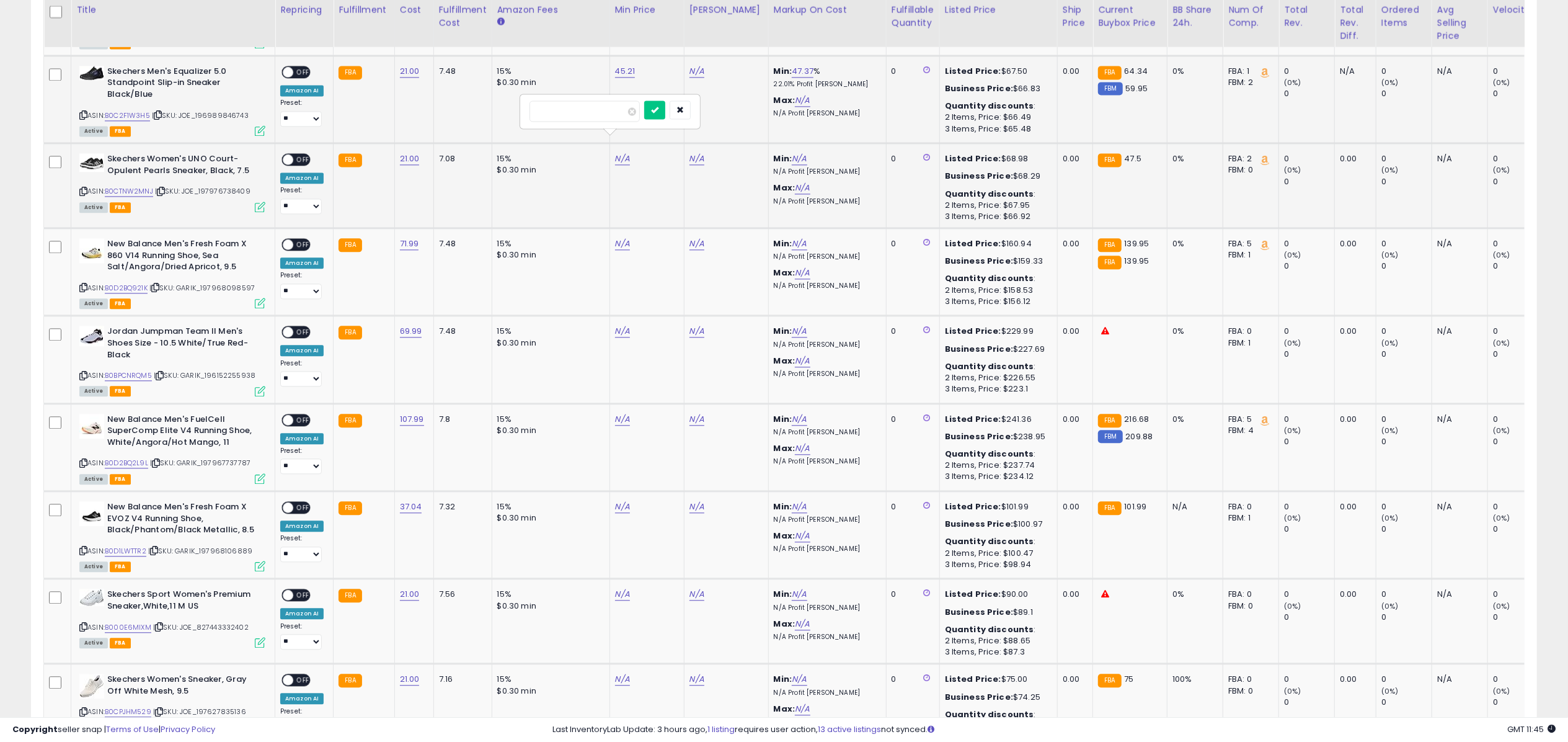
click button "submit" at bounding box center [654, 109] width 21 height 19
click at [617, 325] on link "N/A" at bounding box center [622, 331] width 15 height 12
type input "******"
click button "submit" at bounding box center [654, 282] width 21 height 19
click at [615, 588] on link "N/A" at bounding box center [622, 593] width 15 height 12
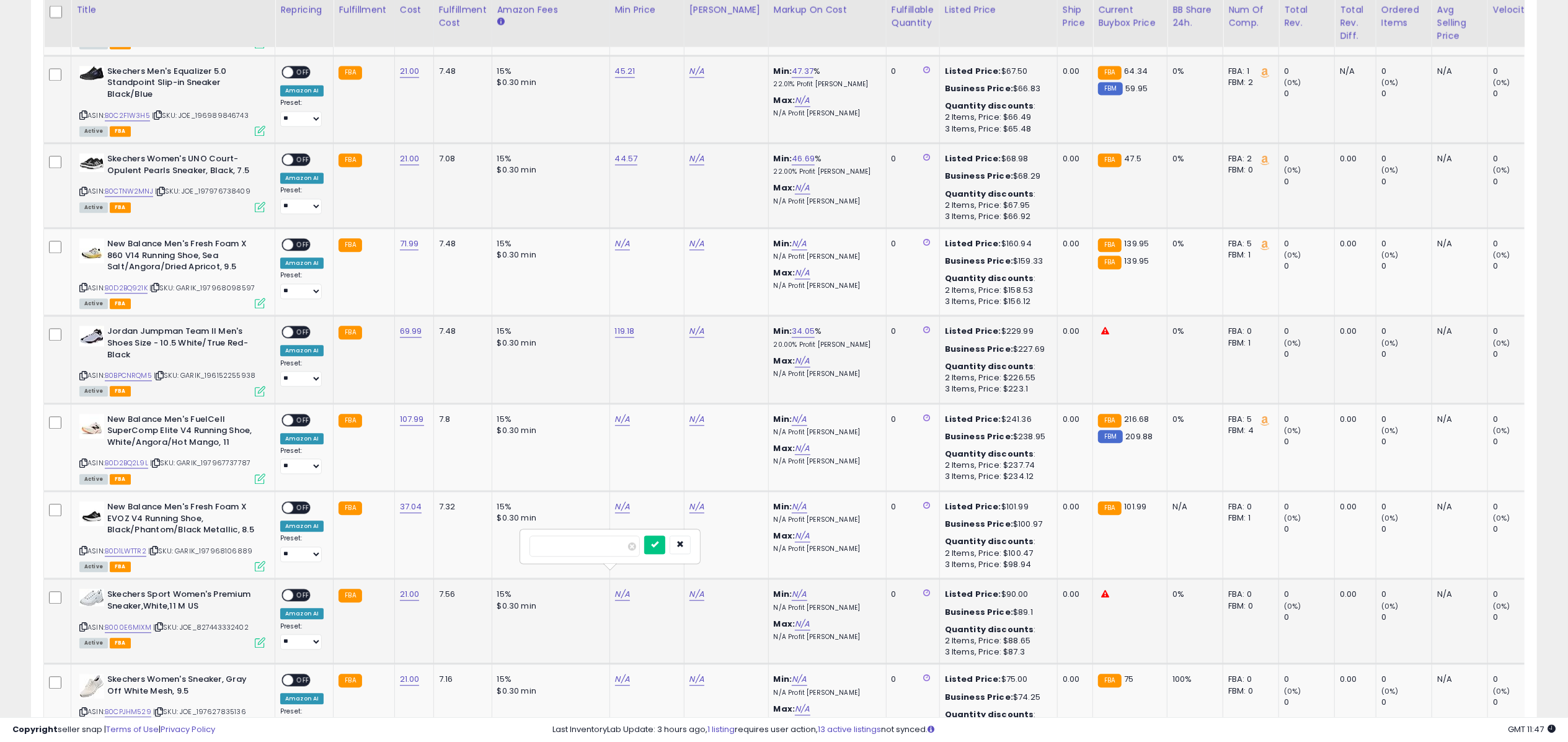
type input "*****"
click button "submit" at bounding box center [654, 544] width 21 height 19
click at [617, 673] on link "N/A" at bounding box center [622, 679] width 15 height 12
type input "****"
click button "submit" at bounding box center [654, 629] width 21 height 19
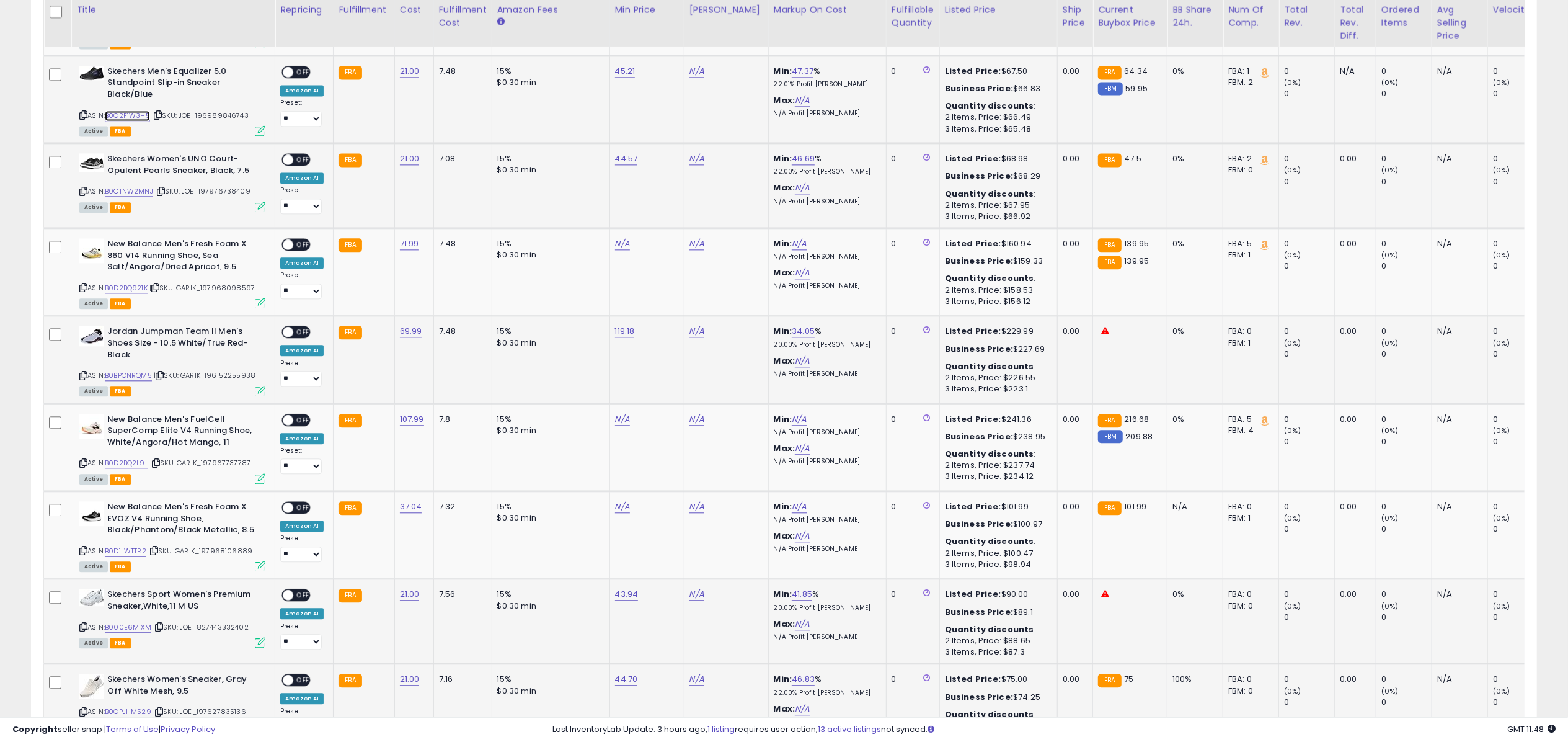
click at [115, 111] on link "B0C2F1W3H5" at bounding box center [128, 115] width 45 height 10
click at [128, 187] on link "B0CTNW2MNJ" at bounding box center [129, 191] width 48 height 10
click at [137, 371] on link "B0BPCNRQM5" at bounding box center [128, 375] width 47 height 10
click at [136, 623] on link "B000E6MIXM" at bounding box center [128, 627] width 47 height 10
click at [132, 706] on link "B0CPJHM529" at bounding box center [128, 711] width 47 height 10
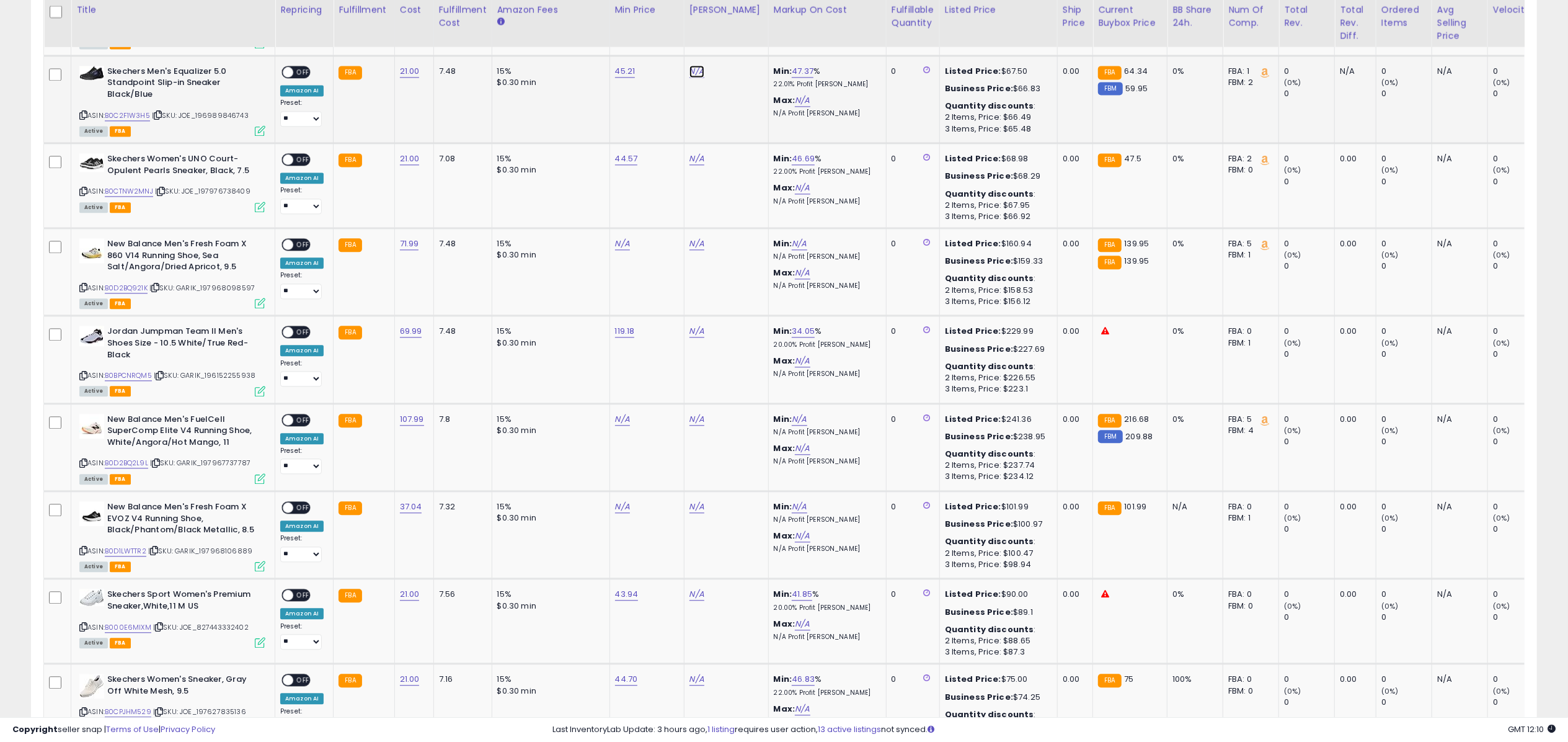
click at [692, 65] on link "N/A" at bounding box center [696, 71] width 15 height 12
type input "*****"
click button "submit" at bounding box center [730, 22] width 21 height 19
drag, startPoint x: 308, startPoint y: 55, endPoint x: 261, endPoint y: 107, distance: 70.1
click at [306, 66] on span "OFF" at bounding box center [303, 71] width 20 height 10
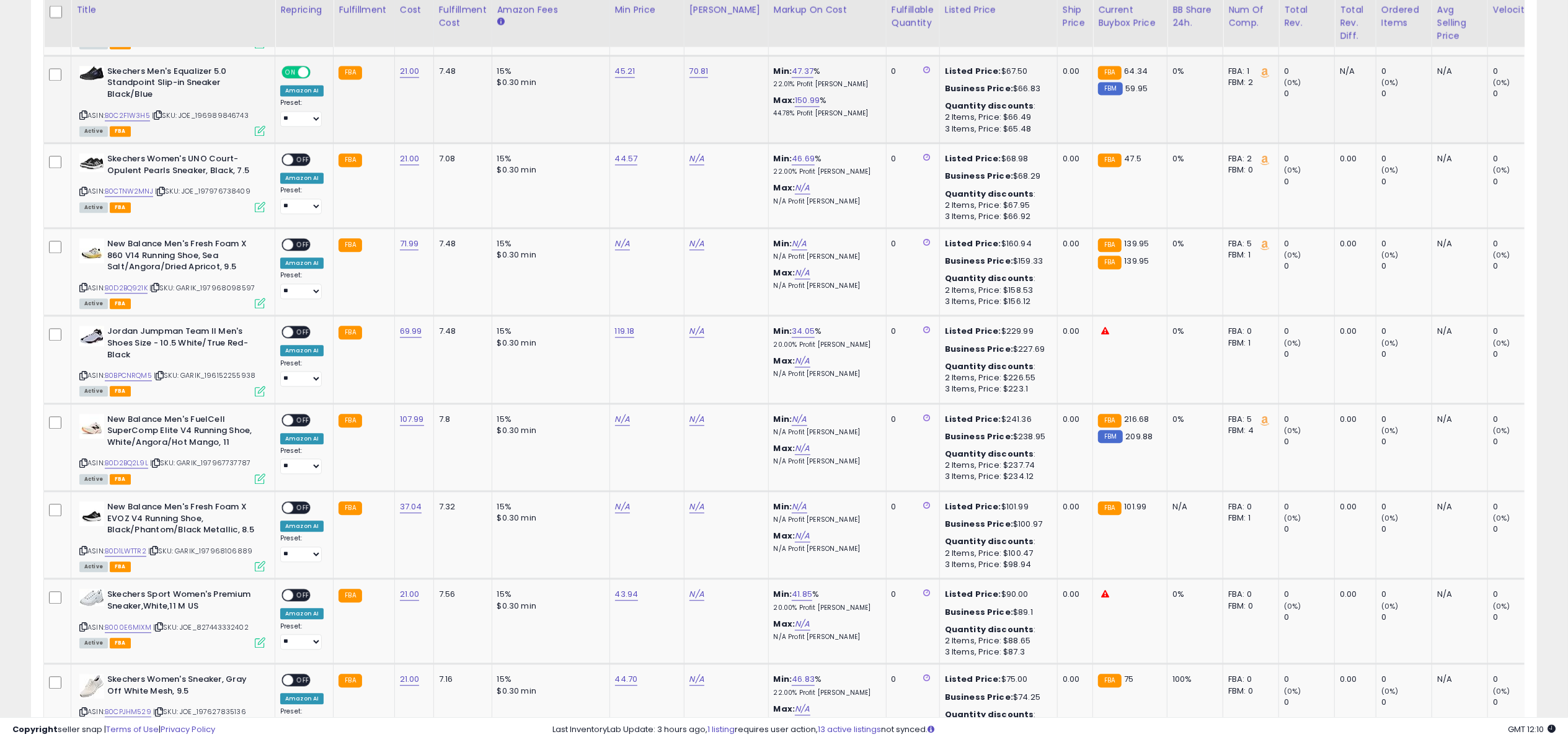
click at [258, 125] on icon at bounding box center [260, 130] width 10 height 10
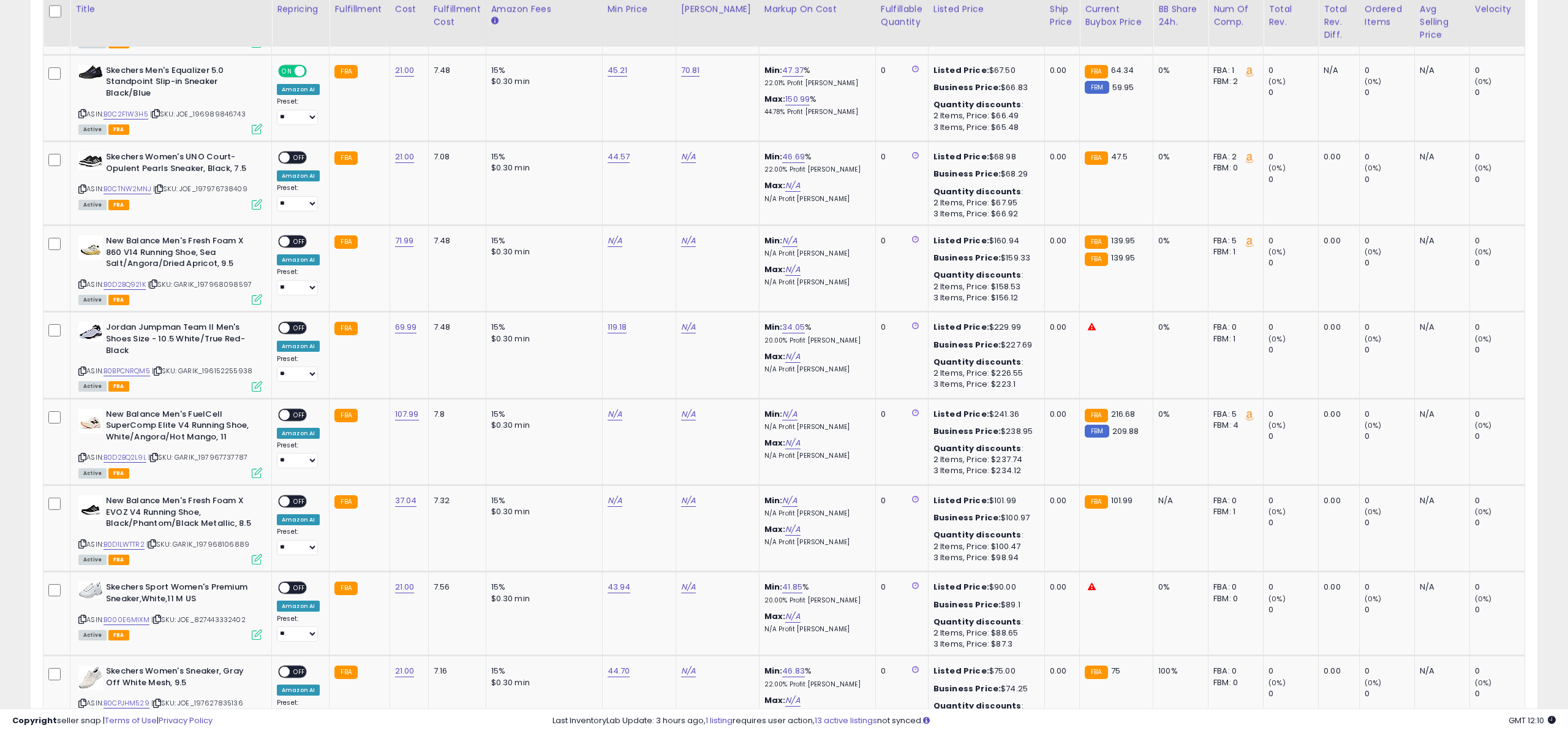
scroll to position [612628, 611667]
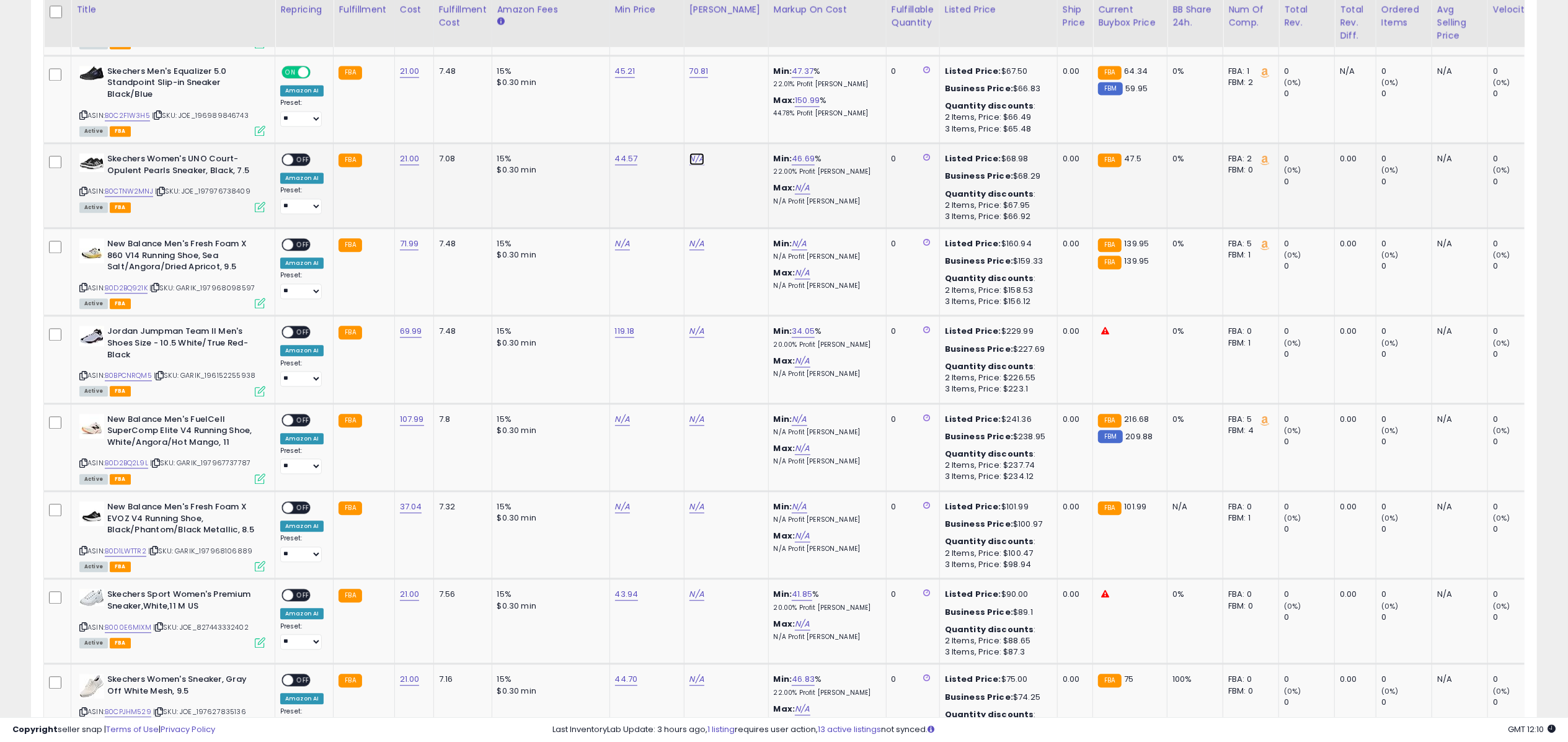
click at [696, 153] on link "N/A" at bounding box center [696, 158] width 15 height 12
type input "*****"
click button "submit" at bounding box center [730, 109] width 21 height 19
click at [299, 154] on span "OFF" at bounding box center [303, 159] width 20 height 10
click at [256, 202] on icon at bounding box center [260, 207] width 10 height 10
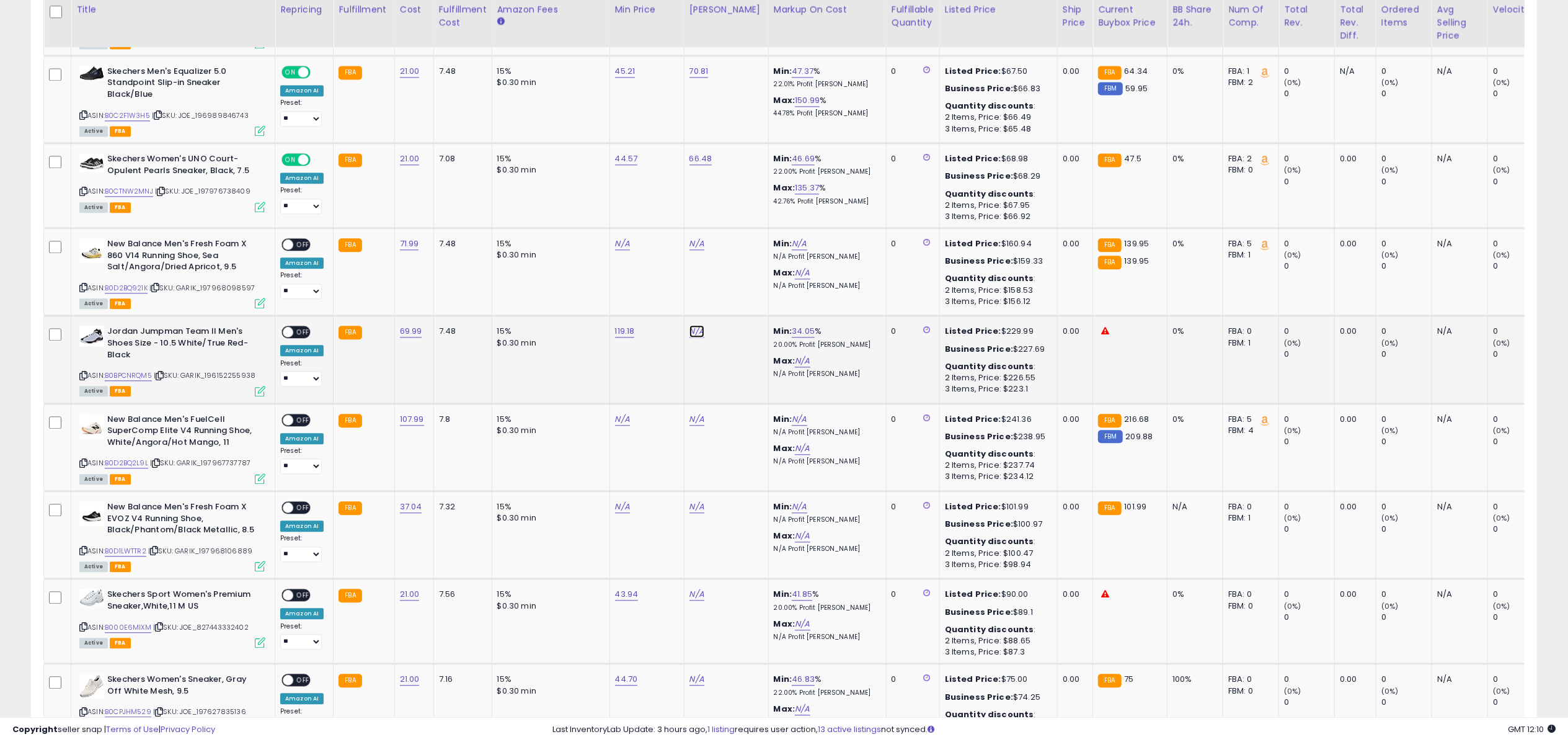
click at [691, 325] on link "N/A" at bounding box center [696, 331] width 15 height 12
type input "******"
click button "submit" at bounding box center [730, 282] width 21 height 19
click at [306, 327] on span "OFF" at bounding box center [303, 332] width 20 height 10
click at [261, 386] on icon at bounding box center [260, 391] width 10 height 10
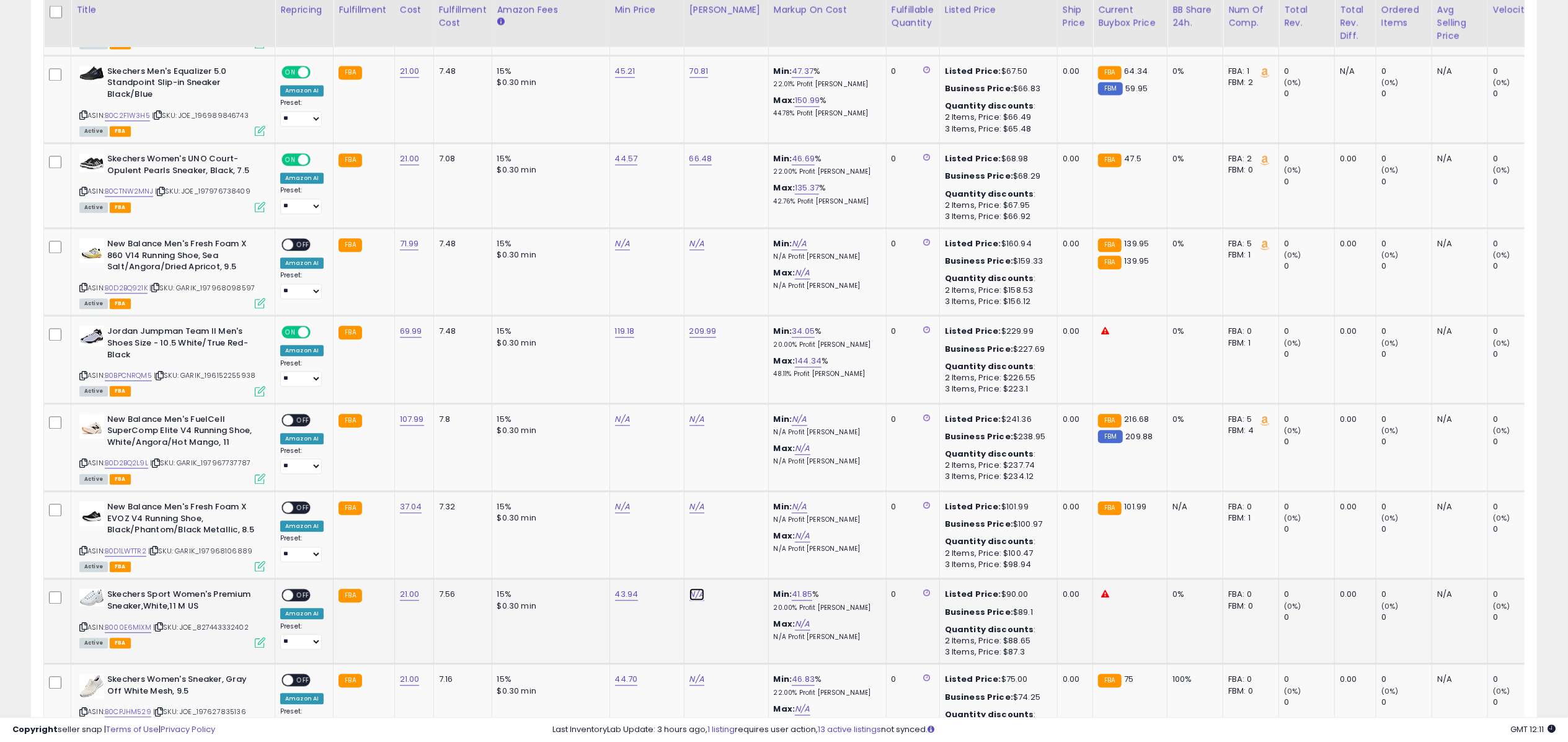
click at [695, 588] on link "N/A" at bounding box center [696, 593] width 15 height 12
type input "*****"
click button "submit" at bounding box center [730, 544] width 21 height 19
click at [299, 590] on span "OFF" at bounding box center [303, 595] width 20 height 10
click at [261, 637] on icon at bounding box center [260, 642] width 10 height 10
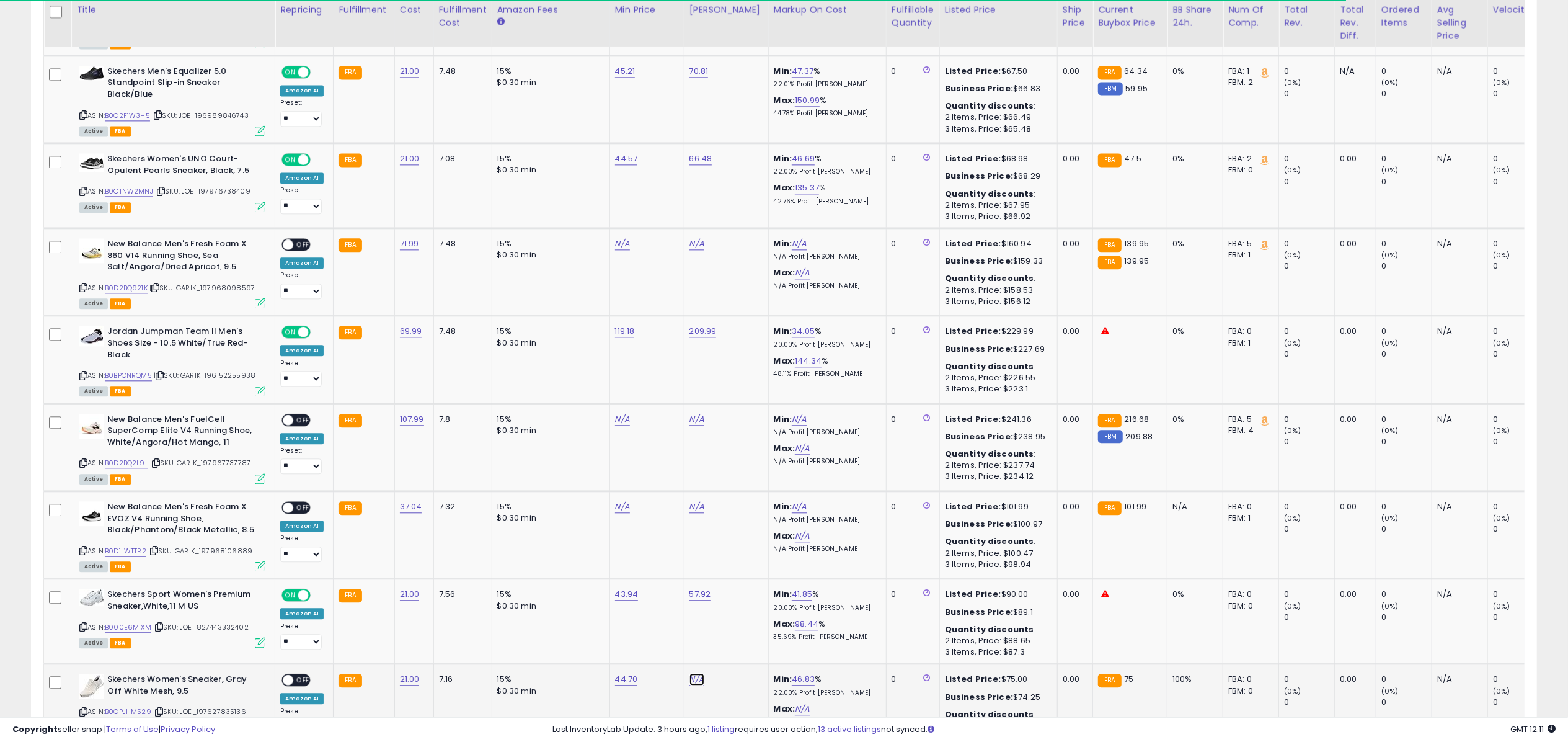
click at [695, 673] on link "N/A" at bounding box center [696, 679] width 15 height 12
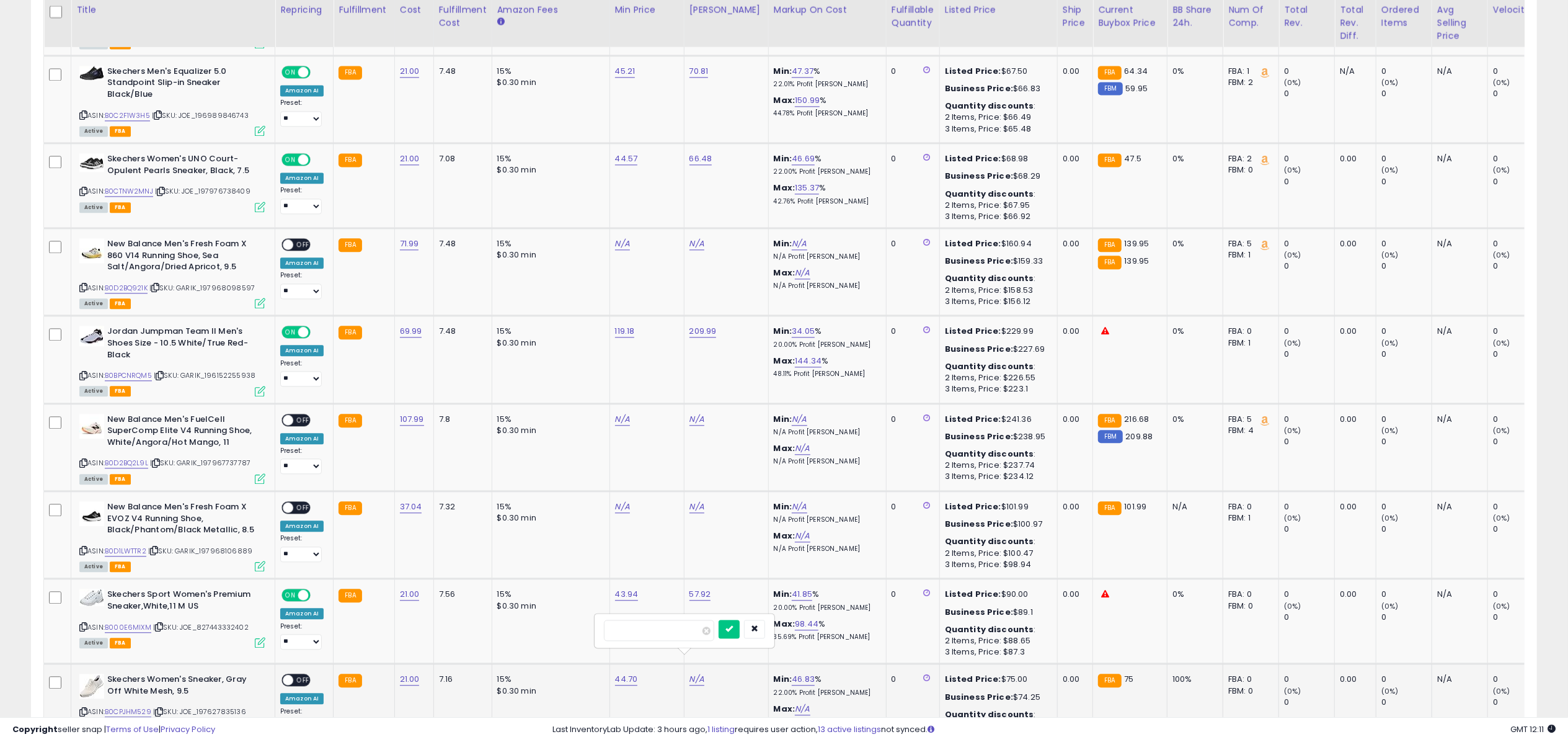
type input "*****"
click button "submit" at bounding box center [730, 629] width 21 height 19
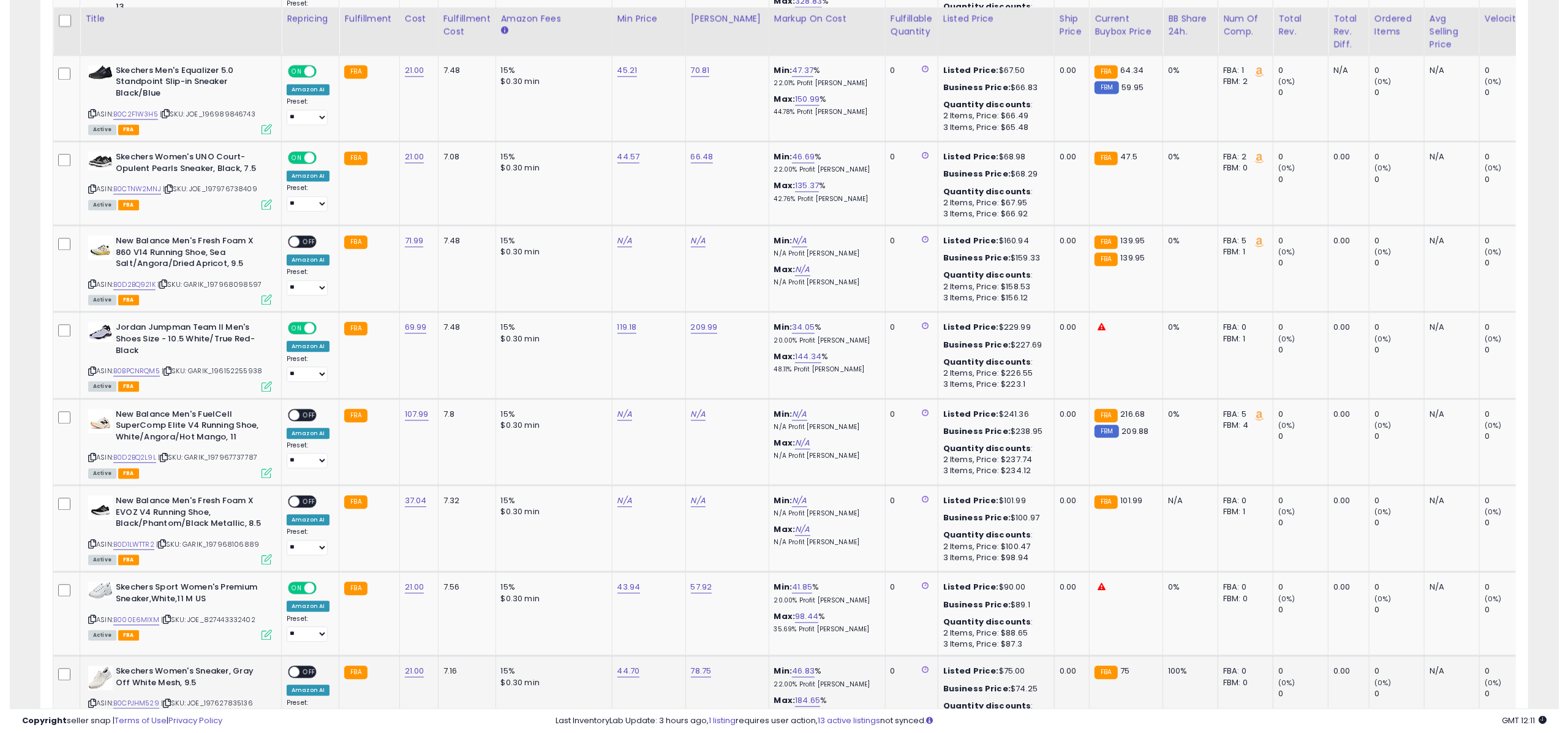
scroll to position [2783, 0]
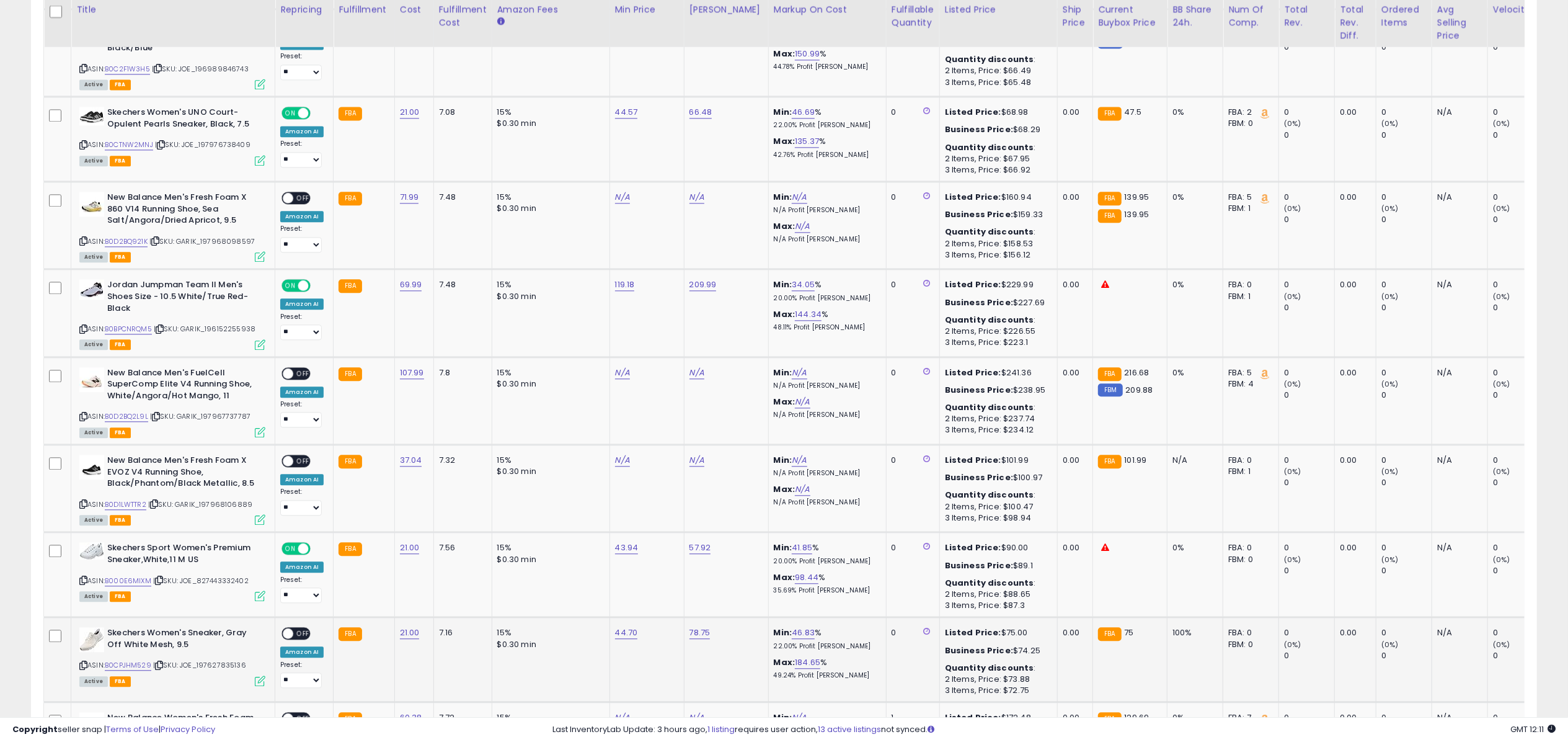
click at [298, 627] on div "ON OFF" at bounding box center [296, 634] width 29 height 13
click at [303, 628] on span "OFF" at bounding box center [303, 633] width 20 height 10
click at [256, 676] on icon at bounding box center [260, 681] width 10 height 10
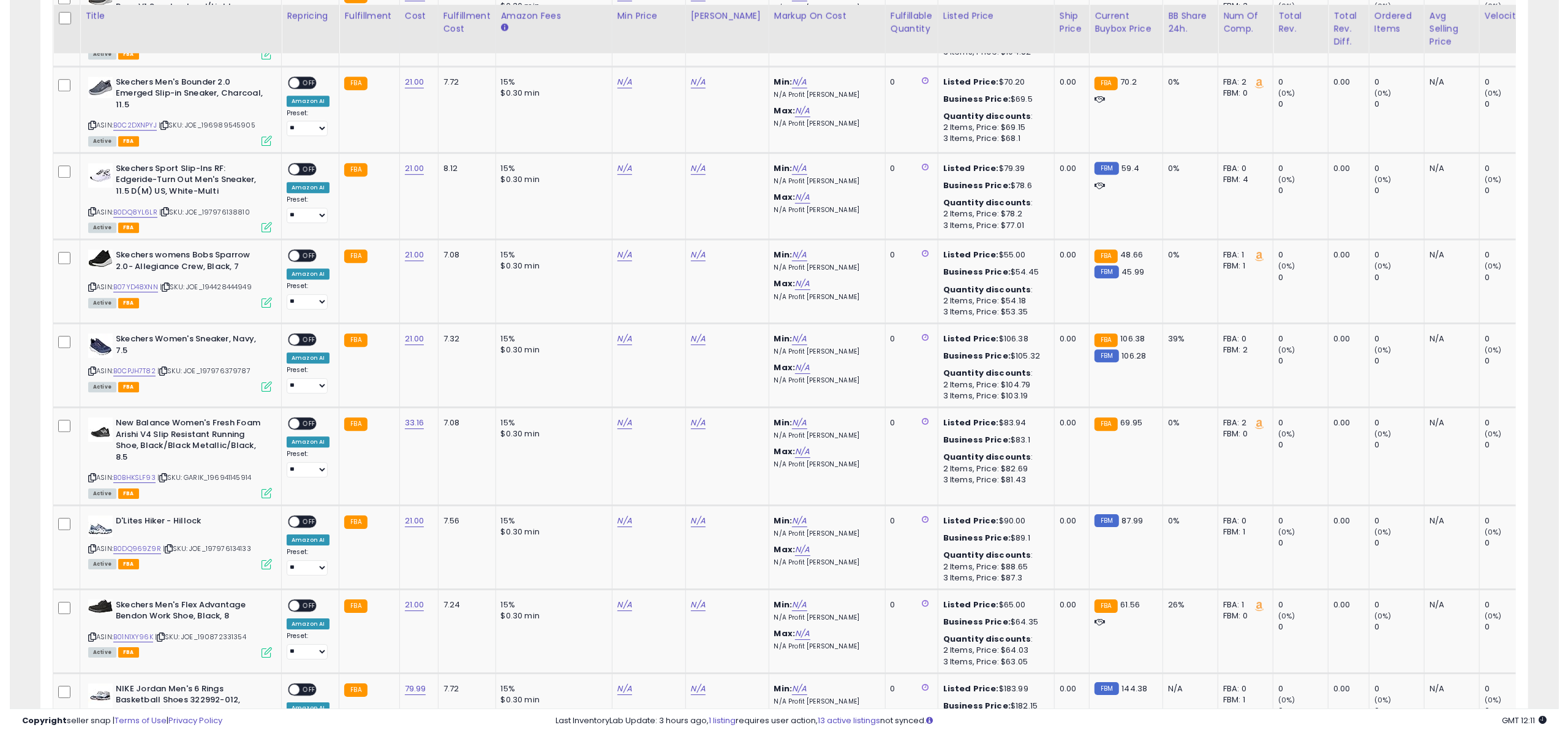
scroll to position [3608, 0]
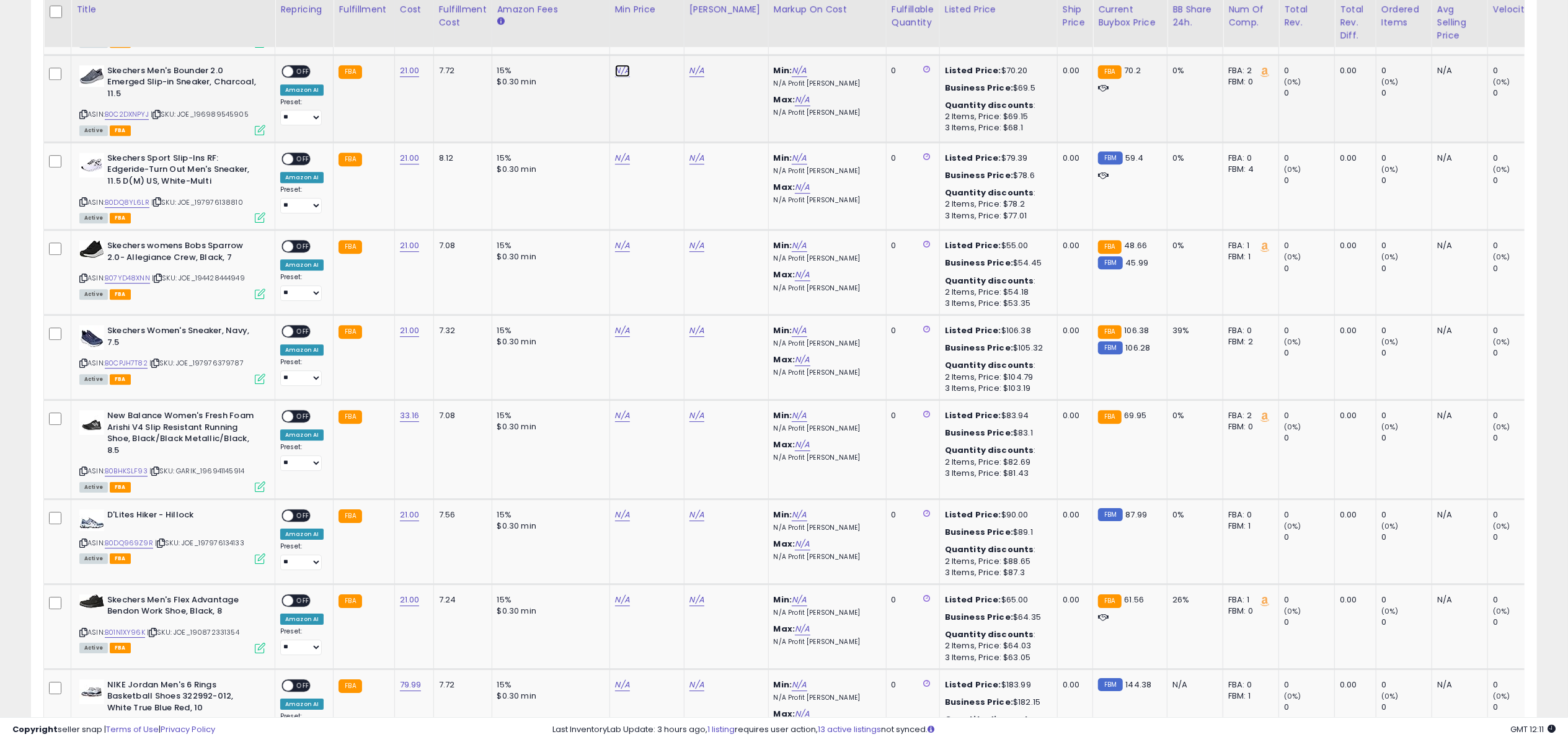
click at [623, 65] on link "N/A" at bounding box center [622, 70] width 15 height 12
type input "*****"
click button "submit" at bounding box center [654, 19] width 21 height 19
click at [621, 152] on link "N/A" at bounding box center [622, 157] width 15 height 12
type input "*****"
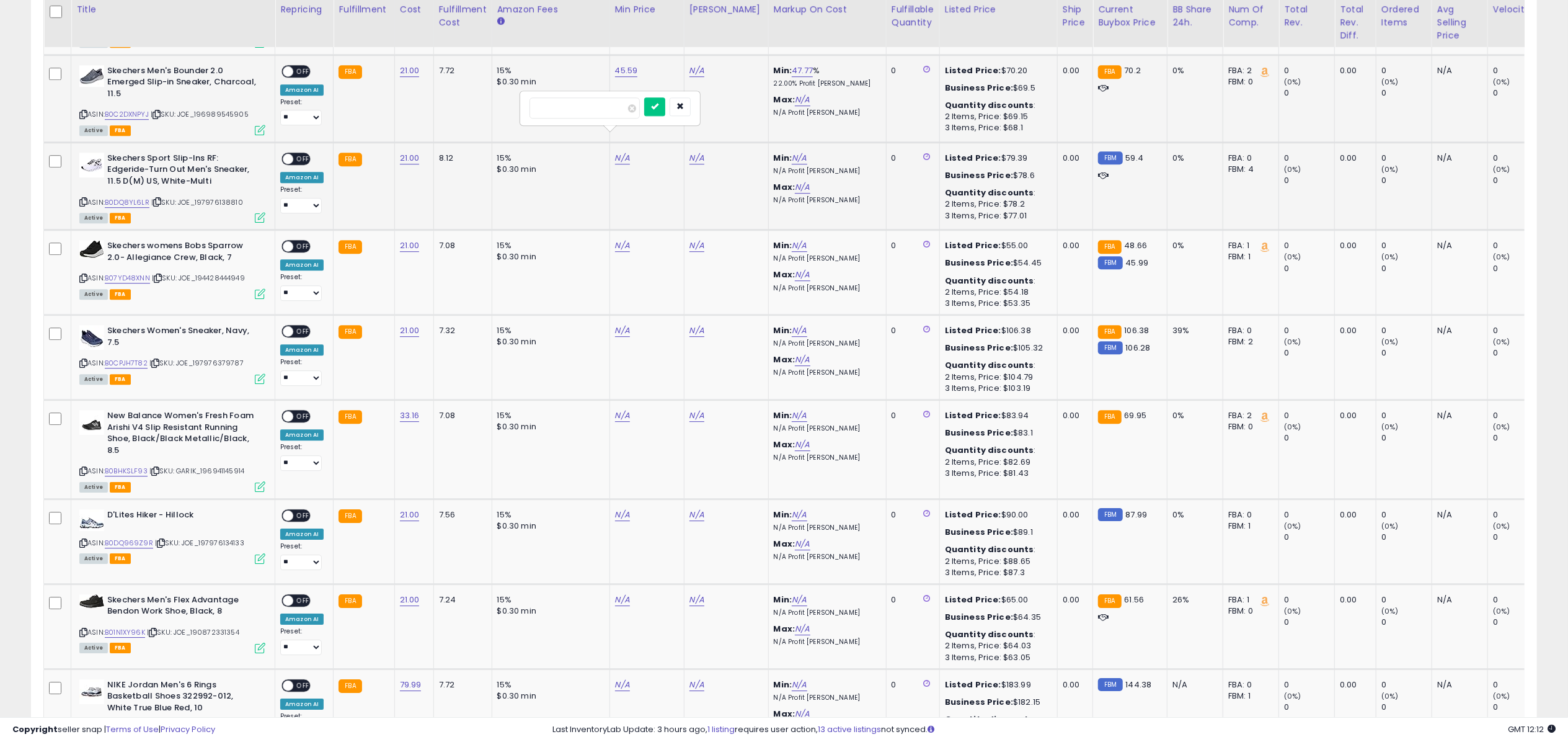
click button "submit" at bounding box center [654, 107] width 21 height 19
click at [620, 240] on link "N/A" at bounding box center [622, 245] width 15 height 12
type input "*****"
click button "submit" at bounding box center [654, 194] width 21 height 19
click at [623, 325] on link "N/A" at bounding box center [622, 330] width 15 height 12
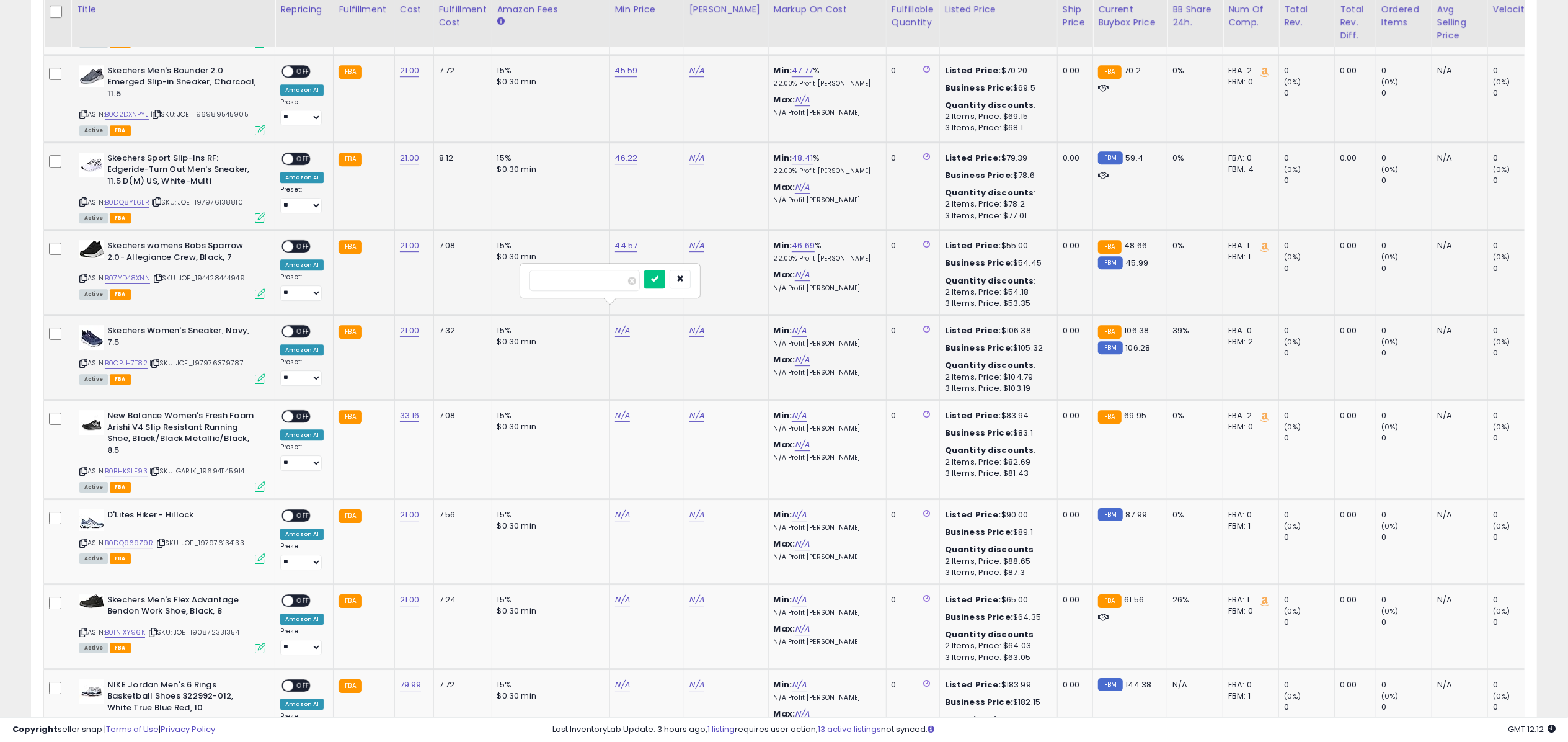
type input "*****"
click button "submit" at bounding box center [654, 279] width 21 height 19
click at [625, 499] on td "N/A" at bounding box center [646, 541] width 74 height 85
click at [620, 509] on link "N/A" at bounding box center [622, 514] width 15 height 12
type input "*****"
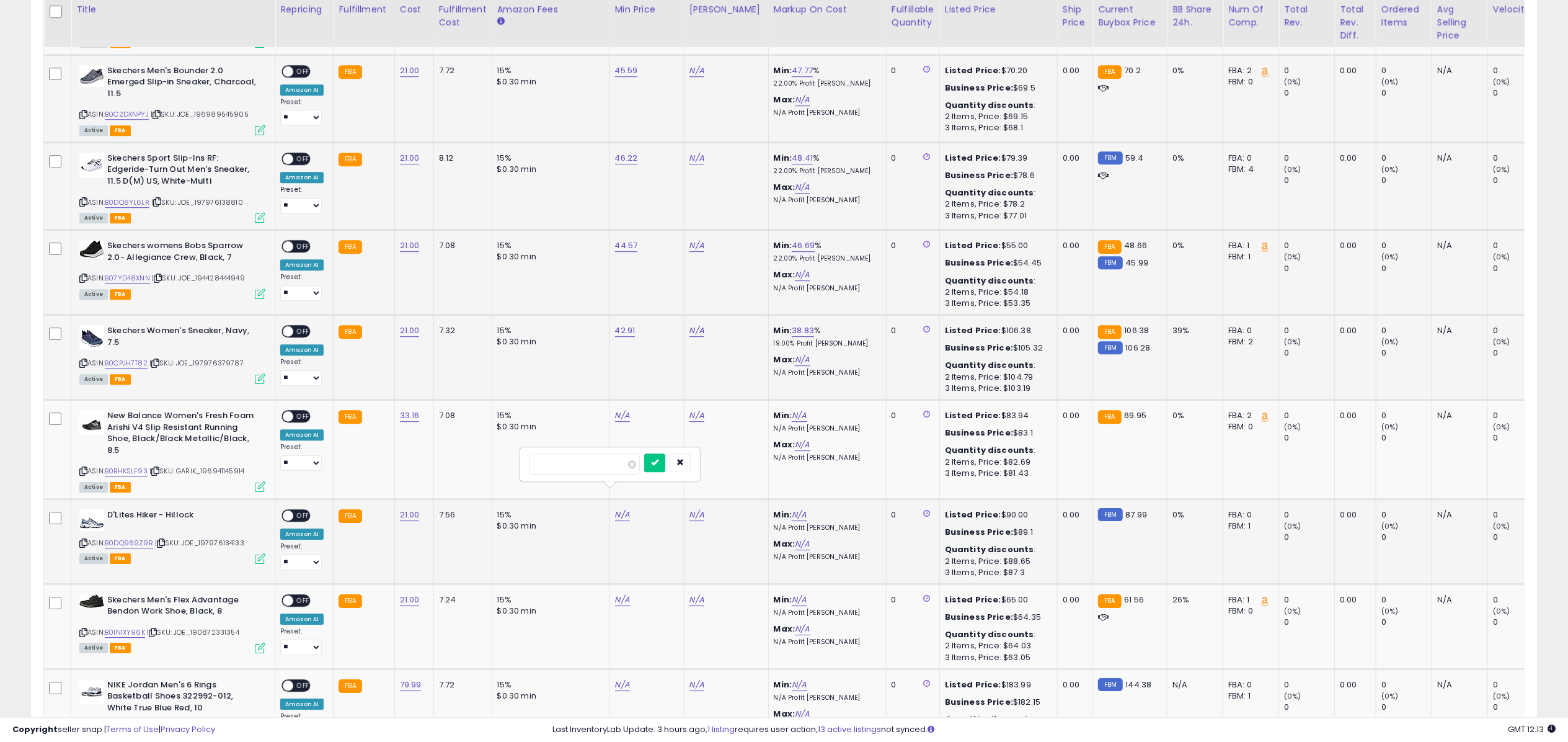
click button "submit" at bounding box center [654, 463] width 21 height 19
click at [615, 593] on link "N/A" at bounding box center [622, 599] width 15 height 12
type input "*****"
click button "submit" at bounding box center [654, 547] width 21 height 19
click at [622, 679] on link "N/A" at bounding box center [622, 685] width 15 height 12
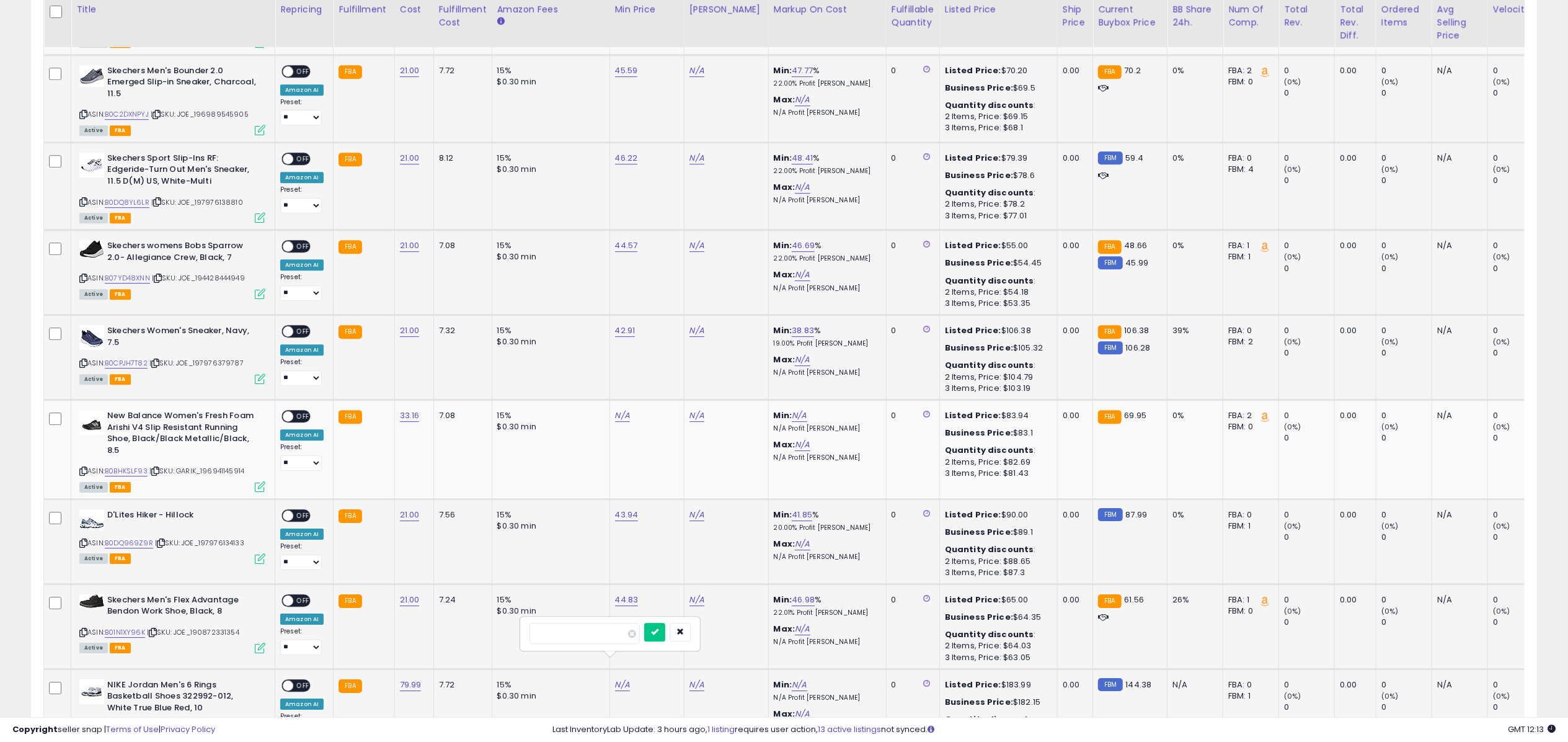
type input "******"
click button "submit" at bounding box center [654, 631] width 21 height 19
click at [130, 109] on link "B0C2DXNPYJ" at bounding box center [127, 114] width 44 height 10
click at [138, 197] on link "B0DQ8YL6LR" at bounding box center [127, 202] width 44 height 10
click at [136, 273] on link "B07YD48XNN" at bounding box center [128, 278] width 45 height 10
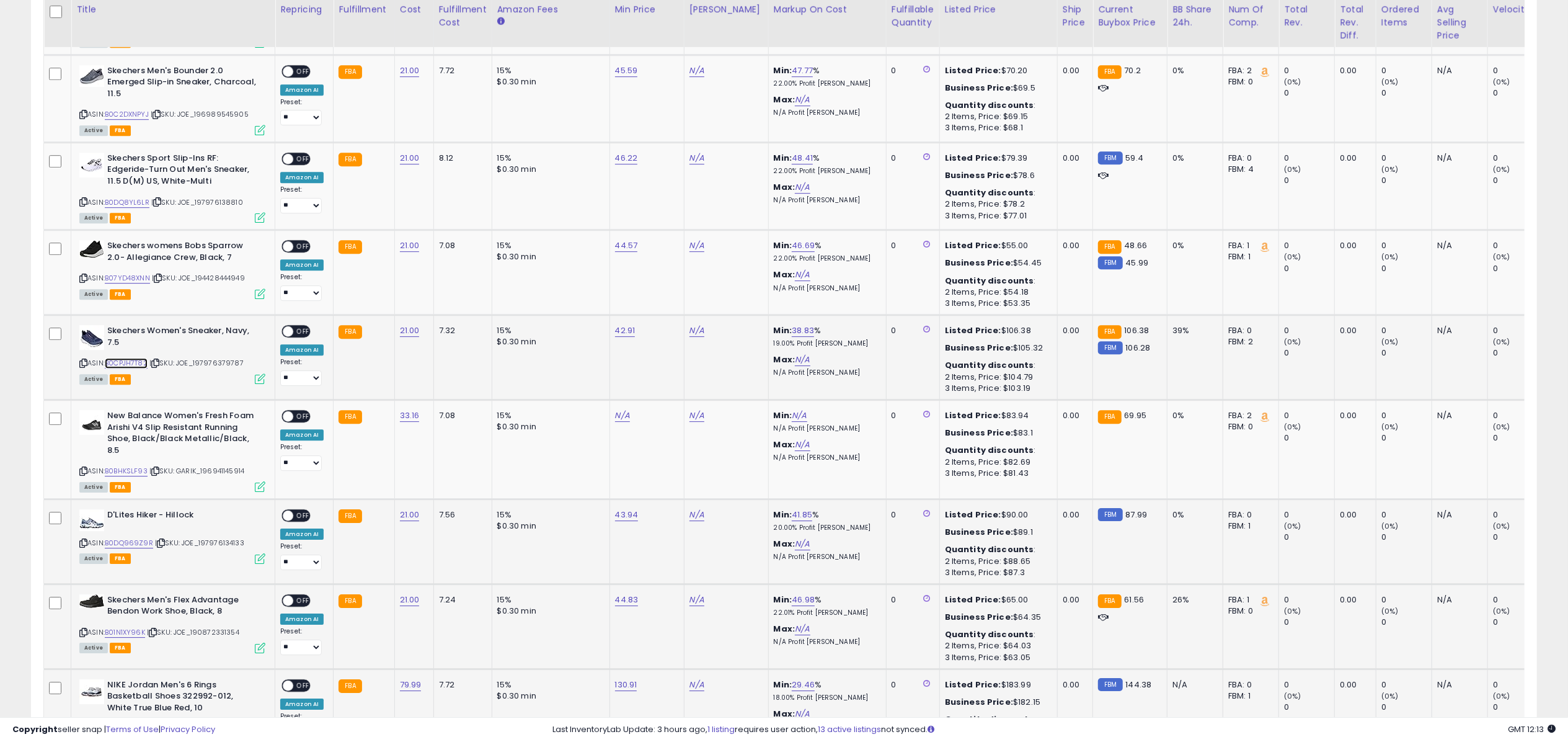
click at [135, 358] on link "B0CPJH7T82" at bounding box center [126, 363] width 43 height 10
drag, startPoint x: 120, startPoint y: 522, endPoint x: 122, endPoint y: 535, distance: 13.2
click at [120, 538] on link "B0DQ969Z9R" at bounding box center [129, 543] width 48 height 10
click at [130, 627] on link "B01N1XY96K" at bounding box center [125, 632] width 40 height 10
click at [690, 65] on link "N/A" at bounding box center [696, 70] width 15 height 12
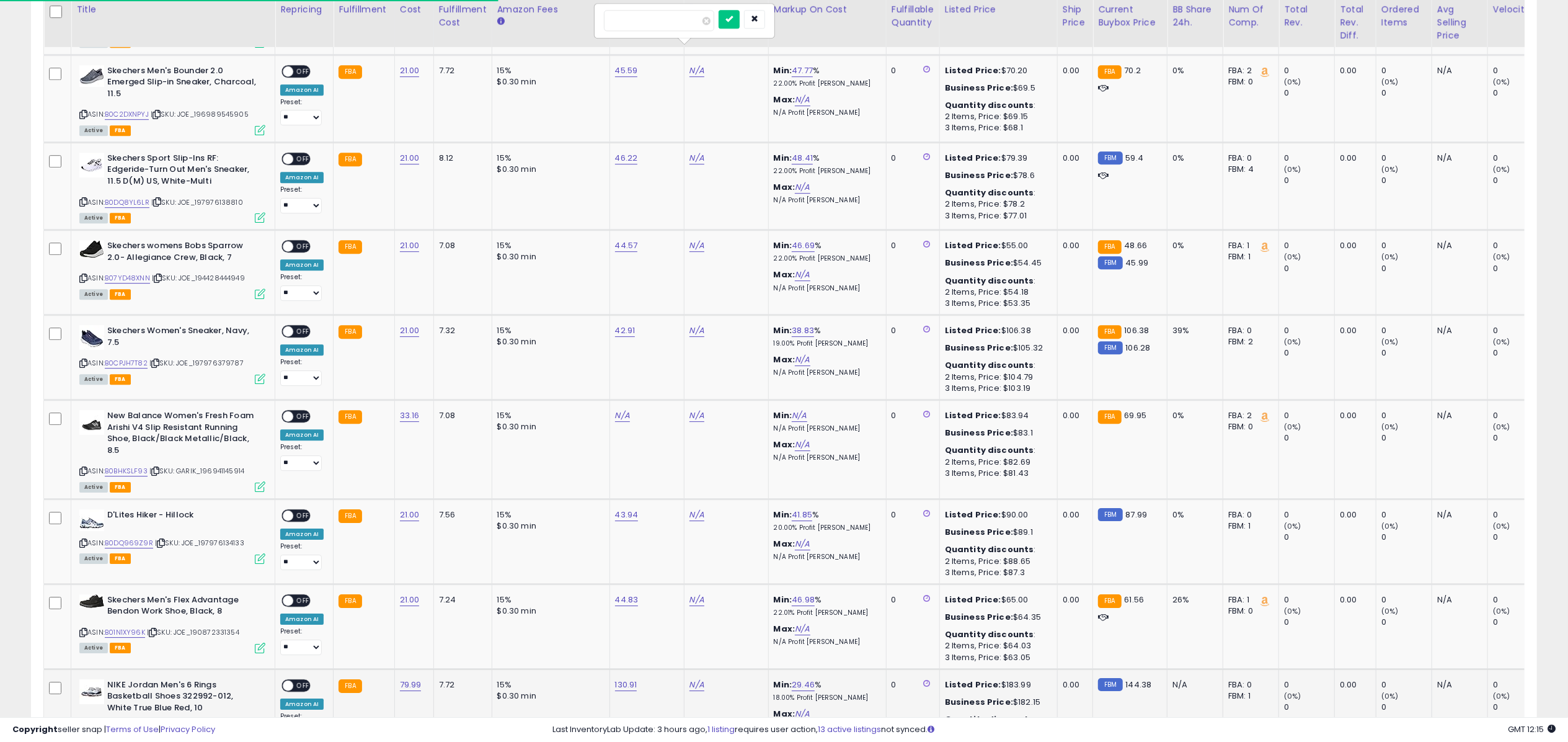
type input "*****"
click button "submit" at bounding box center [730, 19] width 21 height 19
click at [697, 152] on link "N/A" at bounding box center [696, 157] width 15 height 12
type input "*****"
click button "submit" at bounding box center [730, 107] width 21 height 19
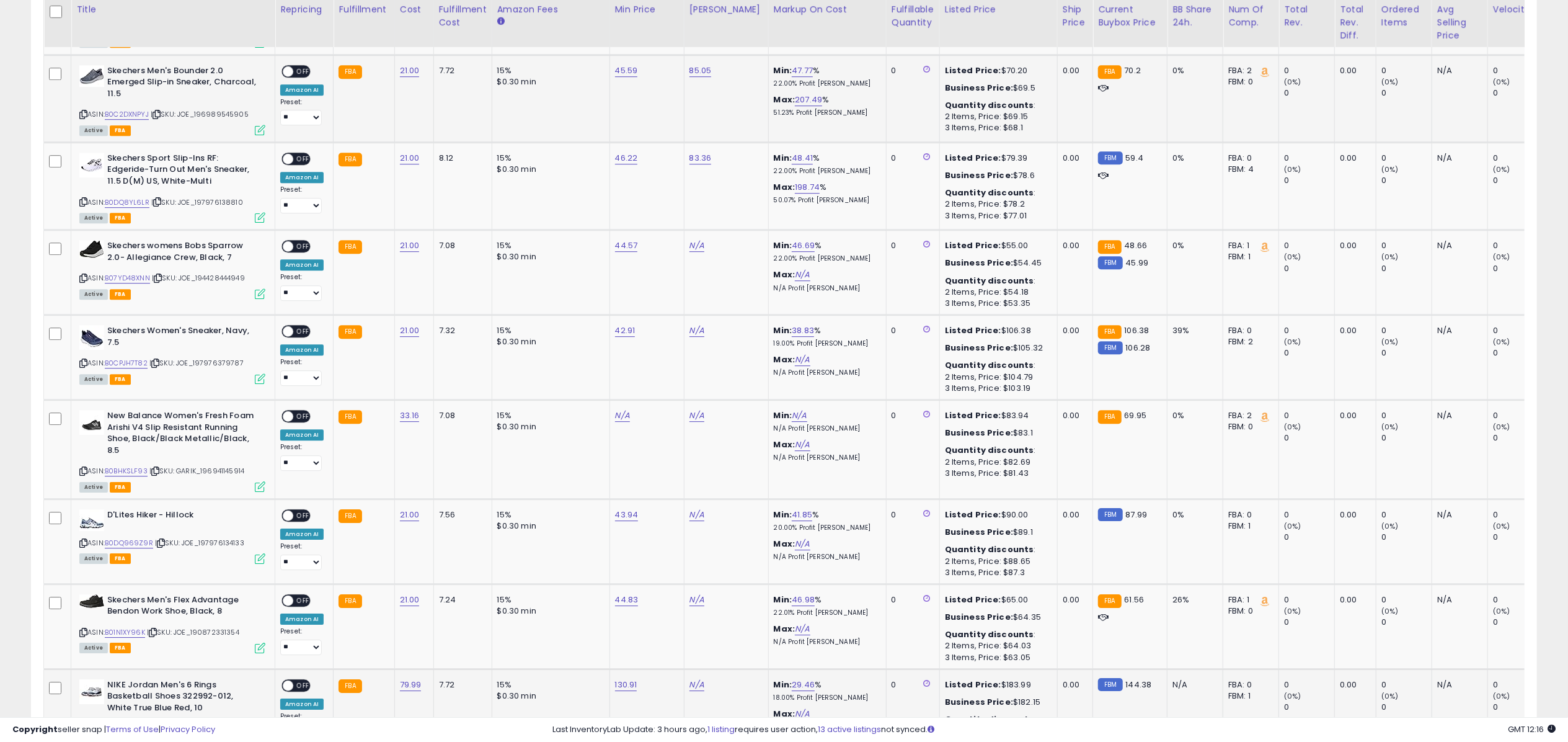
click at [303, 65] on span "OFF" at bounding box center [303, 70] width 20 height 10
click at [263, 124] on icon at bounding box center [260, 129] width 10 height 10
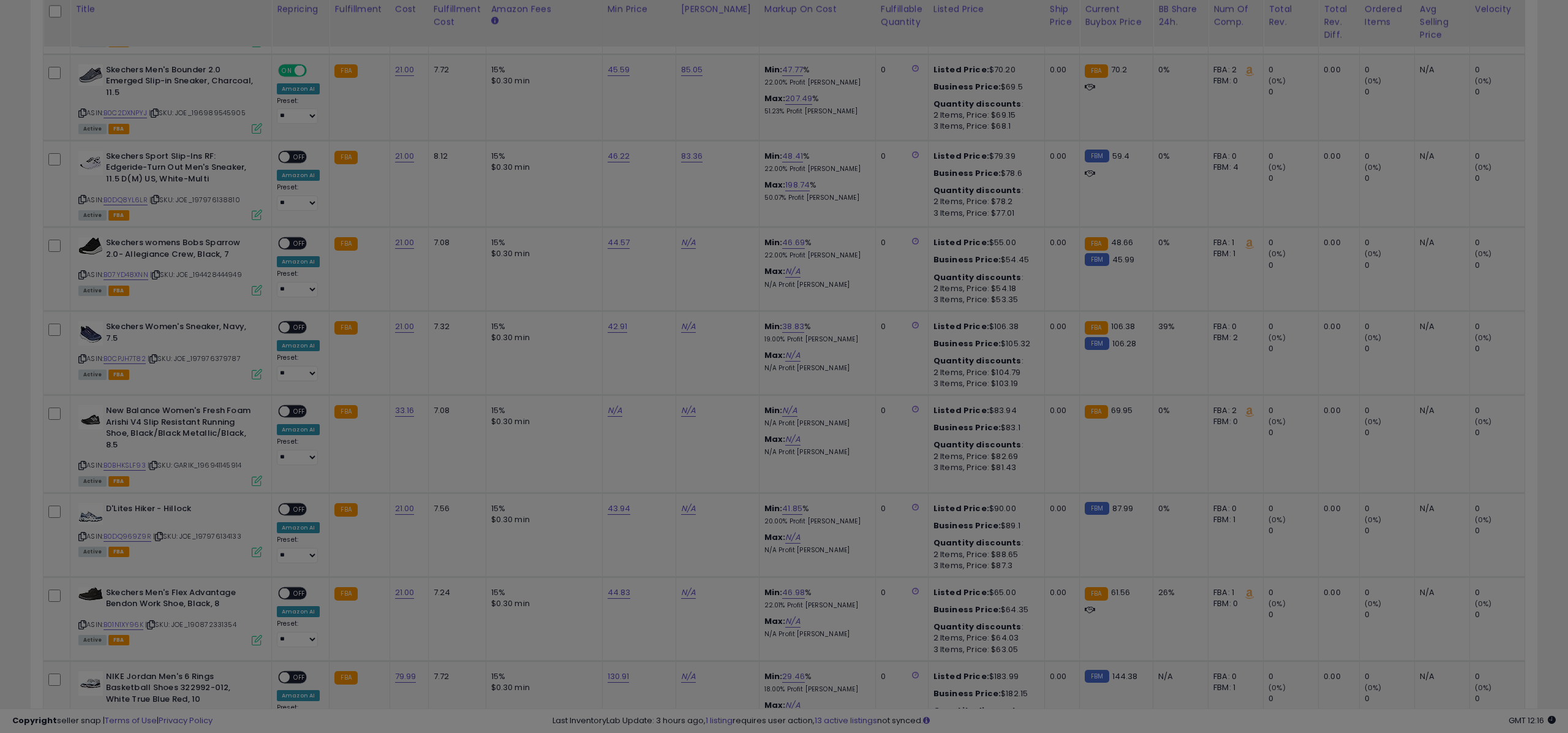
click at [260, 105] on div at bounding box center [784, 366] width 1568 height 733
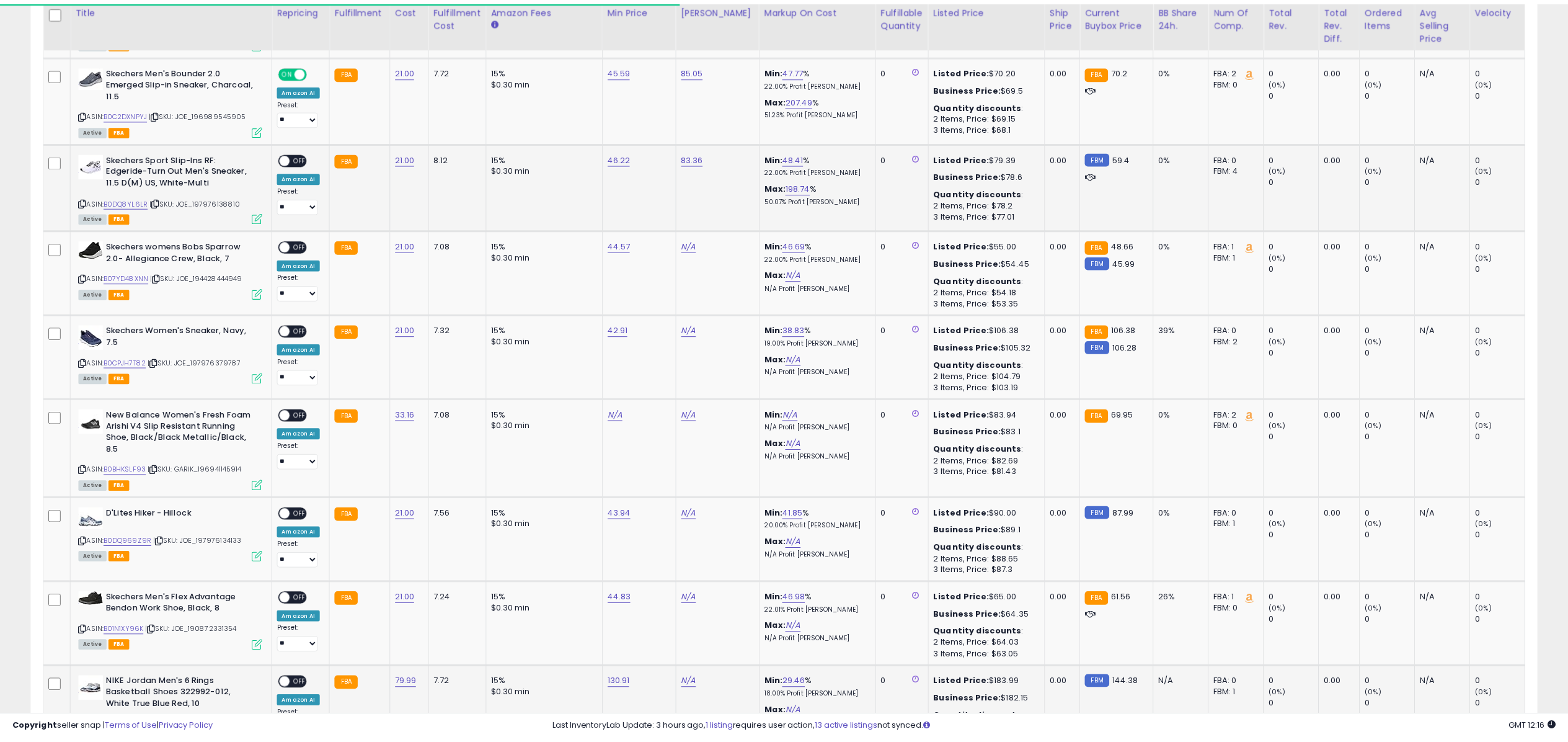
scroll to position [254, 876]
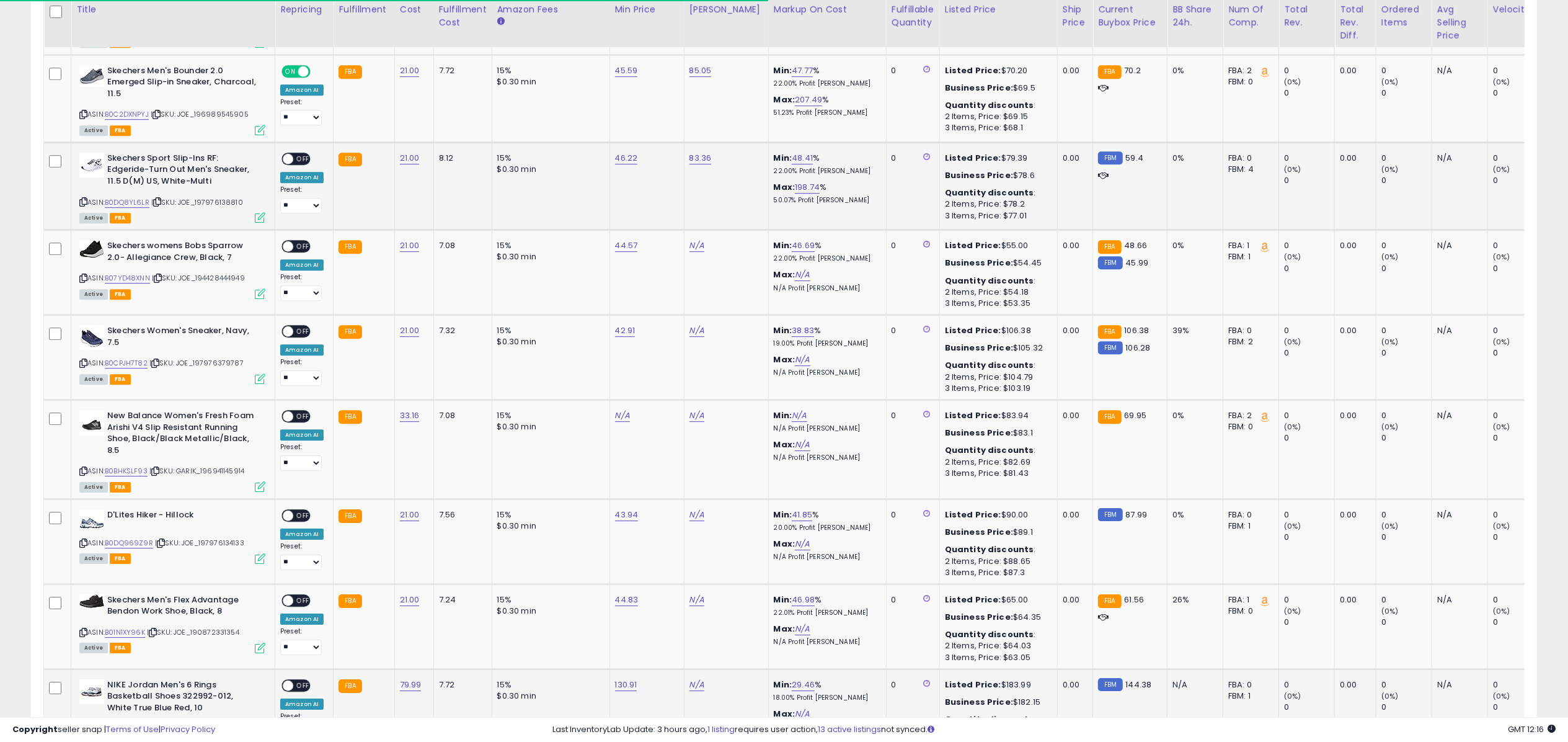
click at [304, 153] on span "OFF" at bounding box center [303, 158] width 20 height 10
click at [258, 212] on icon at bounding box center [260, 217] width 10 height 10
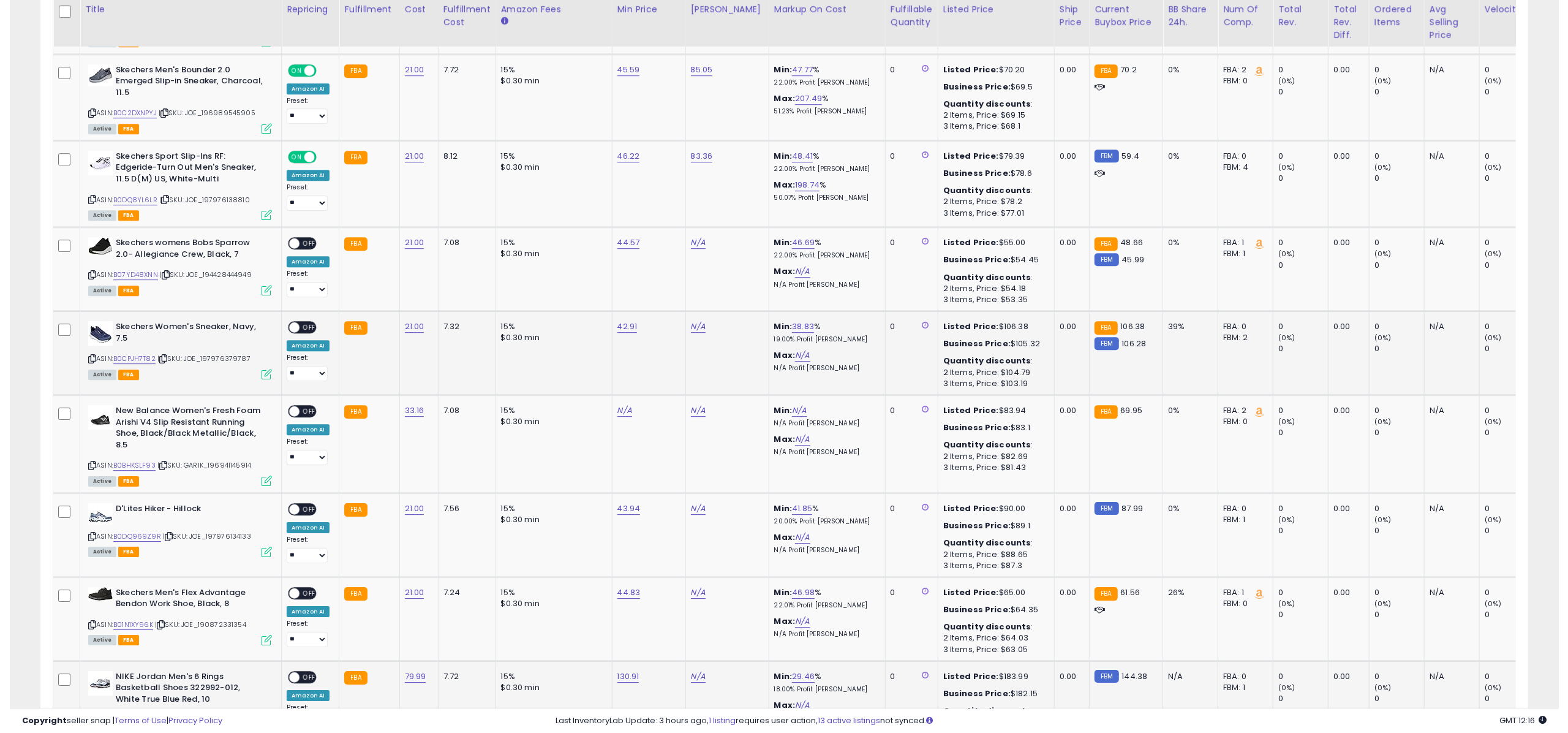
scroll to position [612628, 611667]
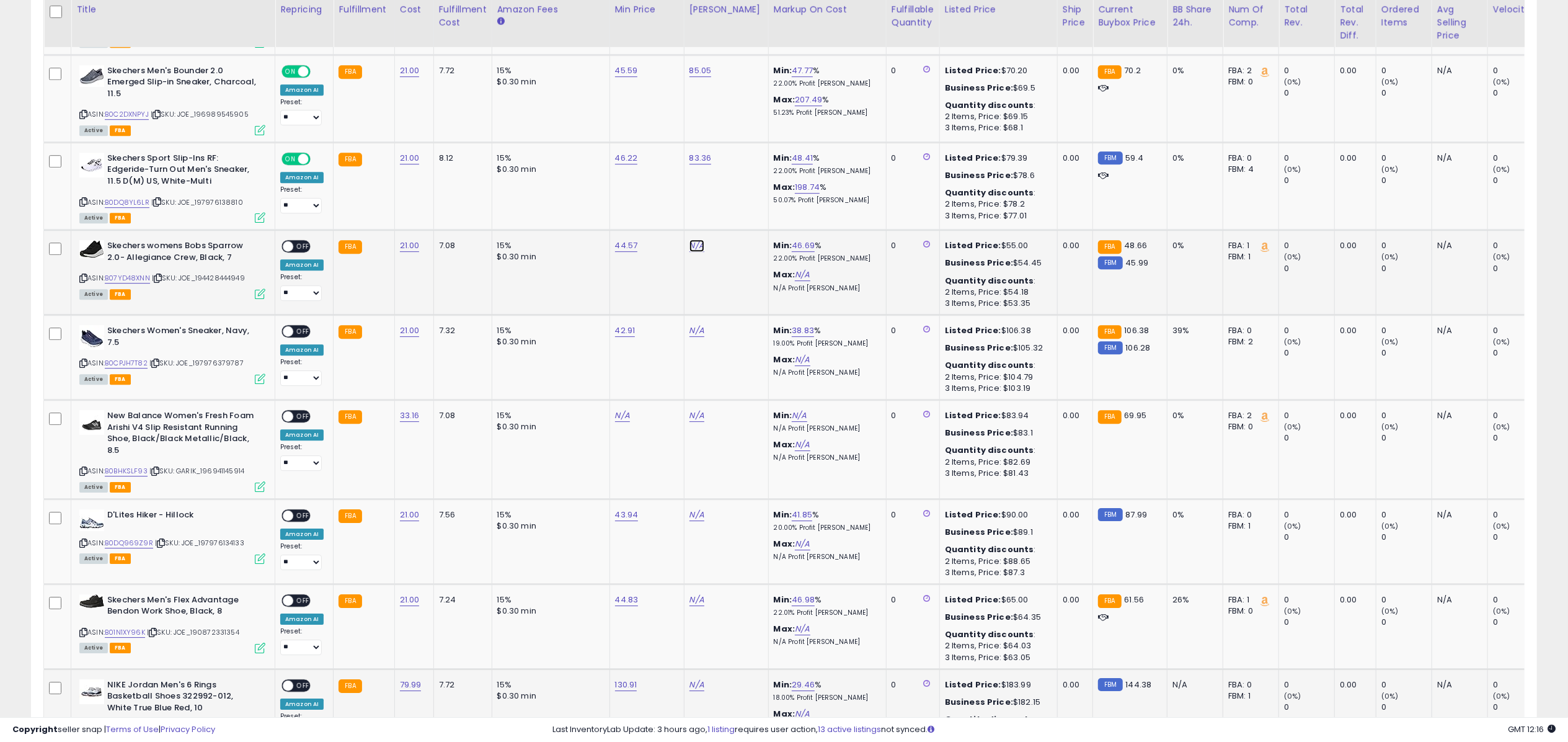
click at [689, 240] on link "N/A" at bounding box center [696, 245] width 15 height 12
type input "*****"
click button "submit" at bounding box center [730, 194] width 21 height 19
drag, startPoint x: 689, startPoint y: 229, endPoint x: 291, endPoint y: 228, distance: 398.0
click at [291, 241] on span at bounding box center [287, 246] width 10 height 10
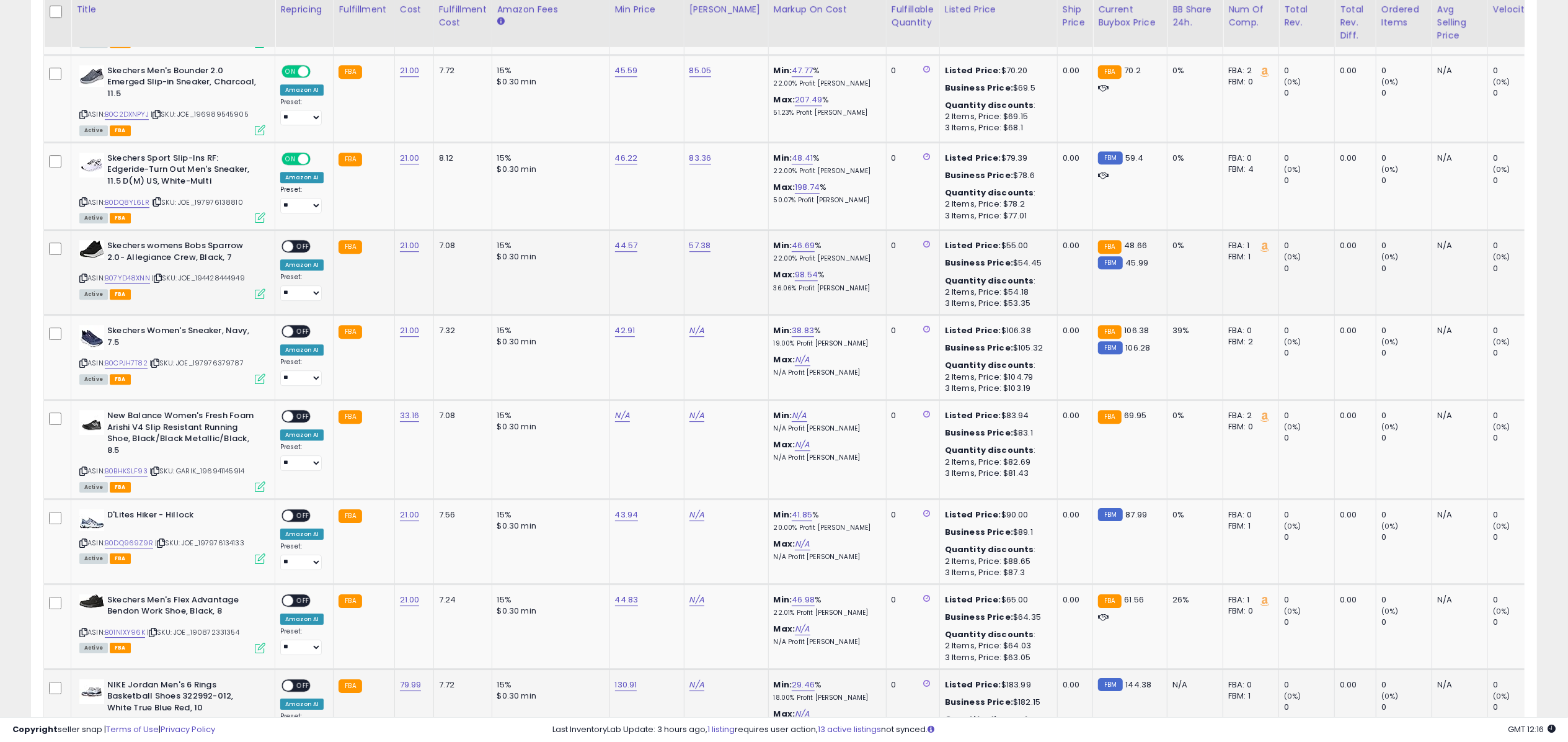
click at [291, 241] on span at bounding box center [287, 246] width 10 height 10
click at [261, 288] on icon at bounding box center [260, 293] width 10 height 10
click at [692, 325] on link "N/A" at bounding box center [696, 330] width 15 height 12
type input "******"
click button "submit" at bounding box center [730, 279] width 21 height 19
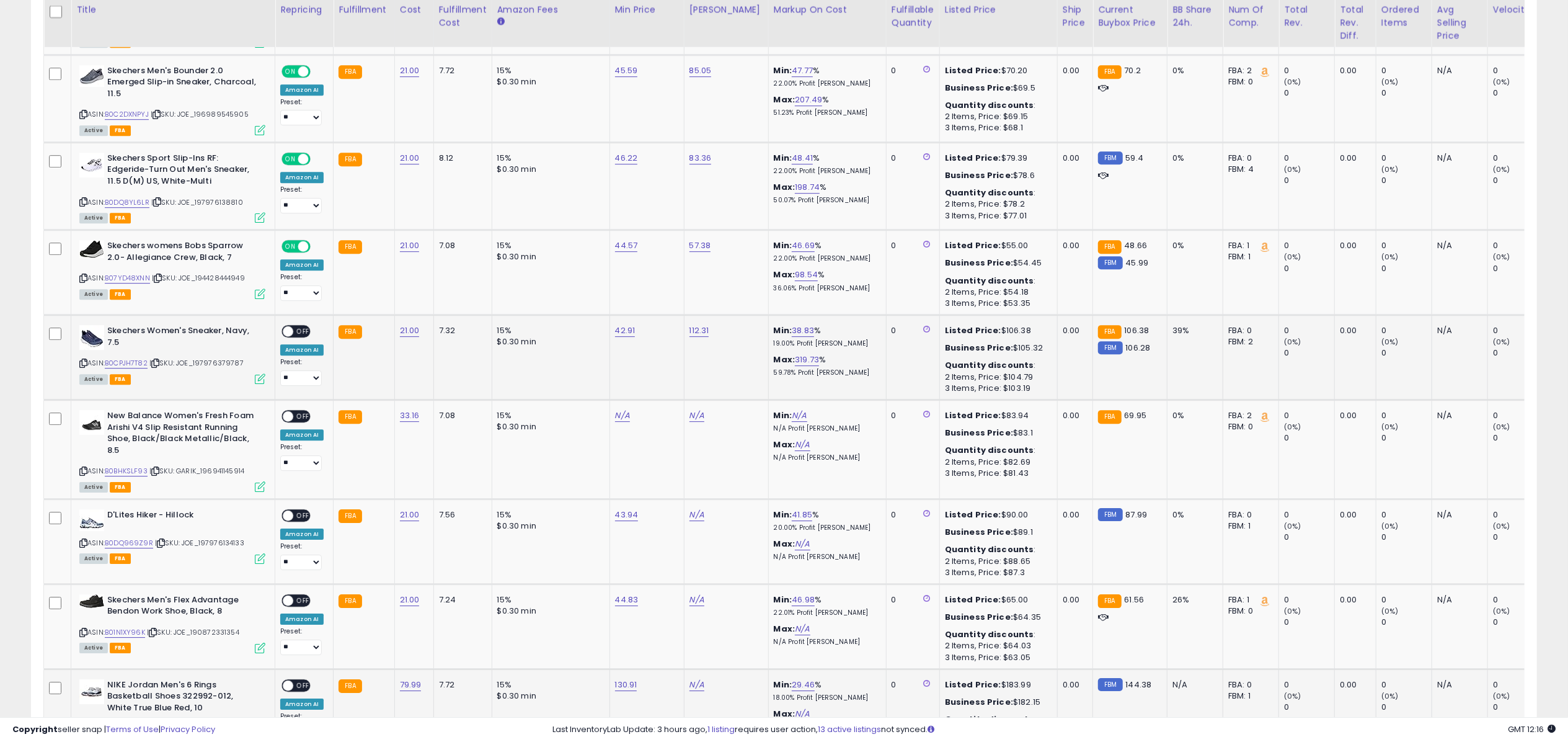
click at [297, 326] on div "ON OFF" at bounding box center [282, 331] width 29 height 10
click at [301, 326] on span "OFF" at bounding box center [303, 331] width 20 height 10
click at [256, 374] on icon at bounding box center [260, 379] width 10 height 10
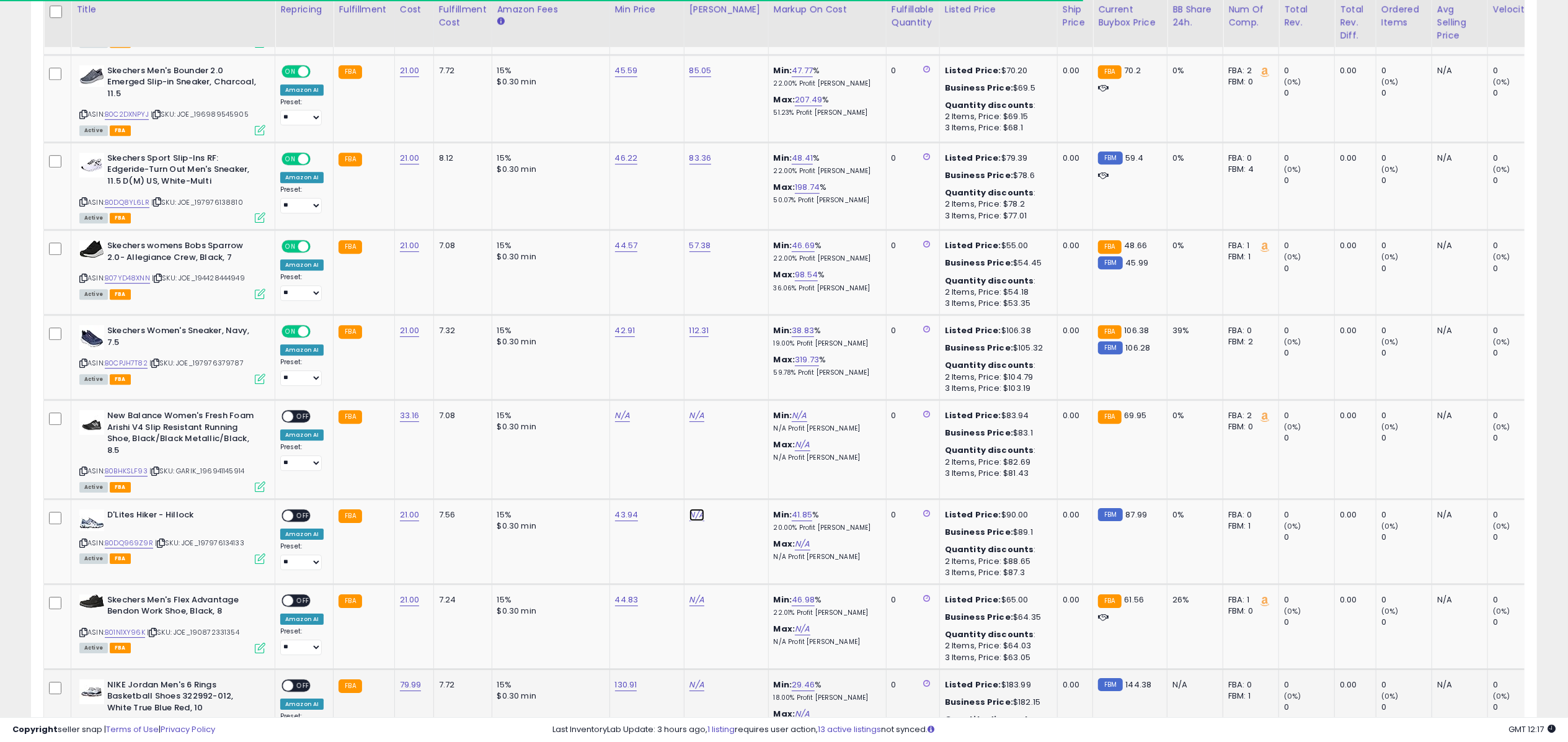
click at [696, 509] on link "N/A" at bounding box center [696, 514] width 15 height 12
type input "*****"
click button "submit" at bounding box center [730, 463] width 21 height 19
click at [303, 510] on span "OFF" at bounding box center [303, 515] width 20 height 10
click at [263, 553] on icon at bounding box center [260, 558] width 10 height 10
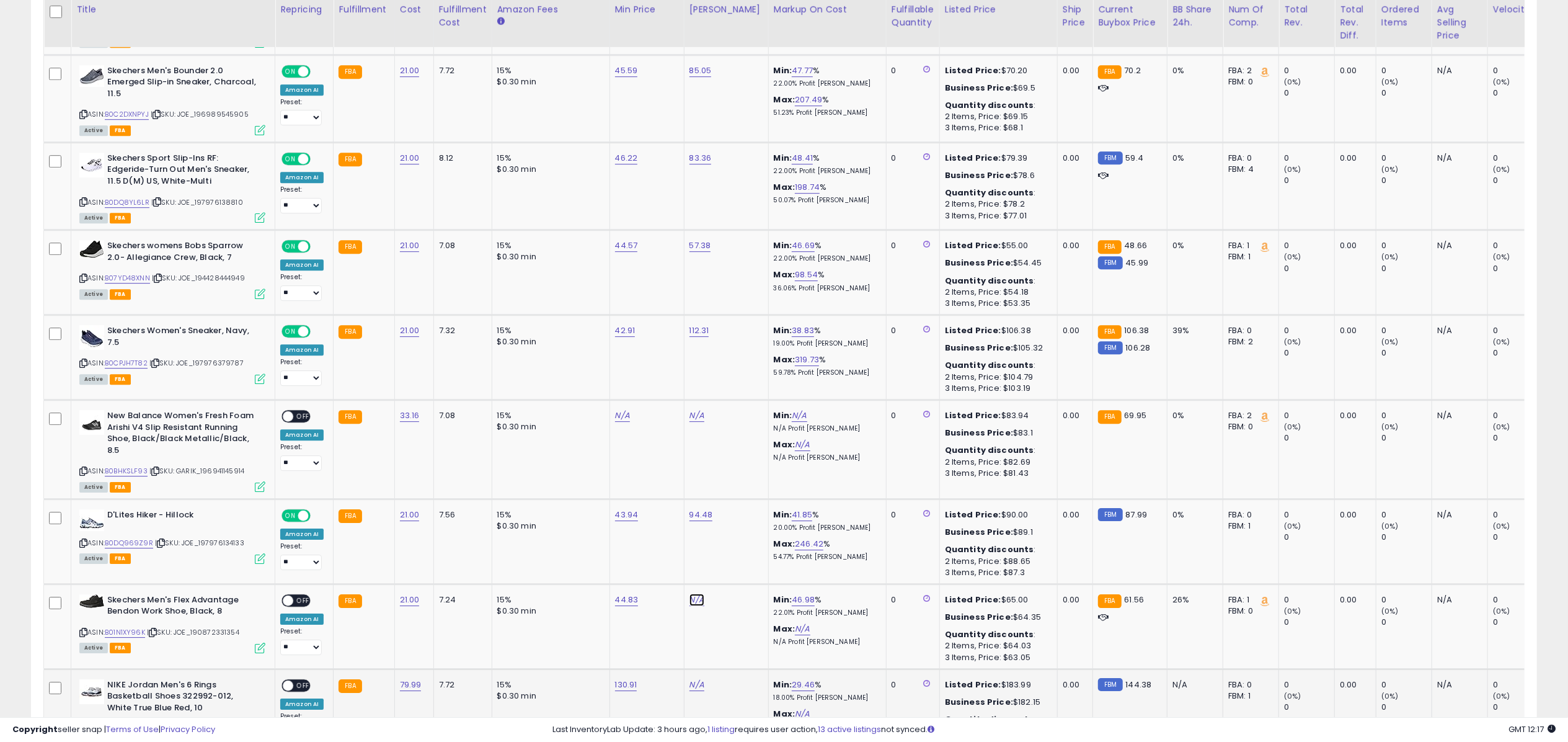
click at [691, 593] on link "N/A" at bounding box center [696, 599] width 15 height 12
type input "*****"
click button "submit" at bounding box center [730, 547] width 21 height 19
click at [296, 595] on span "OFF" at bounding box center [303, 600] width 20 height 10
click at [258, 643] on icon at bounding box center [260, 648] width 10 height 10
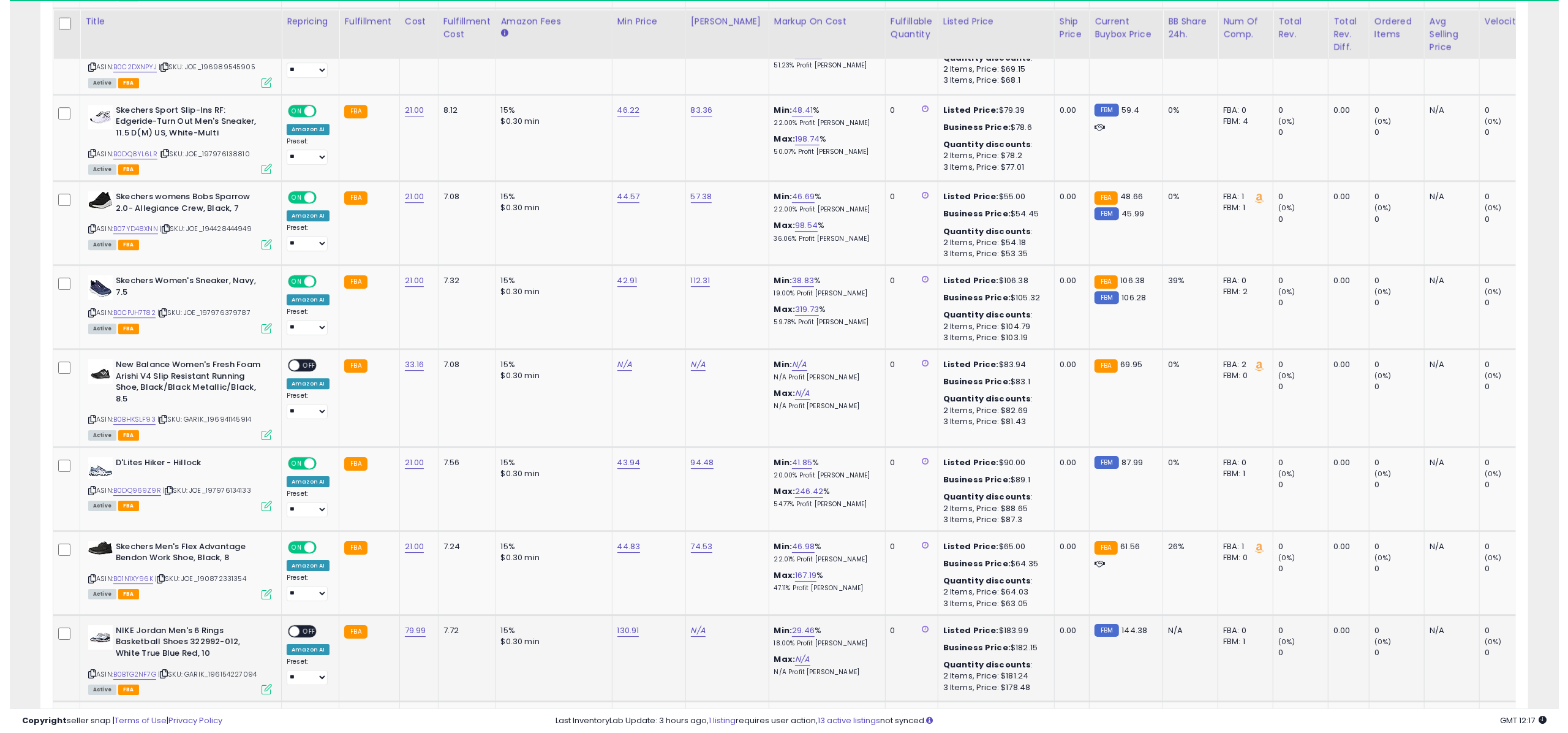
scroll to position [3666, 0]
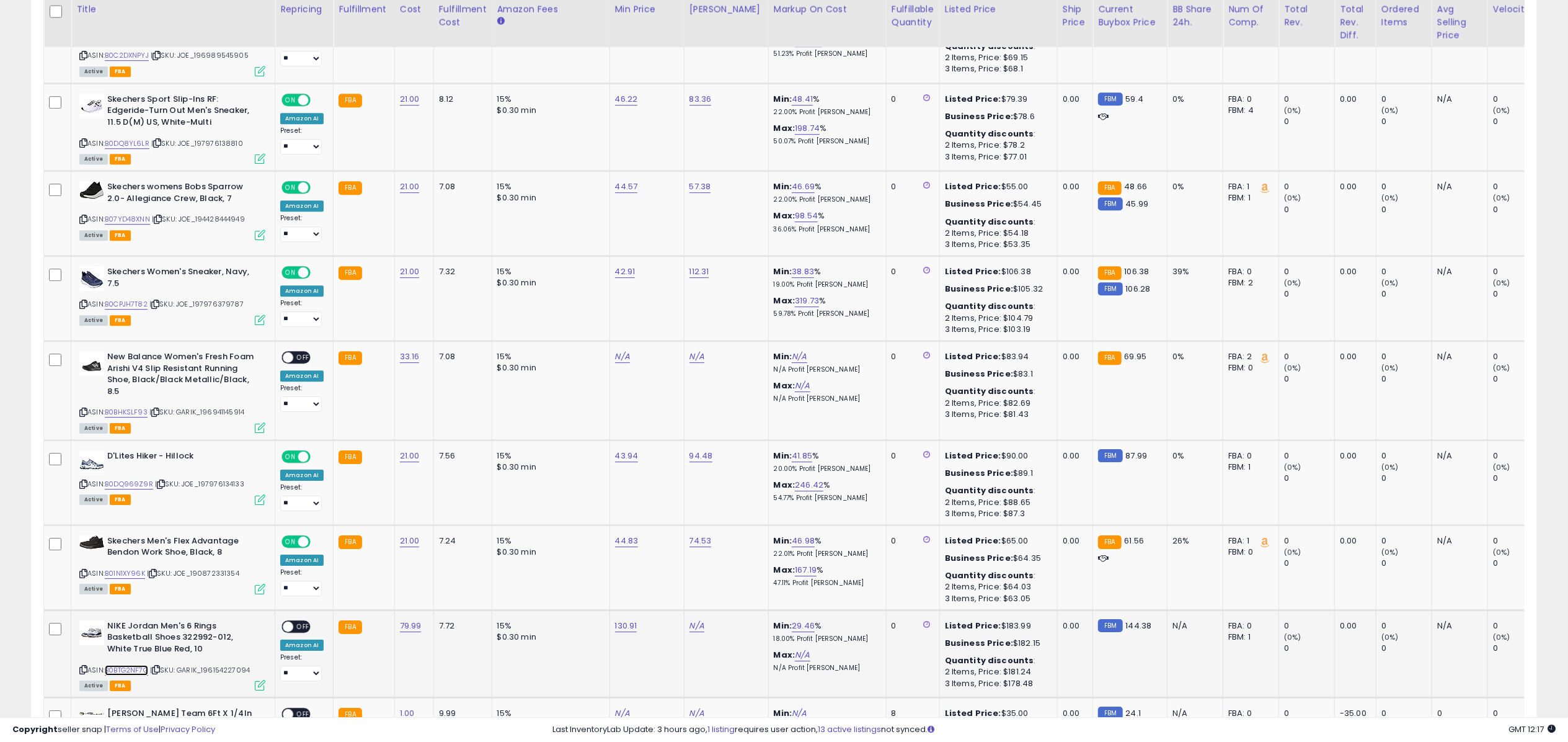
click at [143, 665] on link "B0BTG2NF7G" at bounding box center [127, 670] width 44 height 10
click at [691, 610] on td "N/A" at bounding box center [726, 653] width 85 height 87
click at [691, 620] on link "N/A" at bounding box center [696, 626] width 15 height 12
type input "******"
click at [774, 564] on b "Max:" at bounding box center [784, 569] width 22 height 12
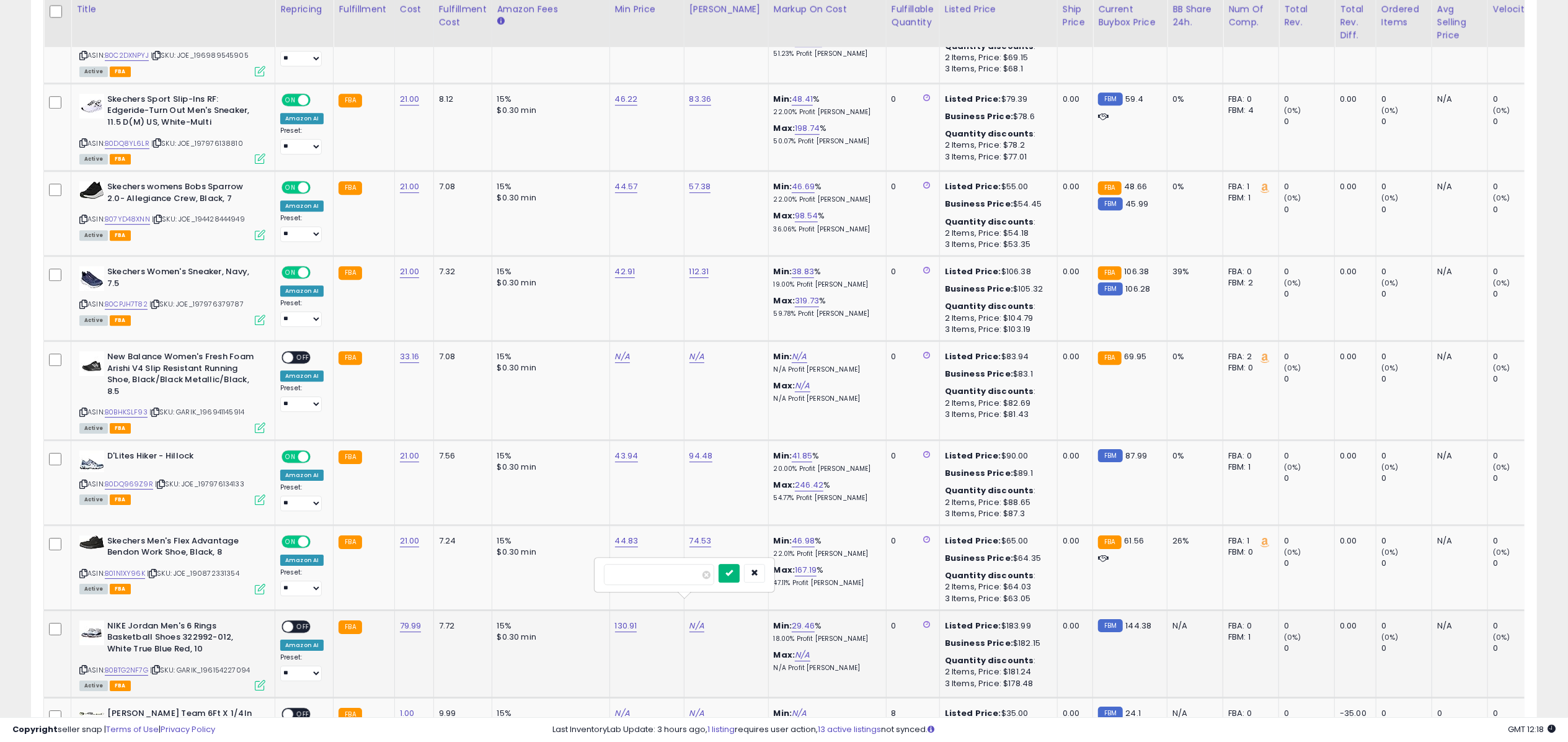
click at [733, 575] on icon "submit" at bounding box center [729, 572] width 7 height 7
click at [303, 621] on span "OFF" at bounding box center [303, 626] width 20 height 10
click at [264, 680] on icon at bounding box center [260, 685] width 10 height 10
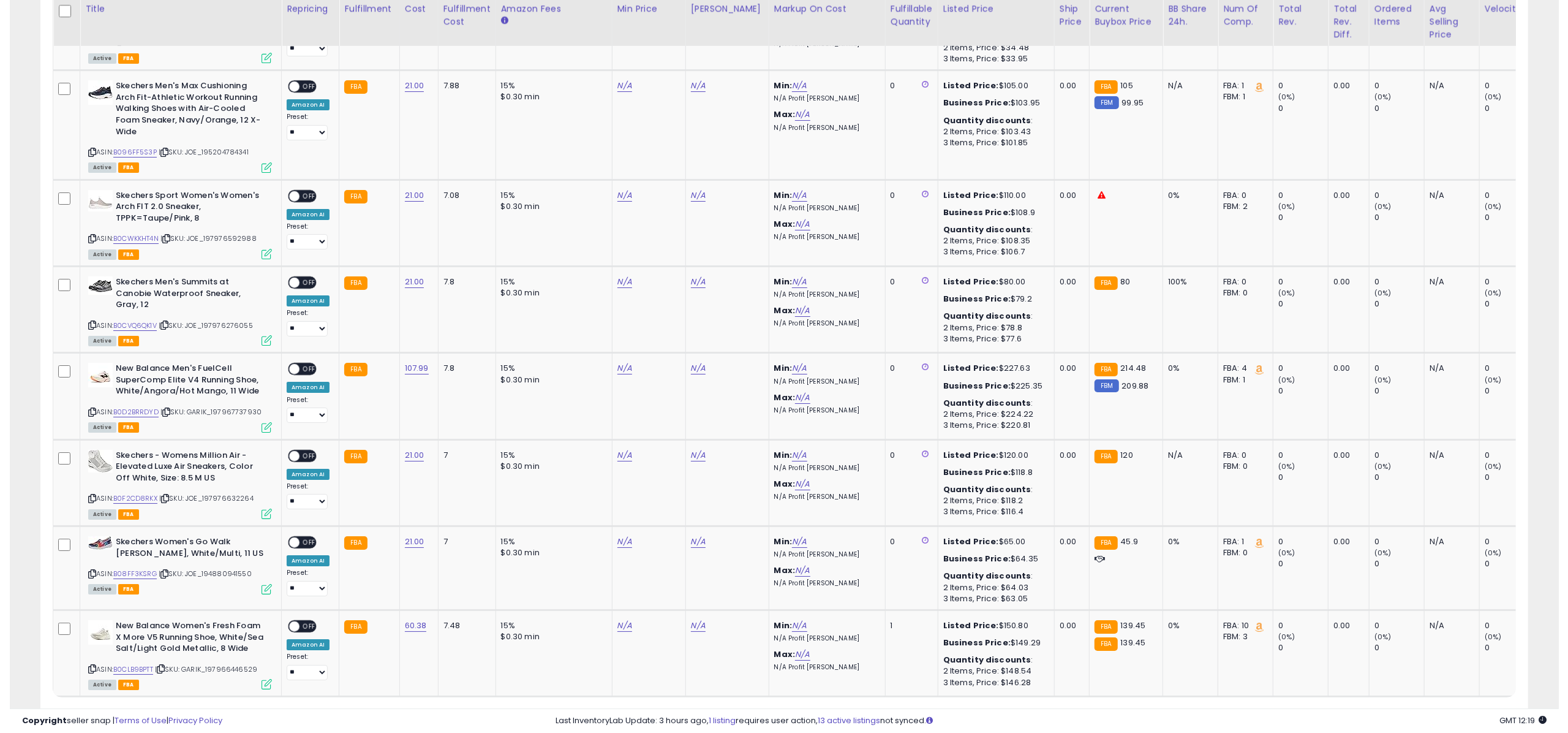
scroll to position [4374, 0]
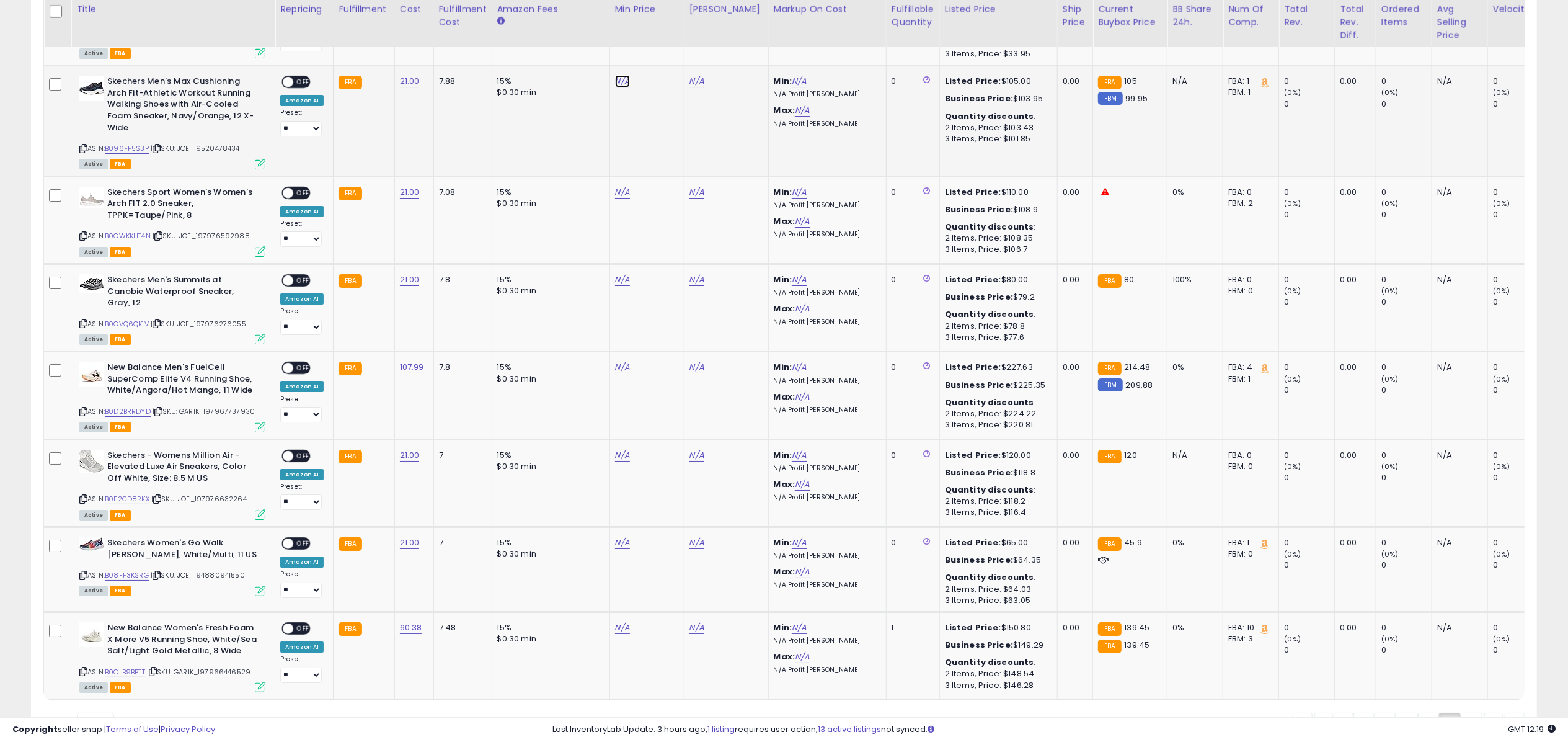
click at [621, 75] on link "N/A" at bounding box center [622, 81] width 15 height 12
type input "*****"
click button "submit" at bounding box center [654, 28] width 21 height 19
click at [621, 187] on link "N/A" at bounding box center [622, 192] width 15 height 12
type input "****"
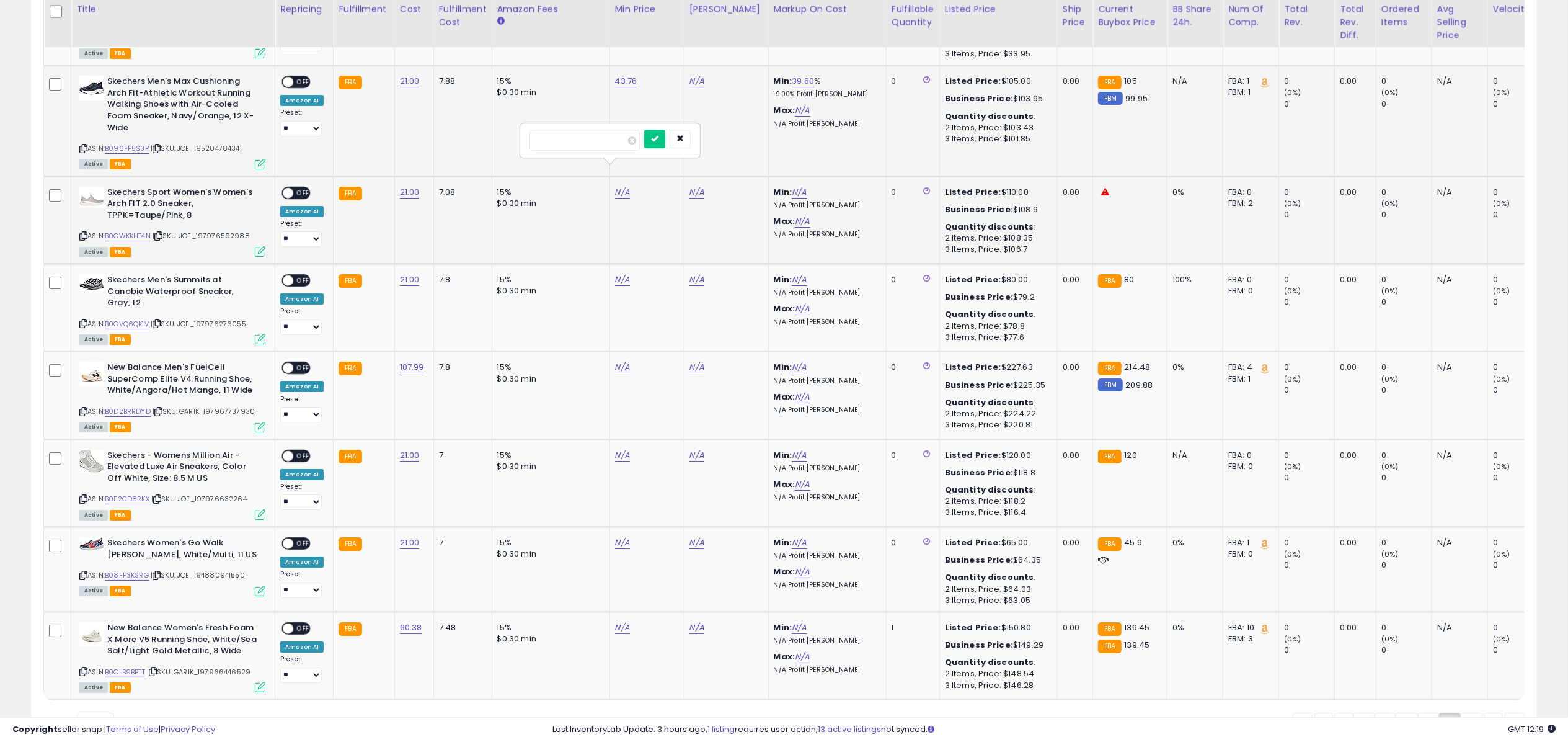
click button "submit" at bounding box center [654, 139] width 21 height 19
click at [621, 274] on link "N/A" at bounding box center [622, 279] width 15 height 12
type input "*****"
click button "submit" at bounding box center [654, 226] width 21 height 19
click at [625, 449] on link "N/A" at bounding box center [622, 455] width 15 height 12
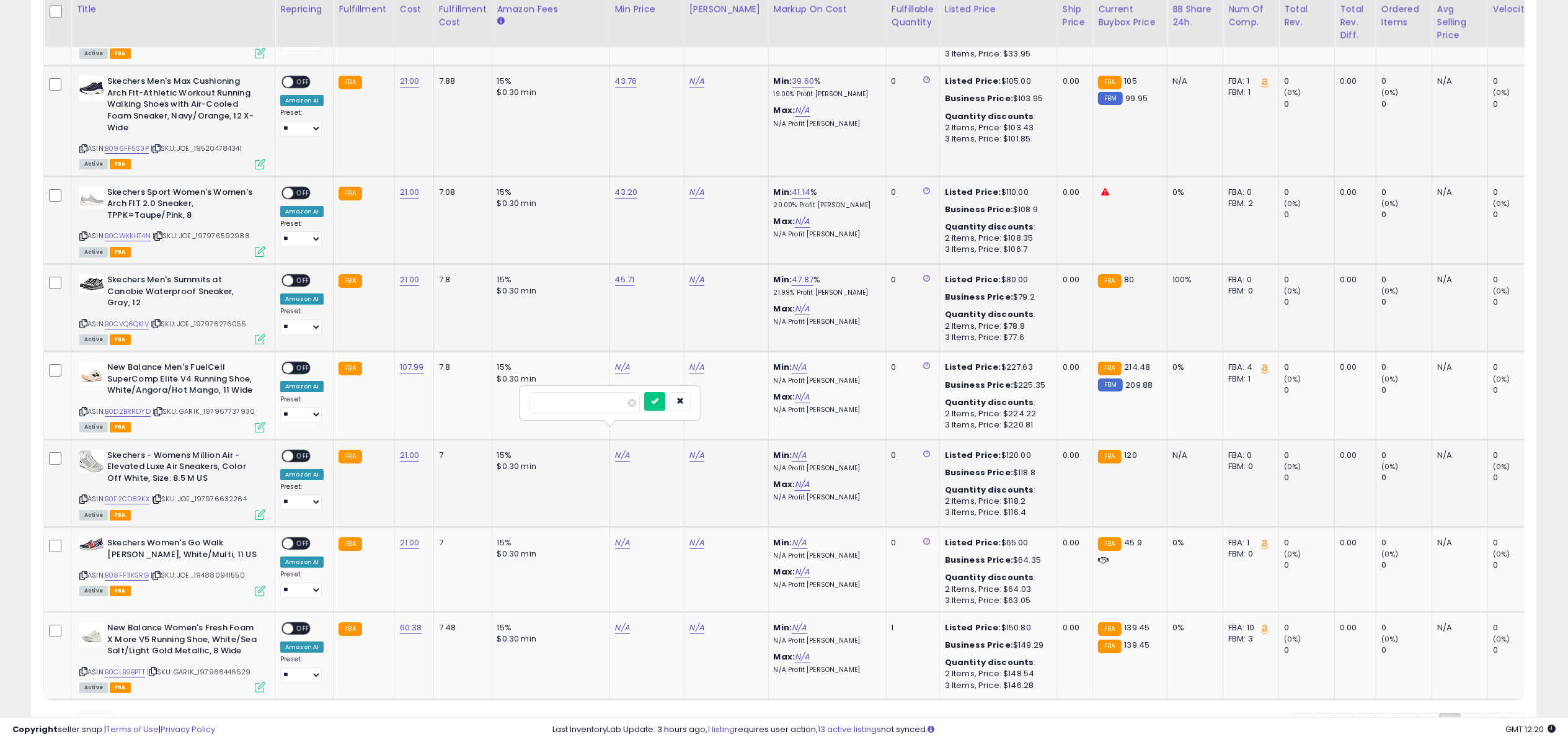
type input "*****"
click button "submit" at bounding box center [654, 401] width 21 height 19
click at [619, 537] on link "N/A" at bounding box center [622, 543] width 15 height 12
type input "*****"
click button "submit" at bounding box center [654, 488] width 21 height 19
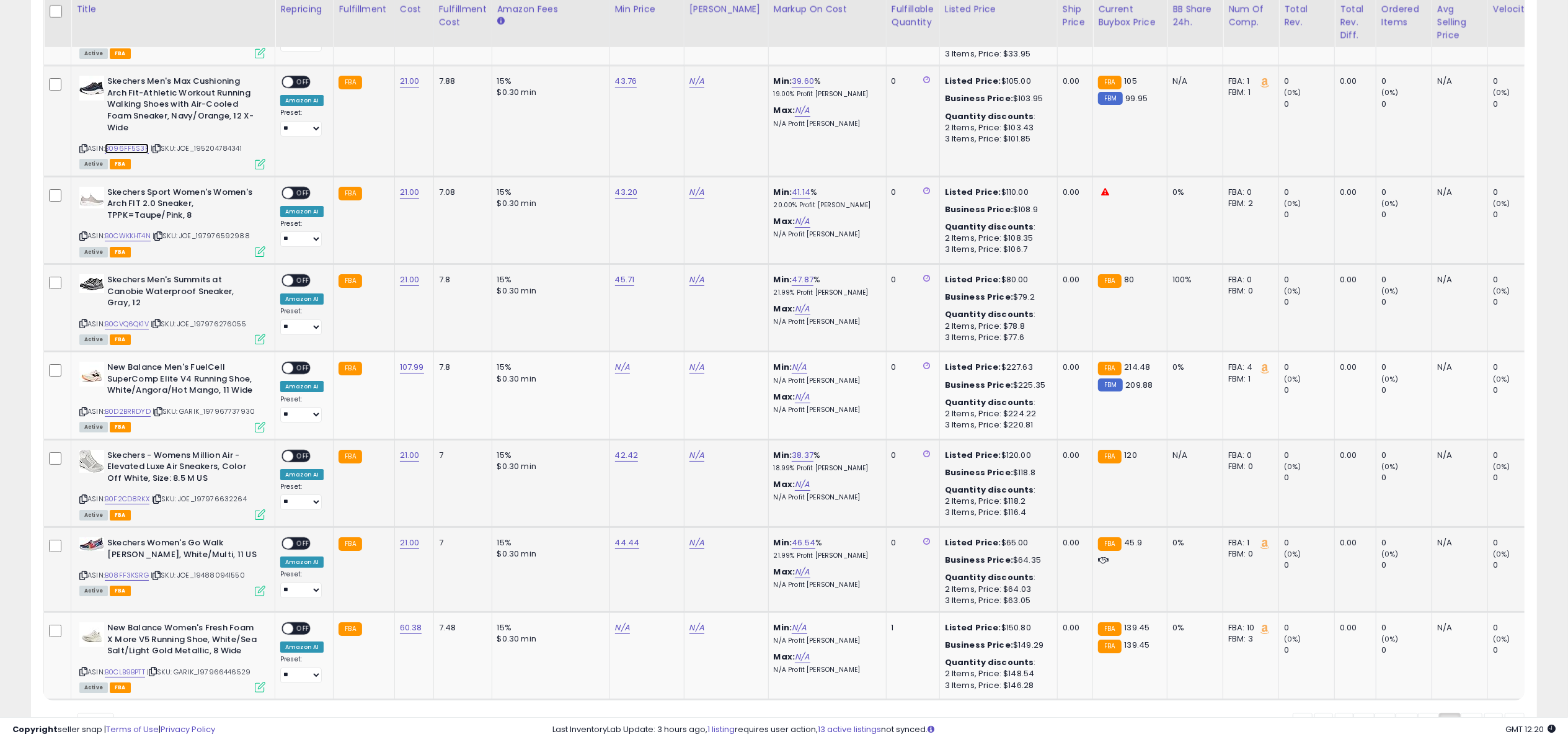
drag, startPoint x: 136, startPoint y: 128, endPoint x: 136, endPoint y: 156, distance: 28.0
click at [136, 144] on link "B096FF5S3P" at bounding box center [127, 149] width 44 height 10
click at [137, 231] on link "B0CWKKHT4N" at bounding box center [128, 236] width 46 height 10
click at [132, 319] on link "B0CVQ6QK1V" at bounding box center [127, 324] width 44 height 10
click at [130, 494] on link "B0F2CD8RKX" at bounding box center [127, 499] width 44 height 10
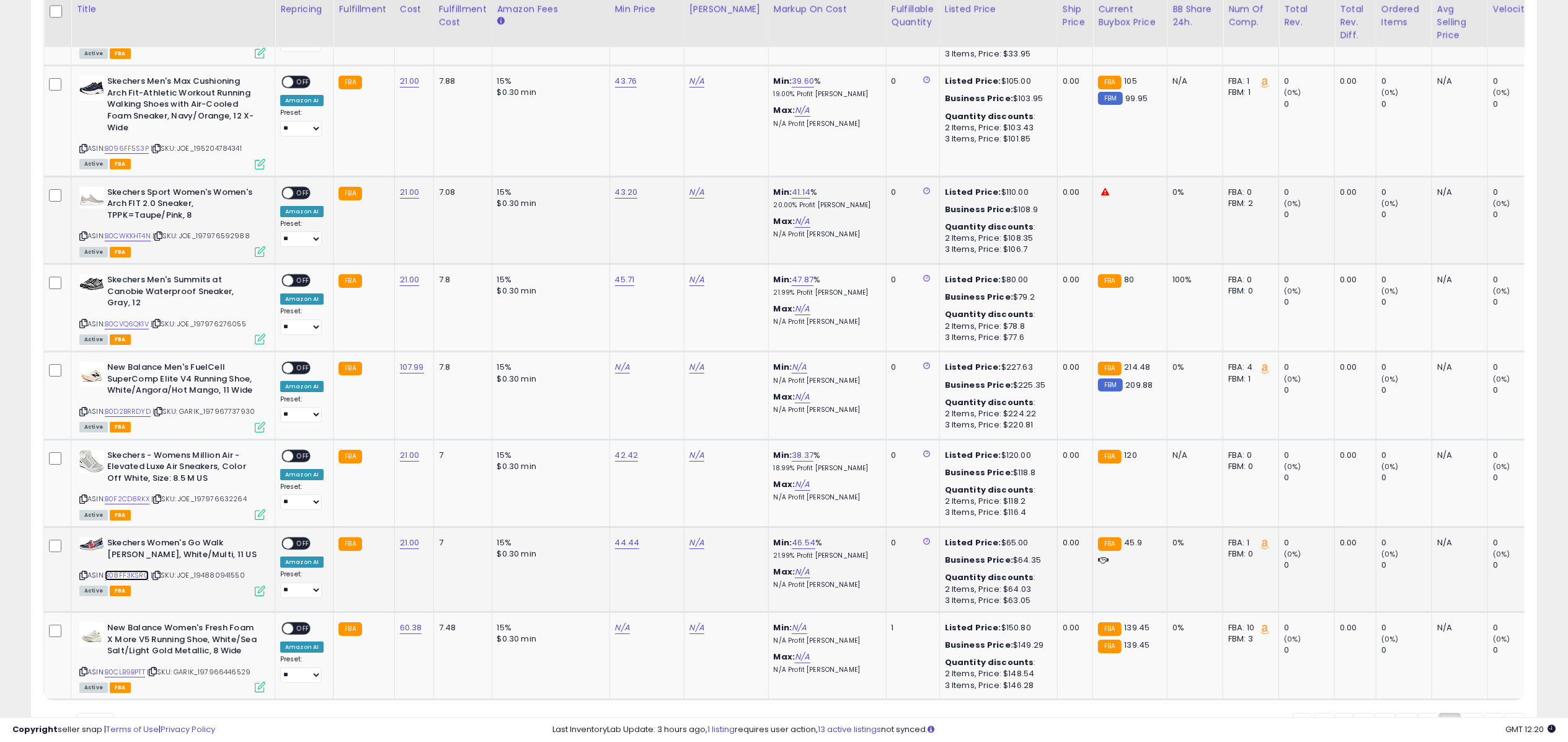
click at [136, 570] on link "B08FF3KSRG" at bounding box center [127, 575] width 44 height 10
click at [697, 75] on link "N/A" at bounding box center [696, 81] width 15 height 12
type input "******"
click button "submit" at bounding box center [730, 28] width 21 height 19
click at [299, 77] on span "OFF" at bounding box center [303, 82] width 20 height 10
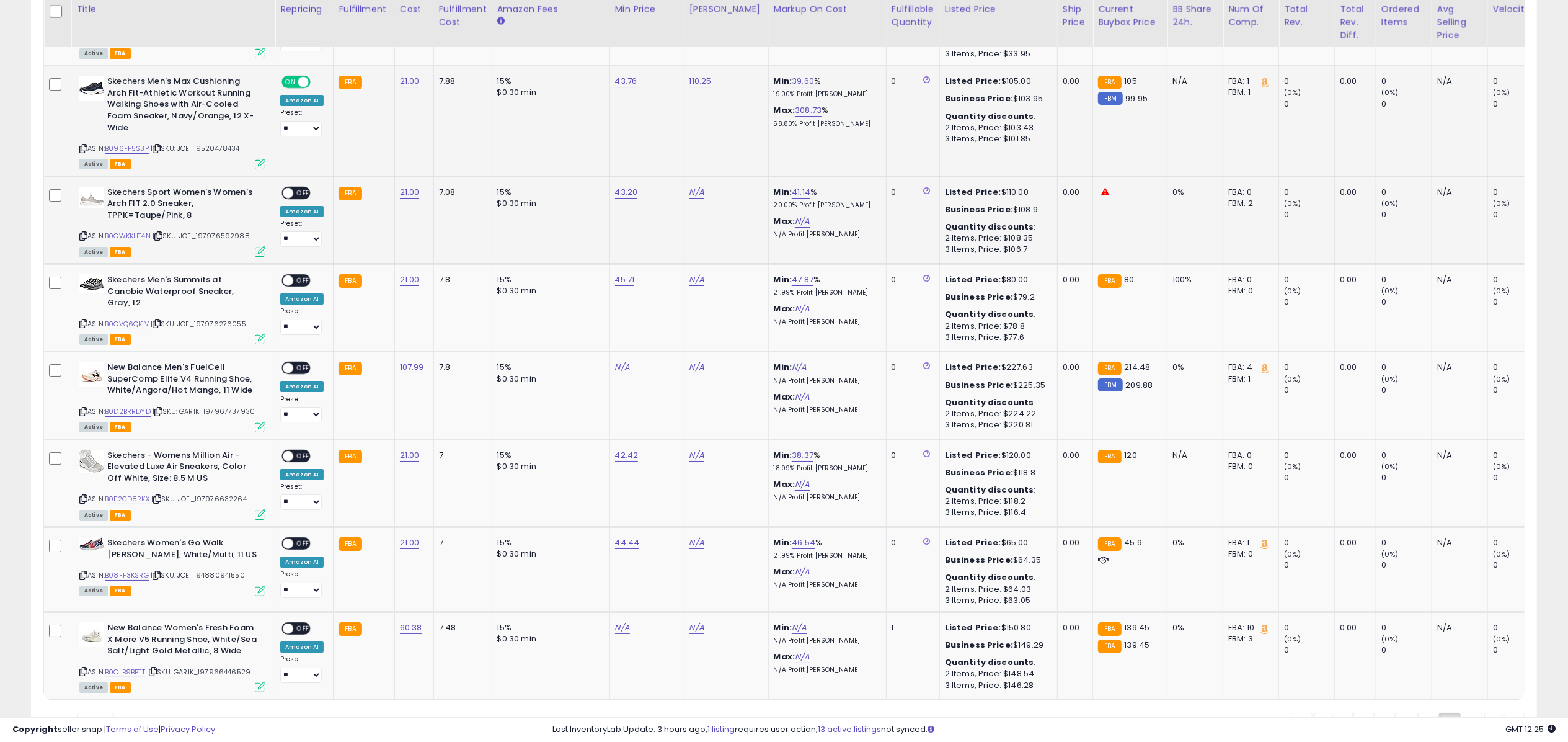
click at [258, 159] on icon at bounding box center [260, 164] width 10 height 10
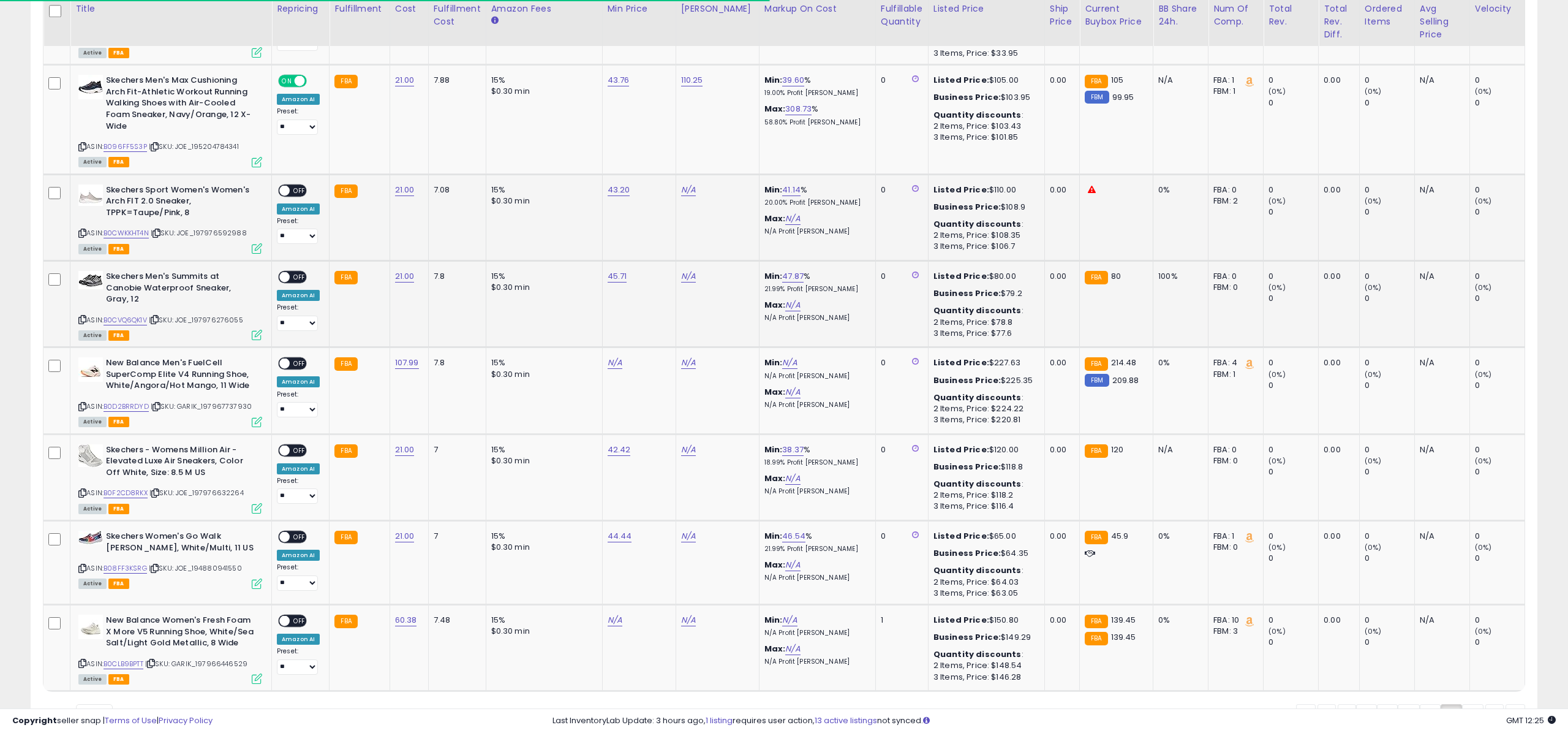
scroll to position [612628, 611667]
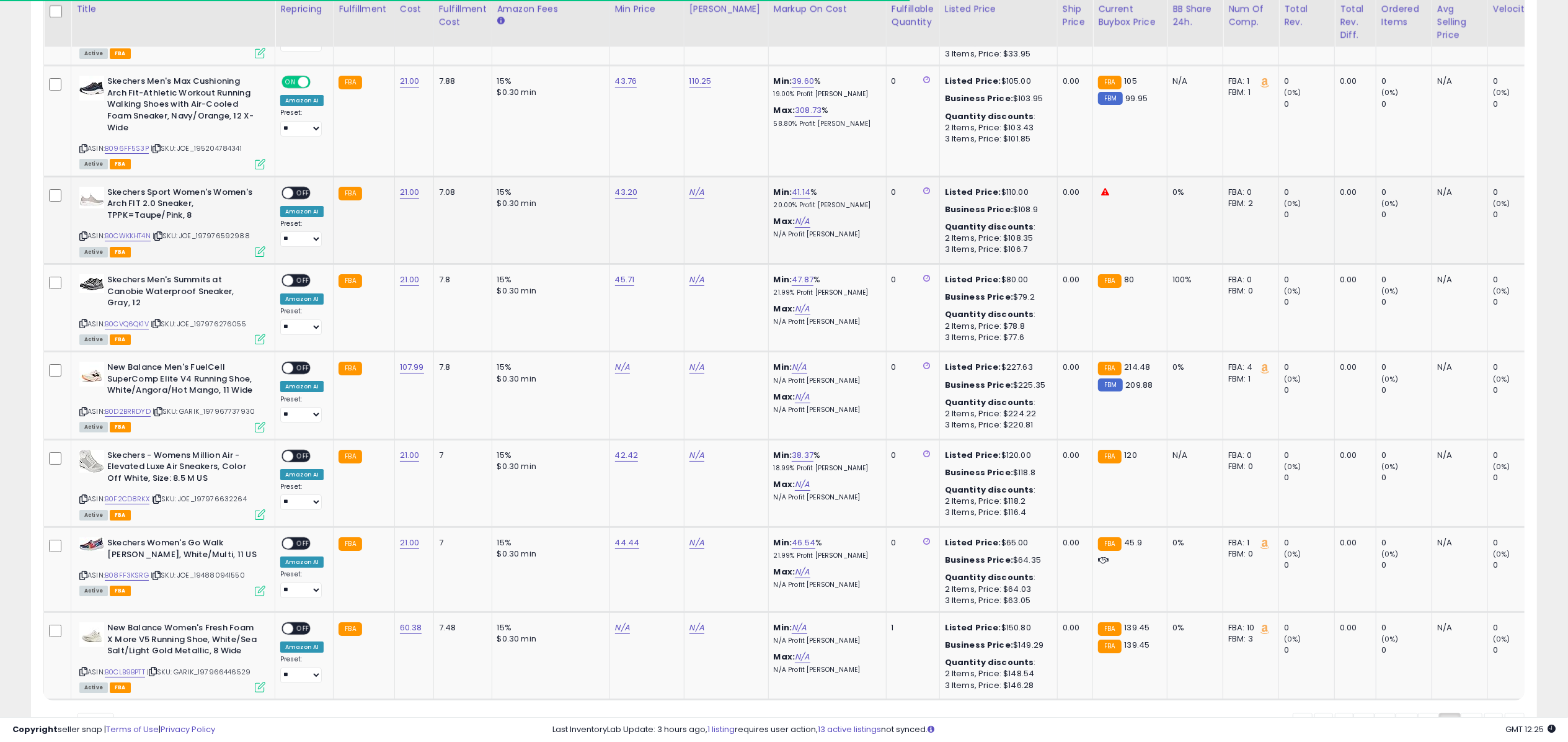
click at [695, 178] on td "N/A" at bounding box center [726, 220] width 85 height 87
click at [693, 187] on link "N/A" at bounding box center [696, 192] width 15 height 12
type input "****"
click button "submit" at bounding box center [730, 139] width 21 height 19
click at [301, 187] on div "ON OFF" at bounding box center [296, 193] width 29 height 13
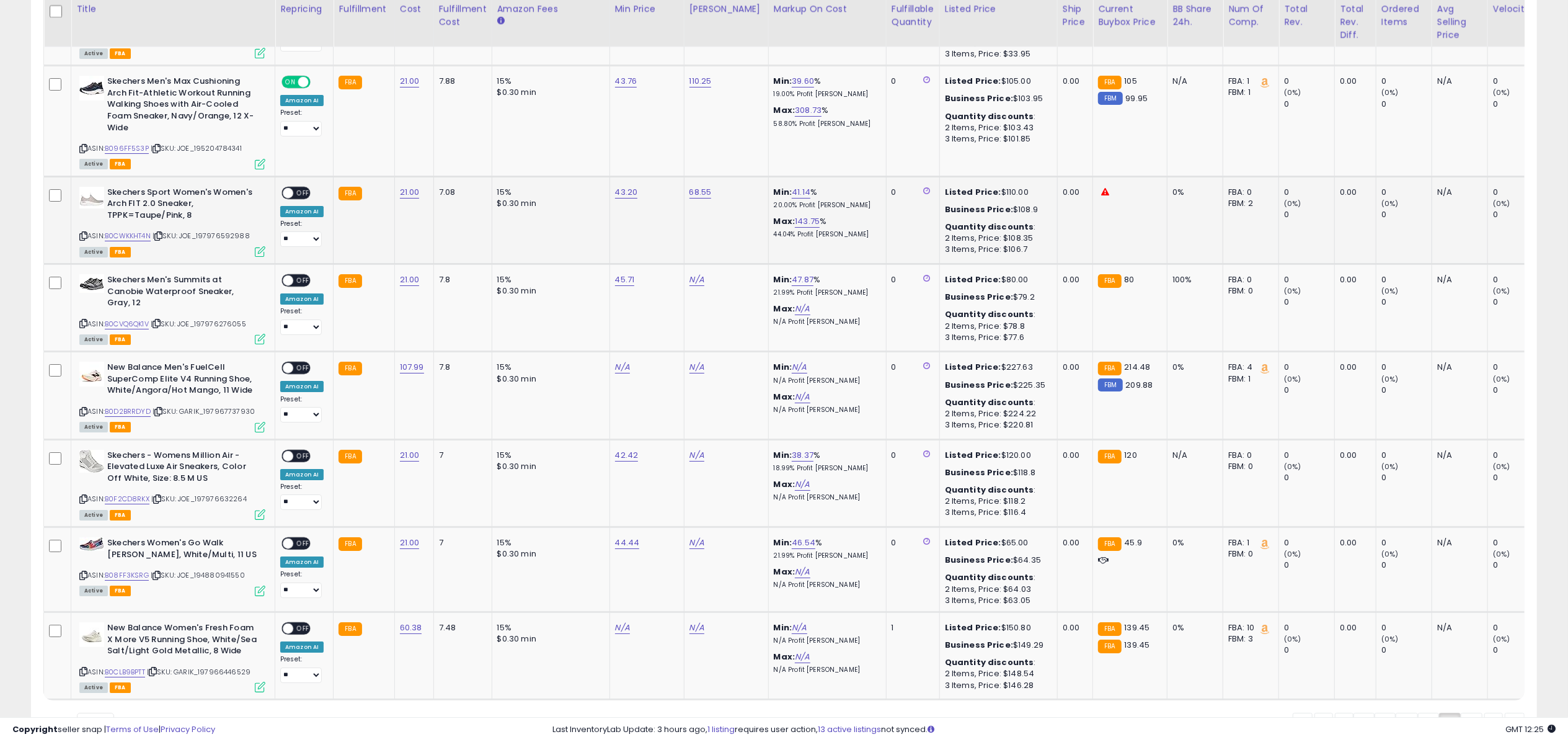
click at [299, 187] on span "OFF" at bounding box center [303, 192] width 20 height 10
click at [261, 246] on icon at bounding box center [260, 251] width 10 height 10
click at [703, 187] on link "68.55" at bounding box center [700, 192] width 23 height 12
type input "*****"
click button "submit" at bounding box center [733, 139] width 21 height 19
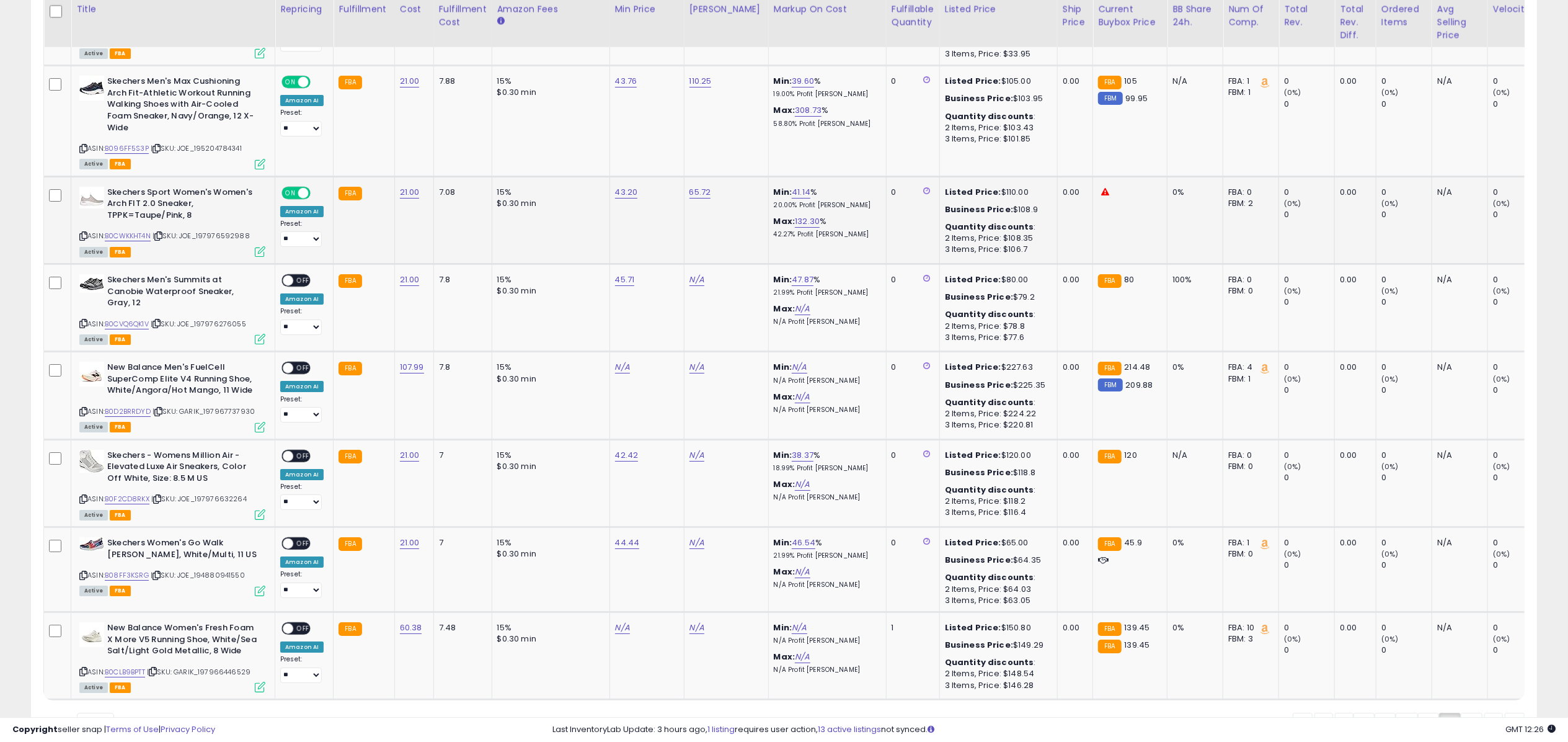
click at [261, 246] on icon at bounding box center [260, 251] width 10 height 10
click at [696, 274] on link "N/A" at bounding box center [696, 279] width 15 height 12
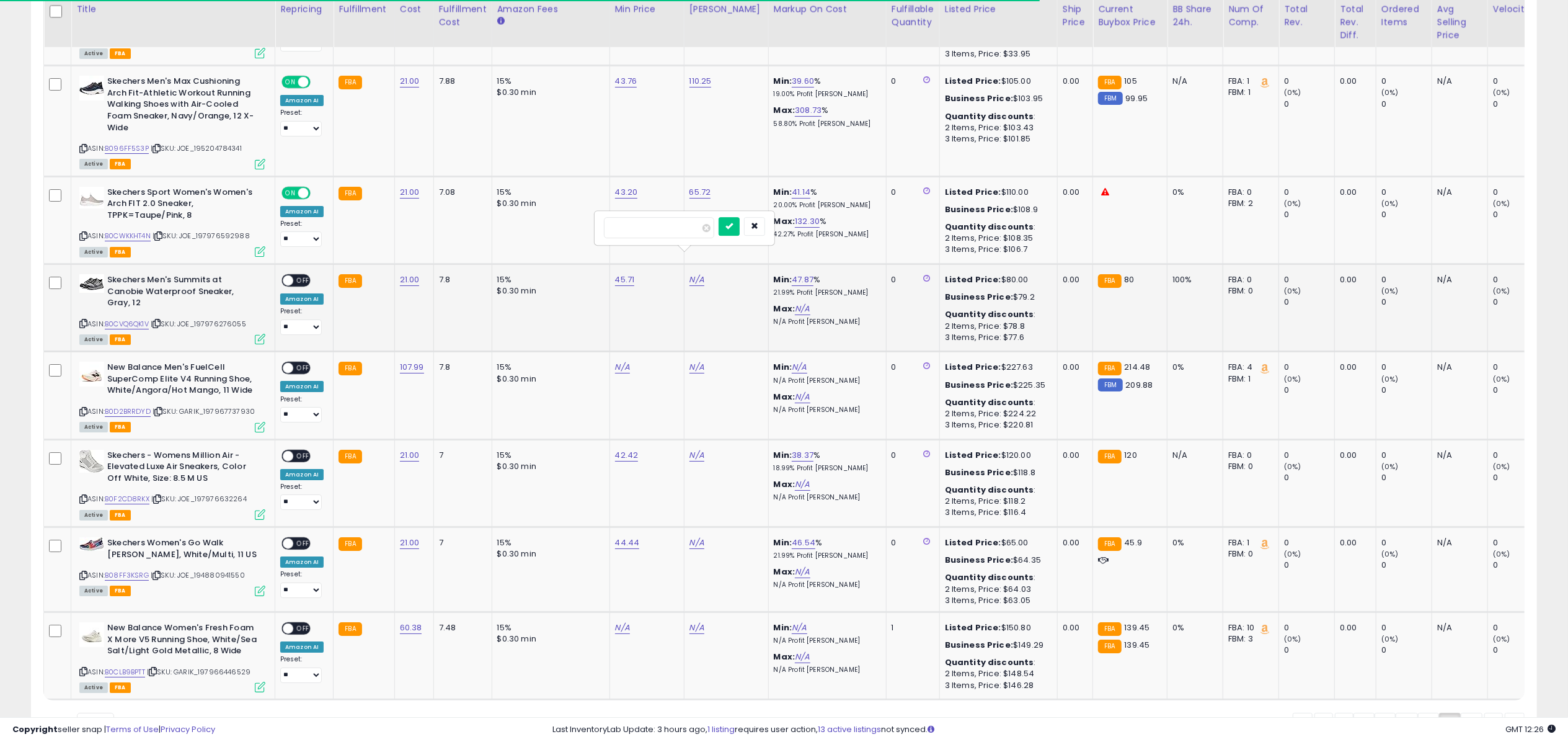
type input "**"
click button "submit" at bounding box center [730, 226] width 21 height 19
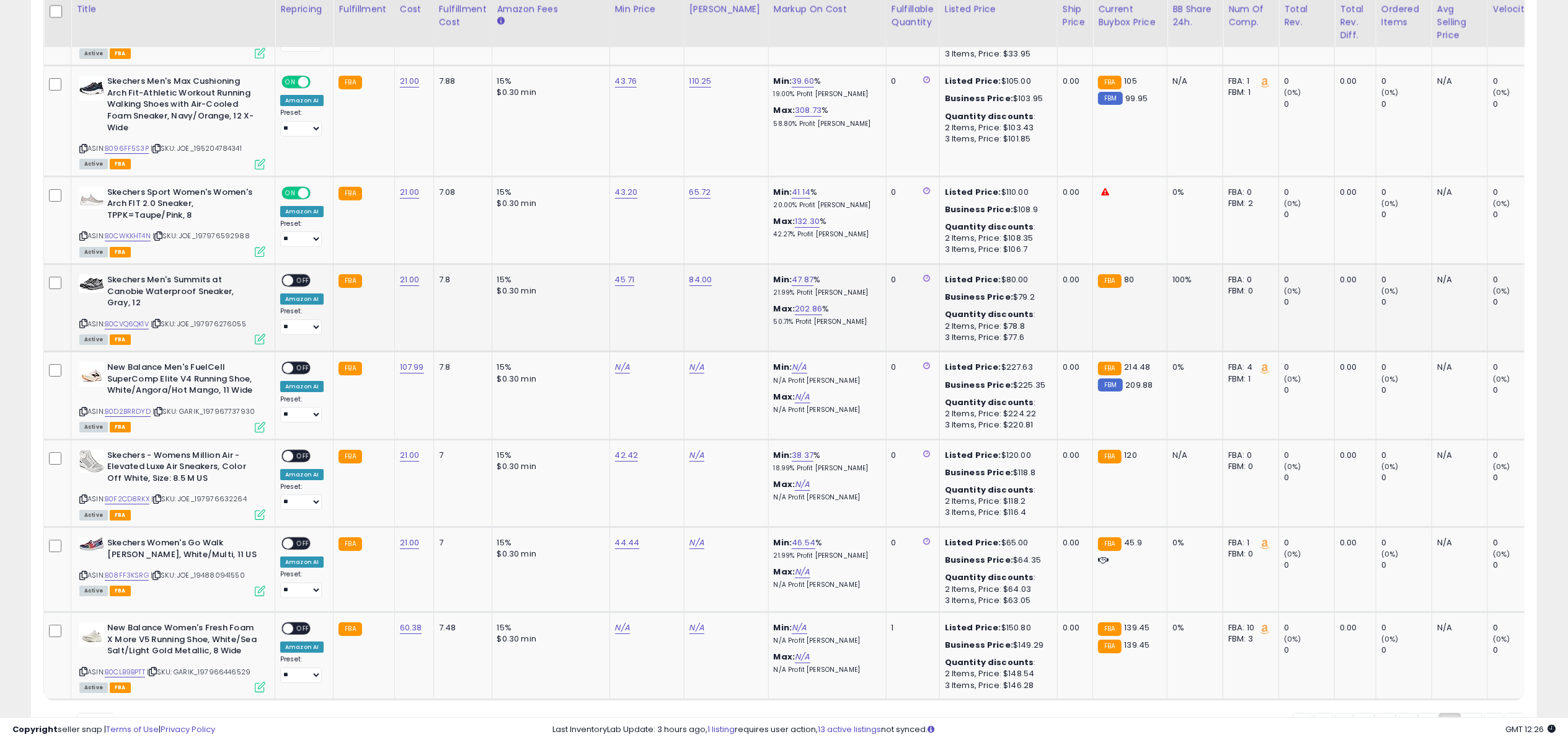
click at [298, 275] on span "OFF" at bounding box center [303, 280] width 20 height 10
click at [261, 333] on icon at bounding box center [260, 338] width 10 height 10
click at [689, 449] on link "N/A" at bounding box center [696, 455] width 15 height 12
type input "***"
click button "submit" at bounding box center [730, 401] width 21 height 19
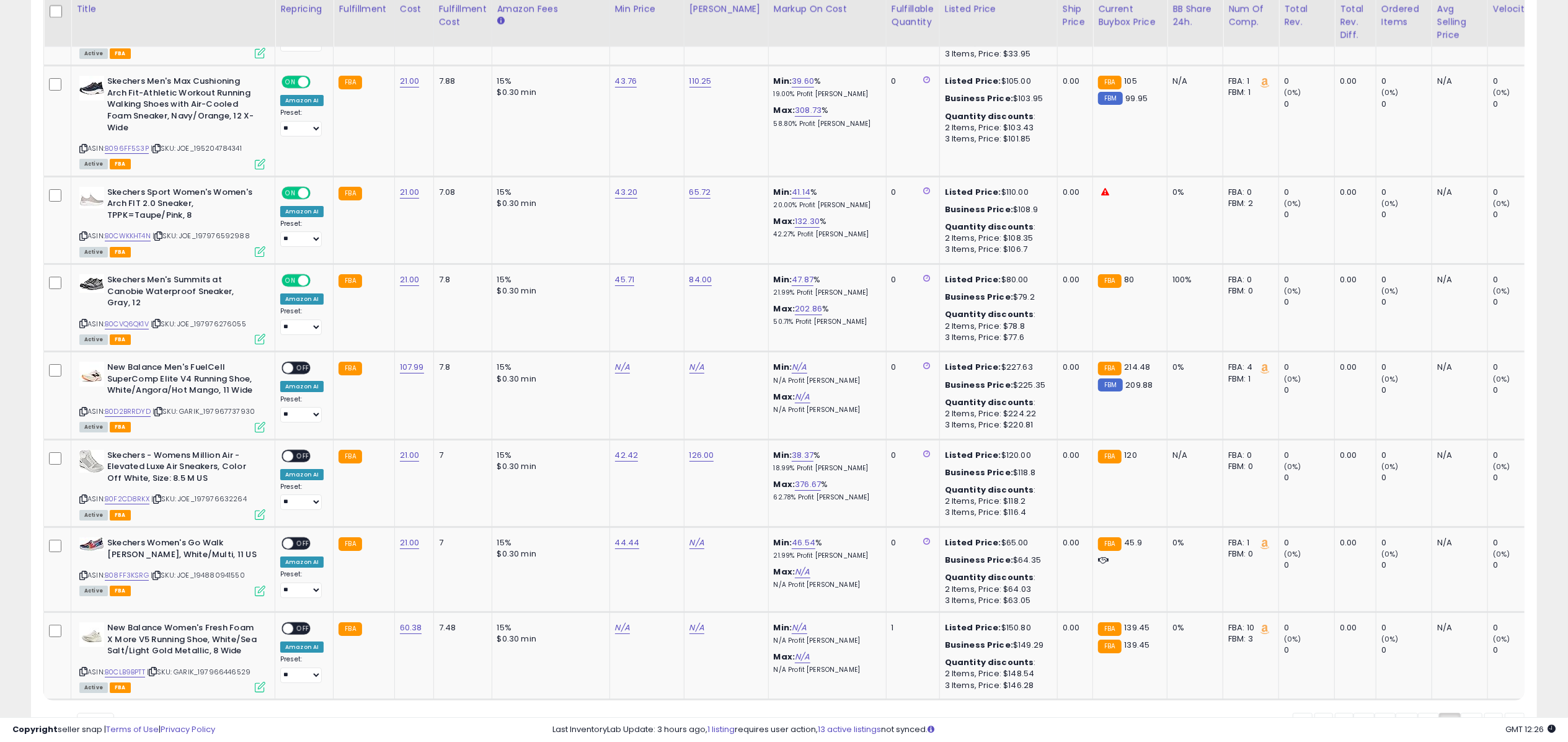
click at [299, 451] on span "OFF" at bounding box center [303, 455] width 20 height 10
click at [268, 495] on td "Skechers - Womens Million Air - Elevated Luxe Air Sneakers, Color Off White, Si…" at bounding box center [173, 483] width 204 height 87
click at [261, 509] on icon at bounding box center [260, 514] width 10 height 10
click at [697, 537] on link "N/A" at bounding box center [696, 543] width 15 height 12
type input "*****"
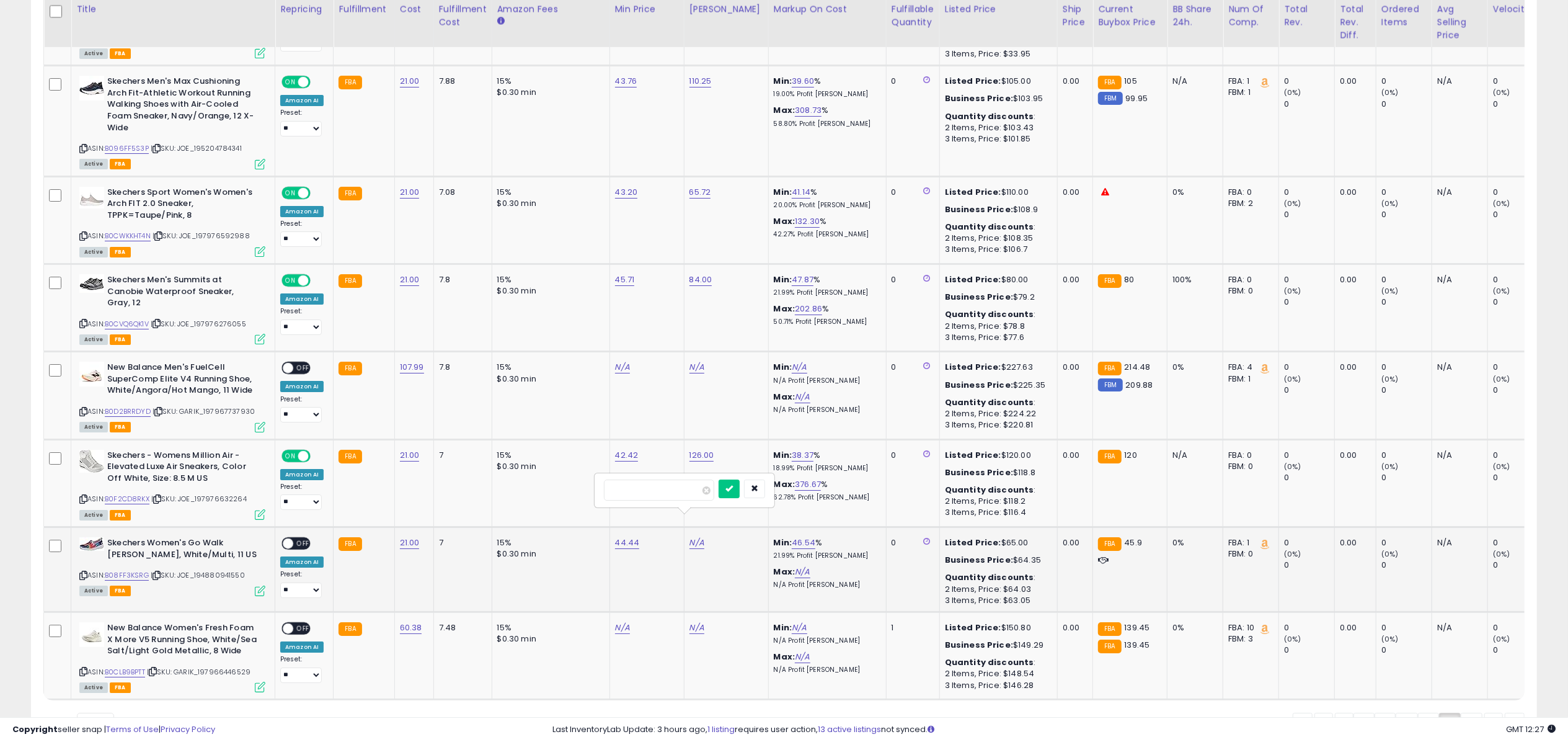
click button "submit" at bounding box center [730, 488] width 21 height 19
click at [291, 539] on span at bounding box center [287, 543] width 10 height 10
click at [257, 585] on icon at bounding box center [260, 590] width 10 height 10
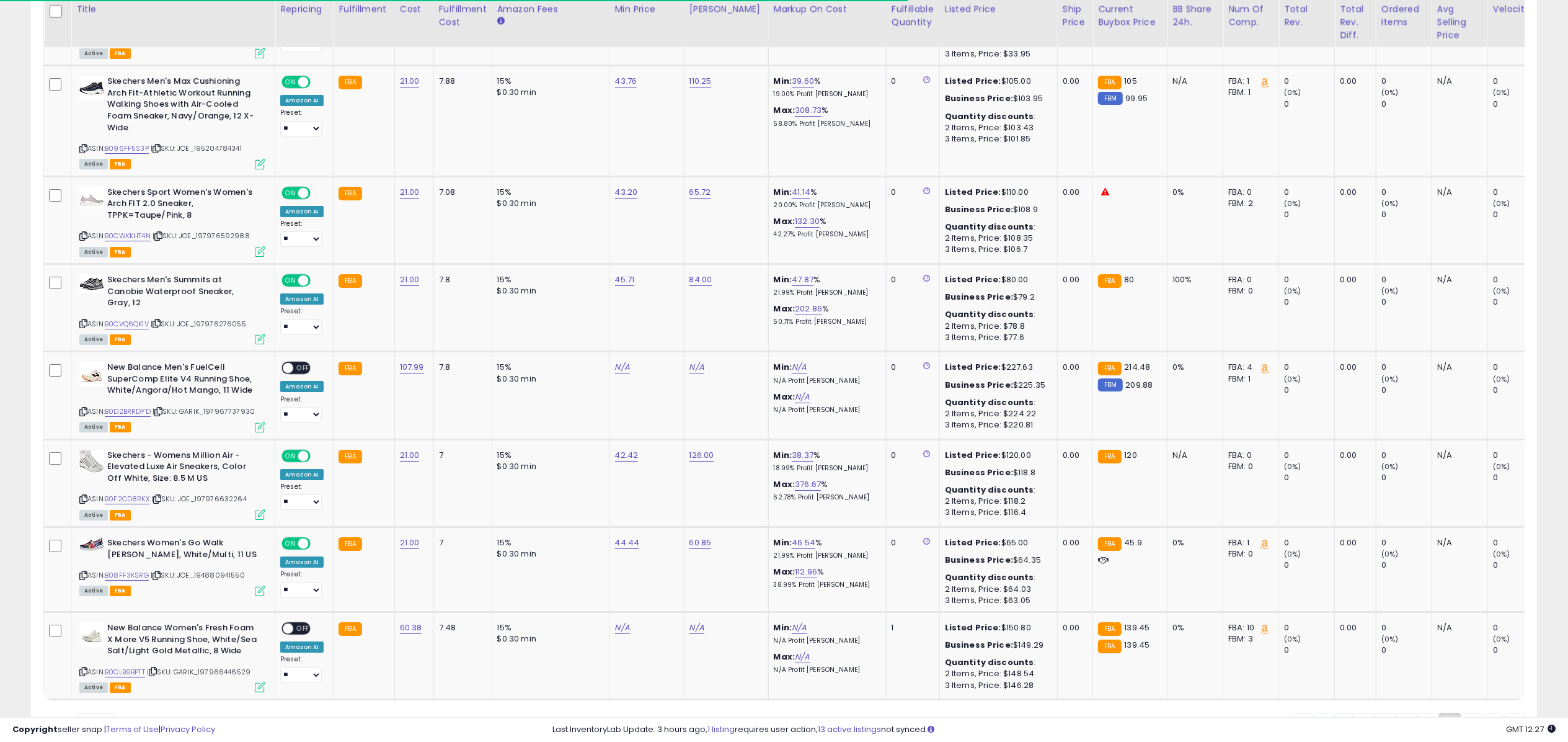
scroll to position [4493, 0]
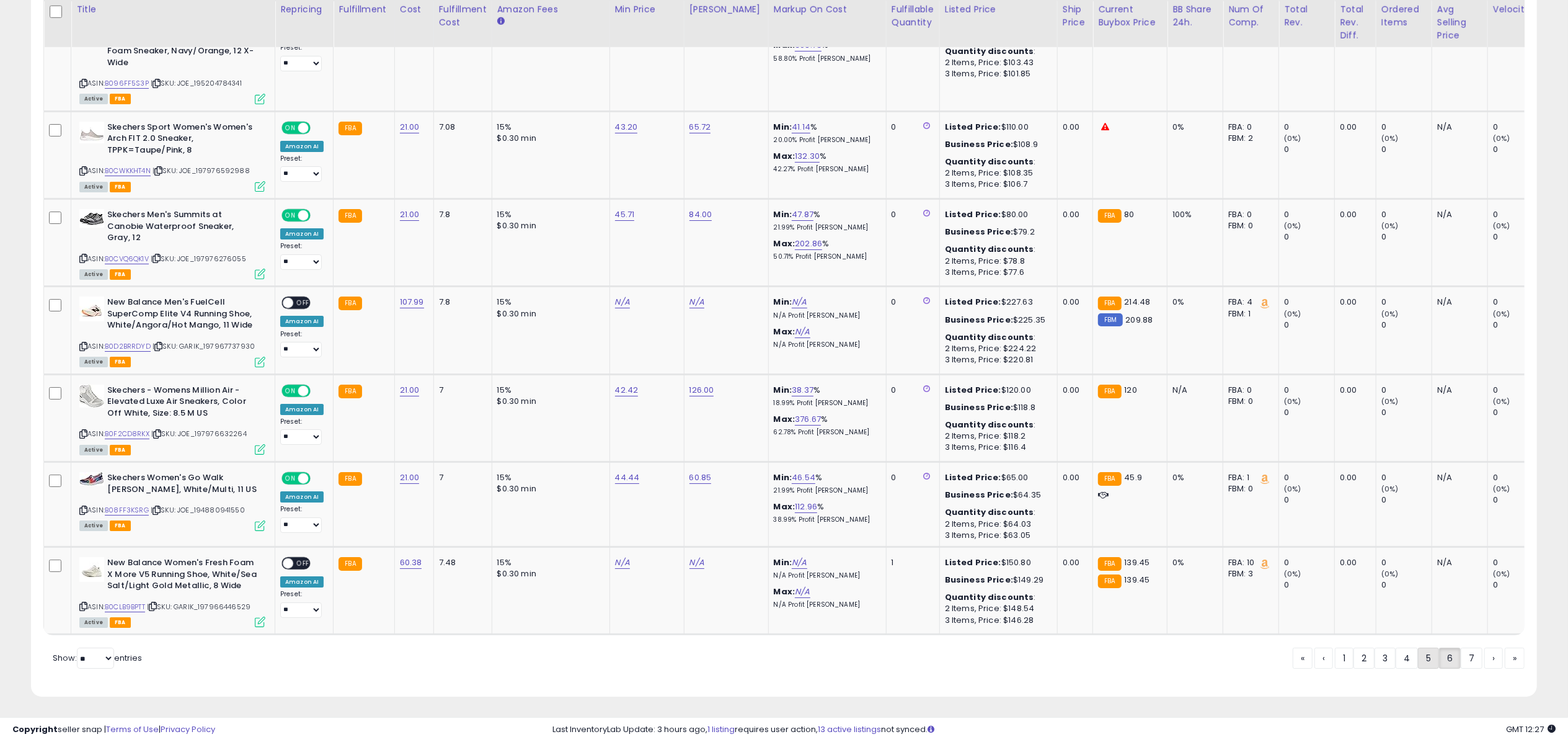
click at [1428, 658] on link "5" at bounding box center [1428, 658] width 21 height 21
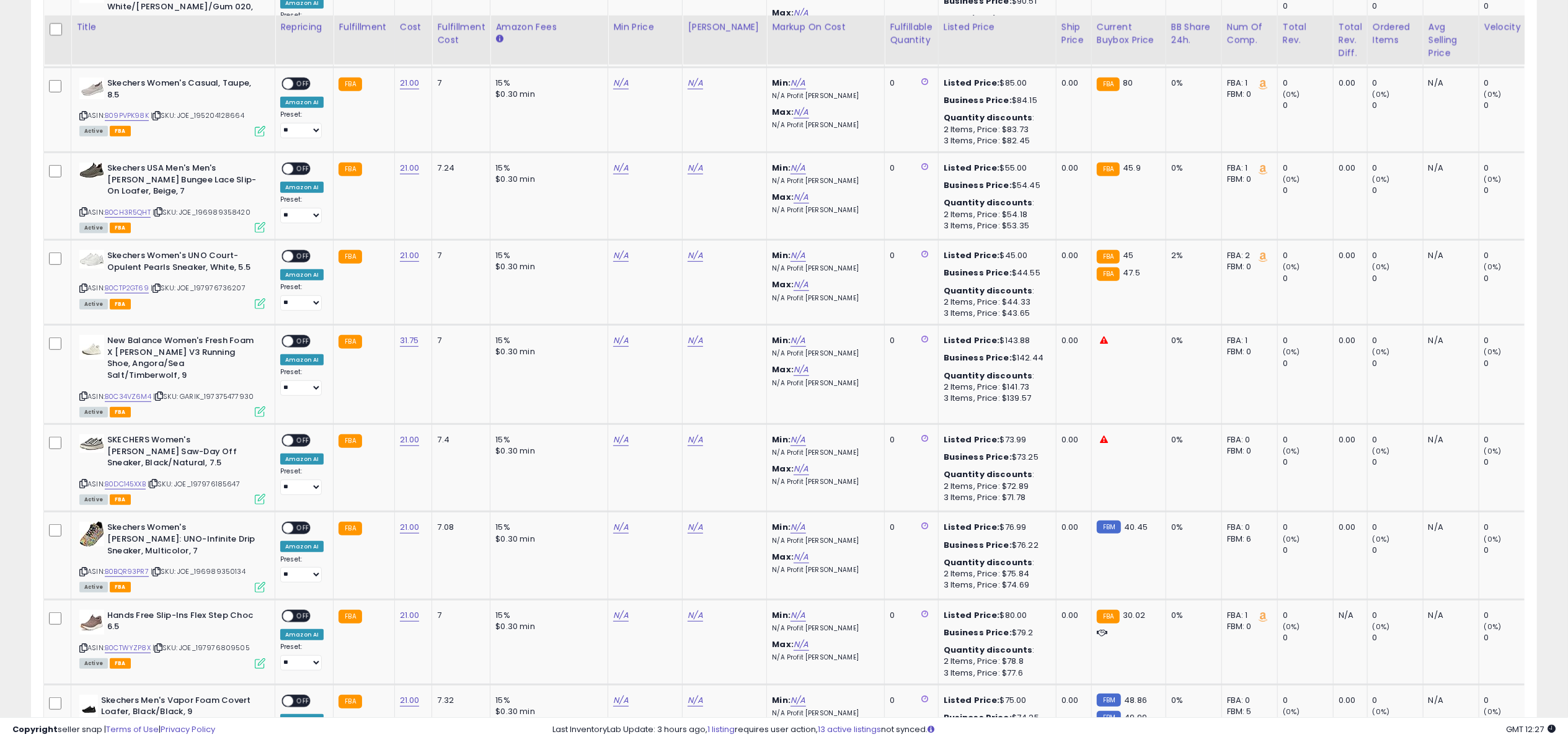
scroll to position [701, 0]
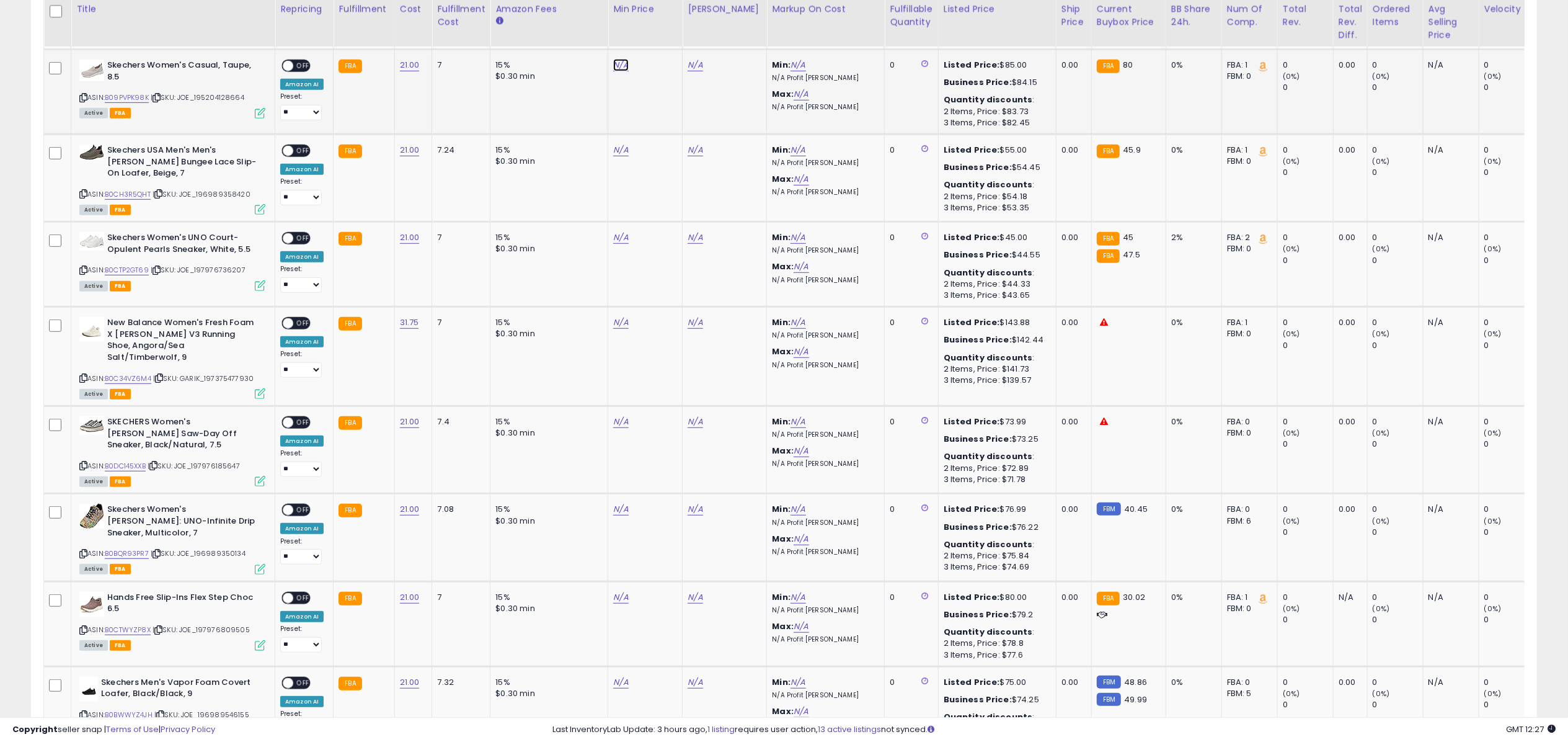
click at [619, 59] on link "N/A" at bounding box center [621, 65] width 15 height 12
type input "*****"
click button "submit" at bounding box center [652, 21] width 21 height 19
click at [613, 144] on link "N/A" at bounding box center [621, 149] width 15 height 12
type input "*****"
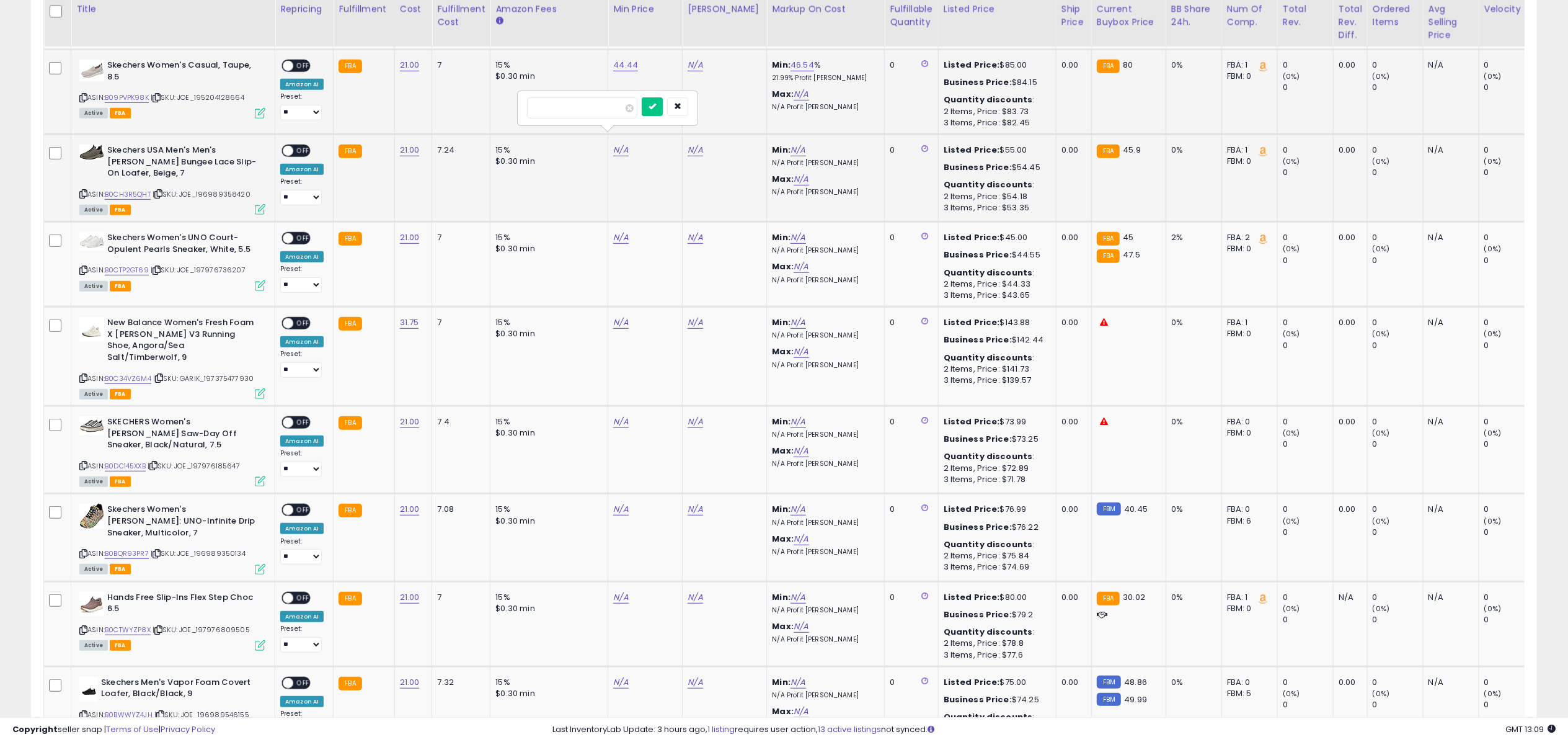
click button "submit" at bounding box center [652, 107] width 21 height 19
click at [619, 232] on link "N/A" at bounding box center [621, 237] width 15 height 12
type input "****"
click button "submit" at bounding box center [652, 194] width 21 height 19
click at [616, 416] on link "N/A" at bounding box center [621, 421] width 15 height 12
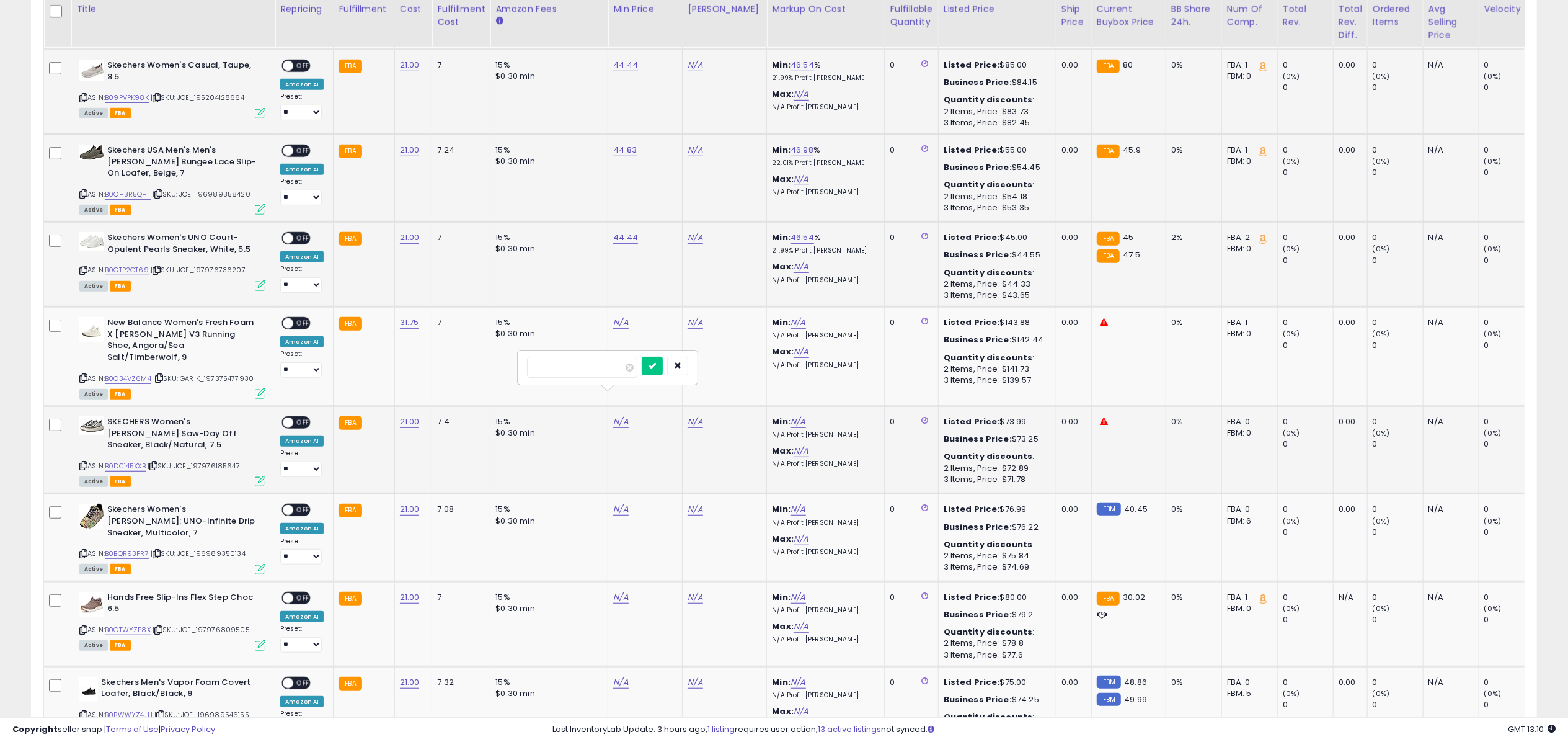
type input "*****"
click button "submit" at bounding box center [652, 366] width 21 height 19
click at [617, 503] on link "N/A" at bounding box center [621, 509] width 15 height 12
type input "*****"
click button "submit" at bounding box center [652, 451] width 21 height 19
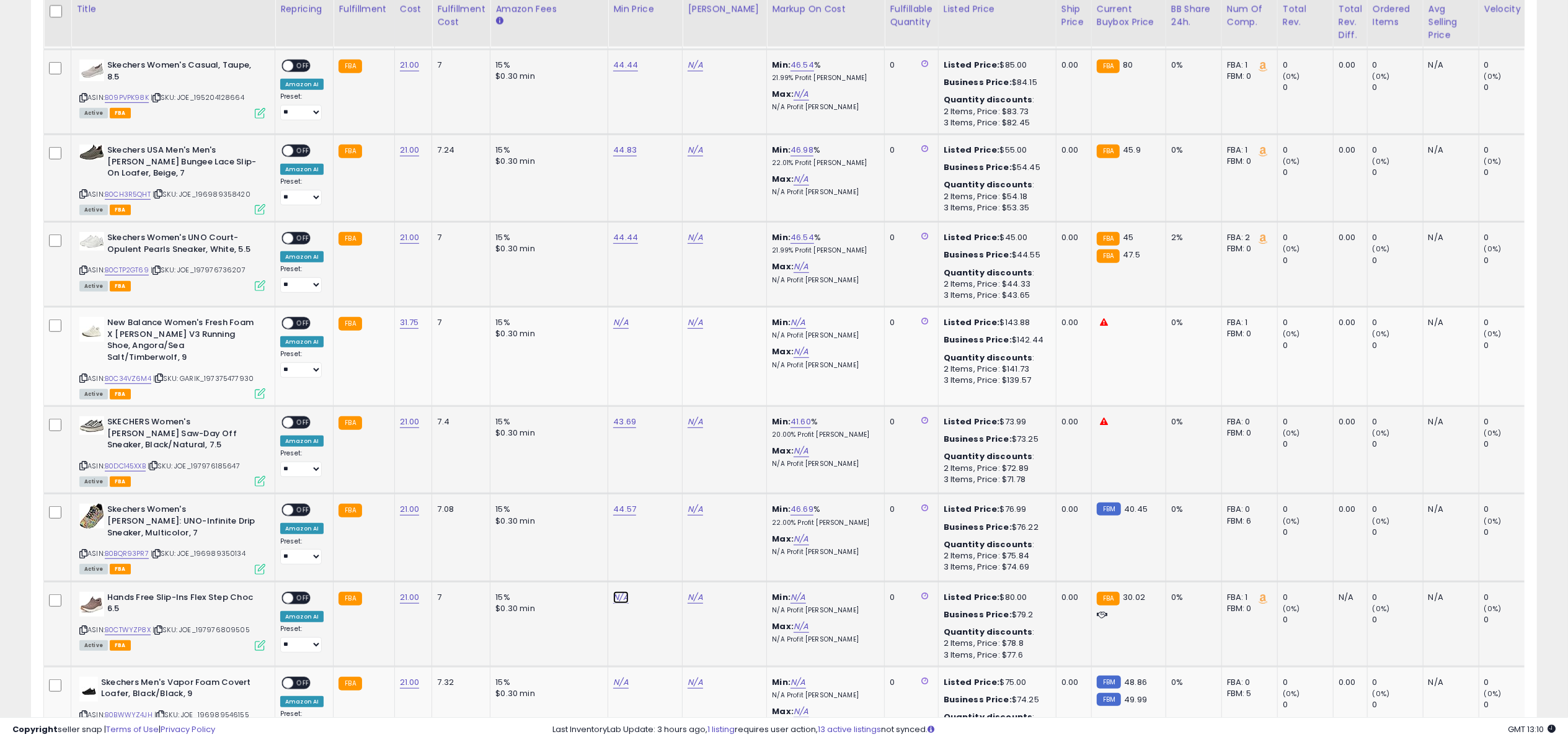
click at [613, 591] on link "N/A" at bounding box center [621, 597] width 15 height 12
type input "*****"
click button "submit" at bounding box center [652, 535] width 21 height 19
click at [621, 677] on link "N/A" at bounding box center [621, 682] width 15 height 12
type input "*****"
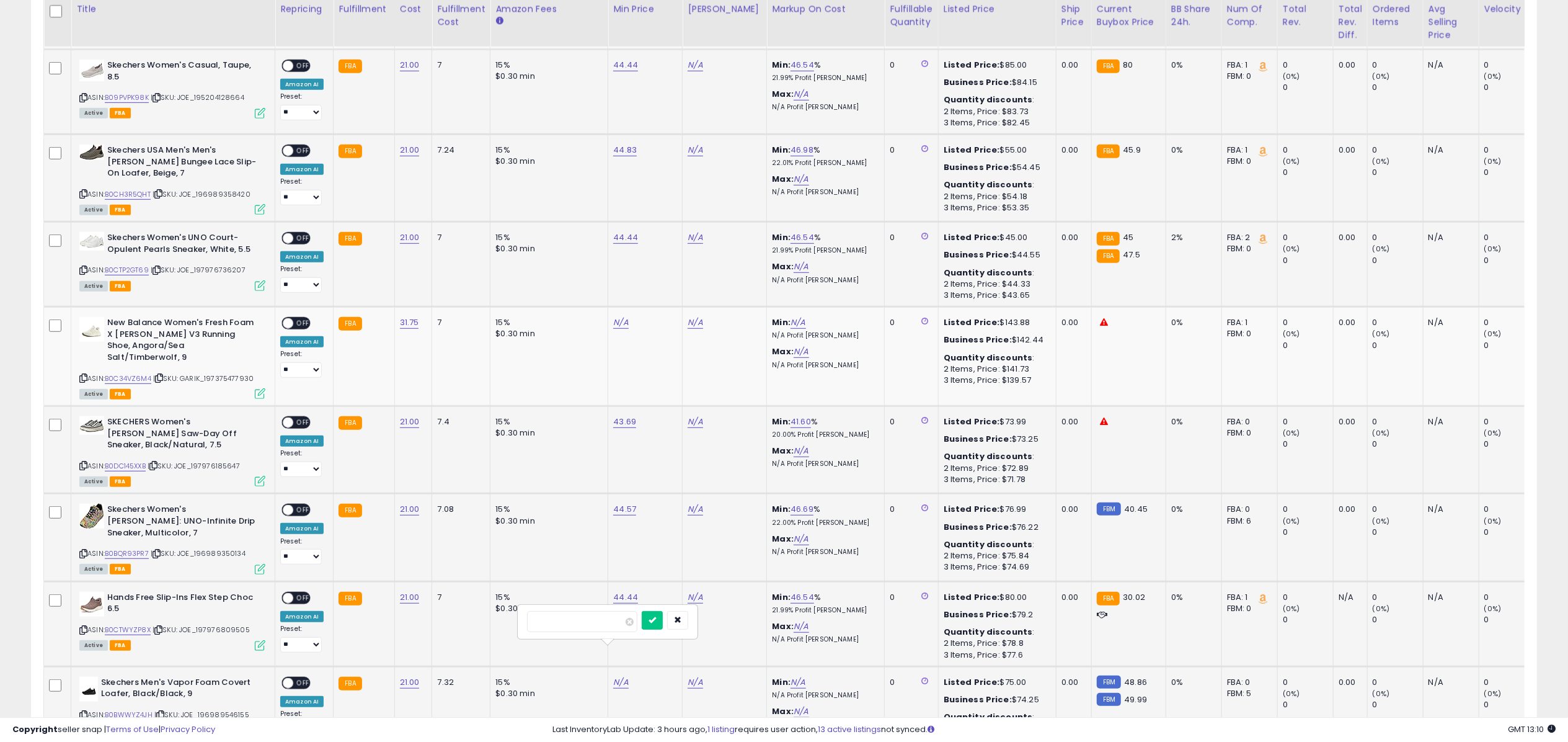
click button "submit" at bounding box center [652, 620] width 21 height 19
click at [139, 92] on link "B09PVPK98K" at bounding box center [127, 97] width 44 height 10
click at [122, 189] on link "B0CH3R5QHT" at bounding box center [128, 194] width 46 height 10
click at [132, 265] on link "B0CTP2GT69" at bounding box center [127, 270] width 44 height 10
click at [130, 461] on link "B0DC145XXB" at bounding box center [125, 466] width 41 height 10
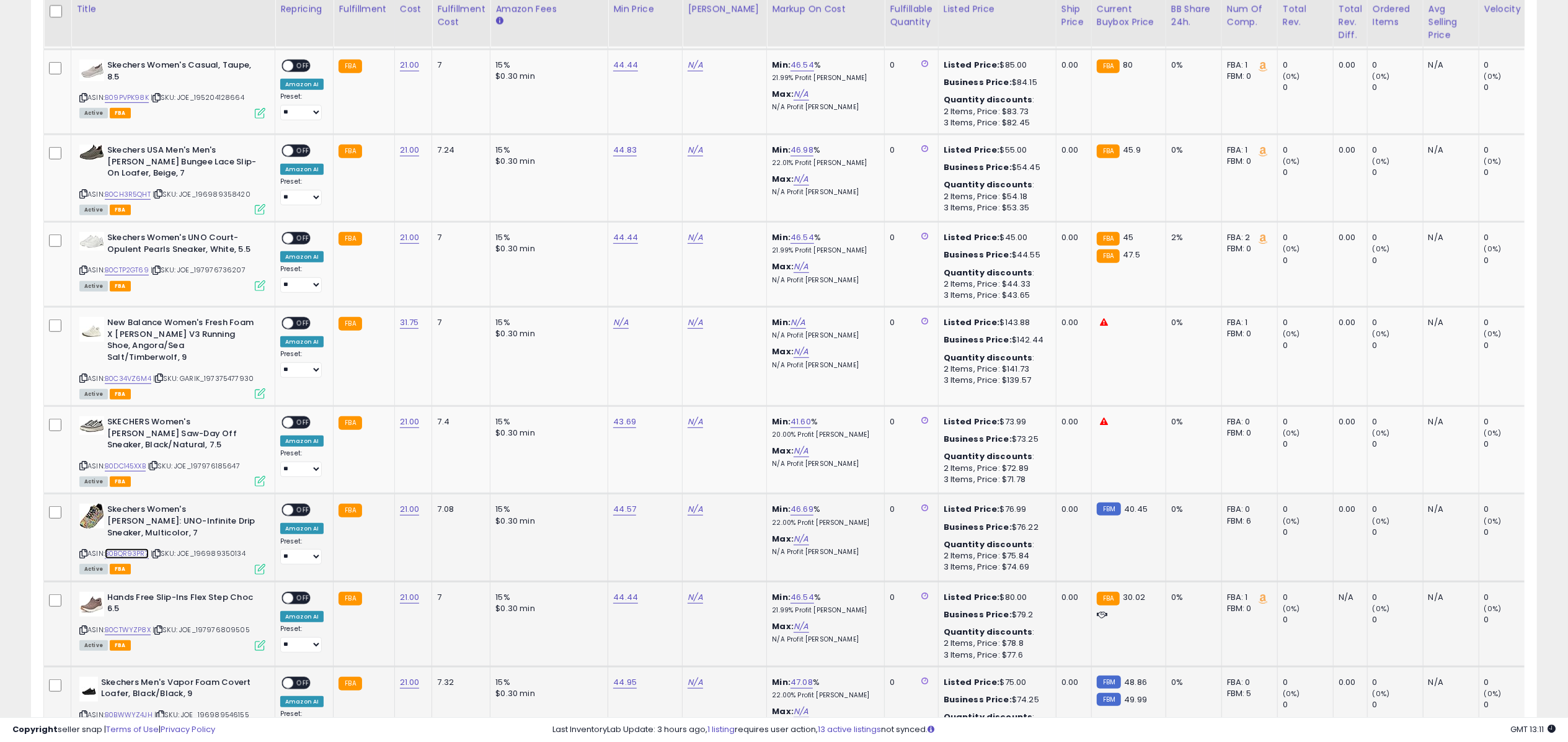
click at [130, 548] on link "B0BQR93PR7" at bounding box center [127, 553] width 44 height 10
click at [135, 625] on link "B0CTWYZP8X" at bounding box center [128, 630] width 46 height 10
click at [137, 710] on link "B0BWWYZ4JH" at bounding box center [128, 715] width 48 height 10
